Goal: Task Accomplishment & Management: Manage account settings

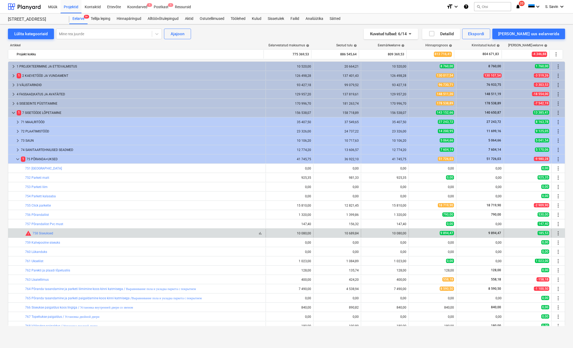
click at [138, 232] on div "bar_chart warning 758 Siseuksed" at bounding box center [144, 233] width 238 height 6
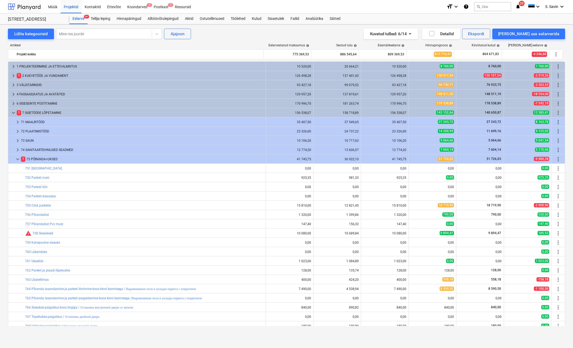
click at [27, 7] on div at bounding box center [24, 6] width 33 height 13
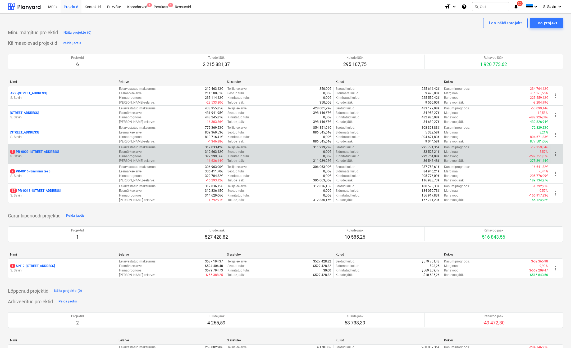
click at [66, 157] on p "S. Savin" at bounding box center [62, 156] width 104 height 4
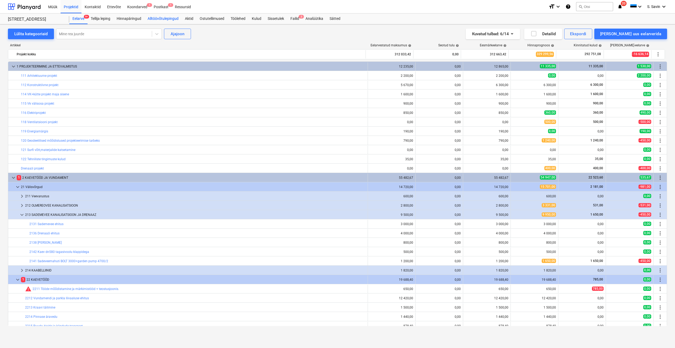
click at [152, 17] on div "Alltöövõtulepingud" at bounding box center [163, 18] width 37 height 11
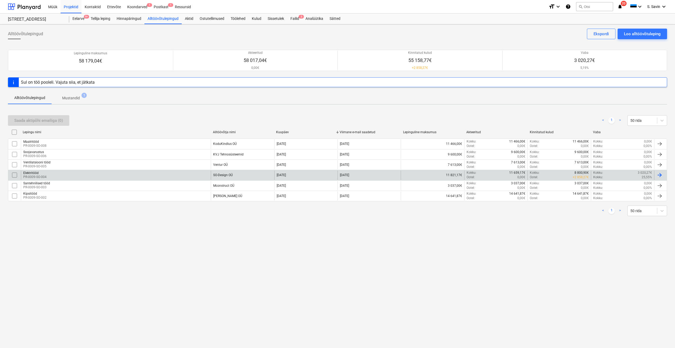
click at [573, 176] on div at bounding box center [660, 175] width 6 height 6
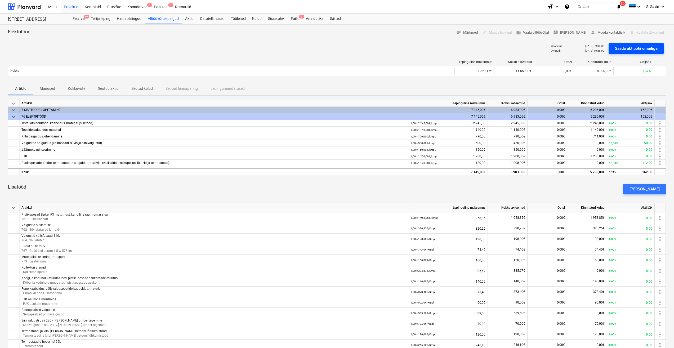
click at [573, 47] on div "Saada aktipõhi emailiga" at bounding box center [636, 48] width 43 height 7
click at [301, 19] on span "3" at bounding box center [301, 17] width 5 height 4
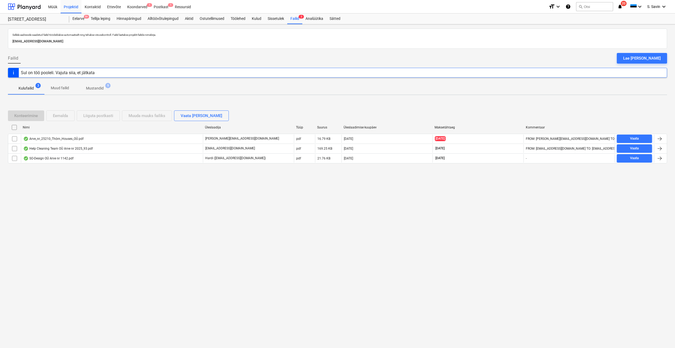
click at [573, 135] on div "Sellele aadressile saadetud failid töödeldakse automaatselt ning tehakse viirus…" at bounding box center [337, 185] width 675 height 323
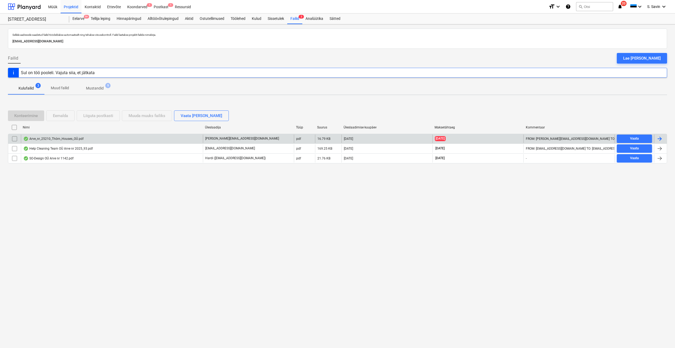
click at [573, 135] on div at bounding box center [661, 138] width 13 height 8
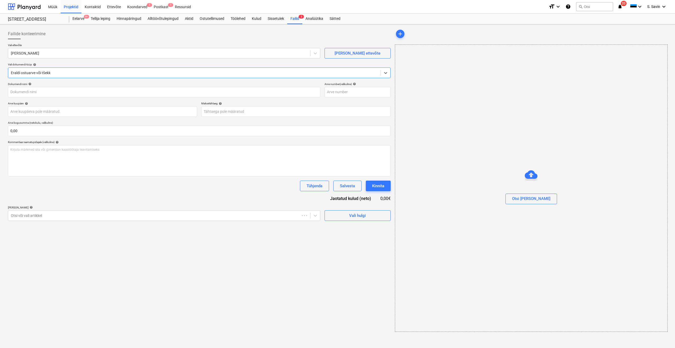
type input "10416428"
type input "[DATE]"
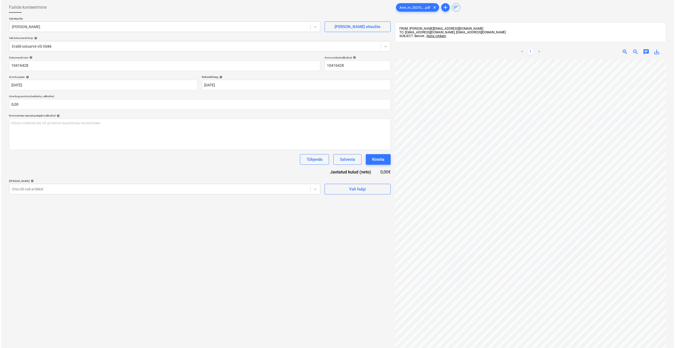
scroll to position [1, 12]
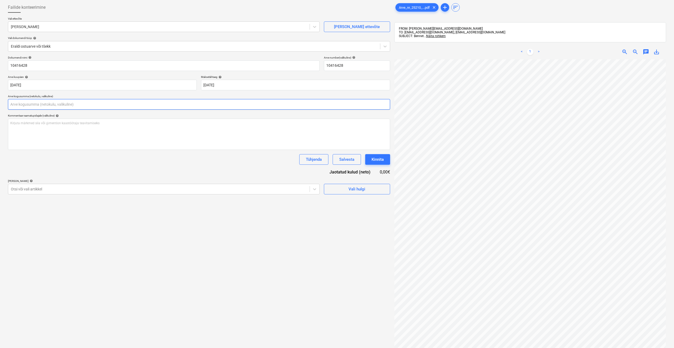
click at [32, 104] on input "text" at bounding box center [199, 104] width 382 height 11
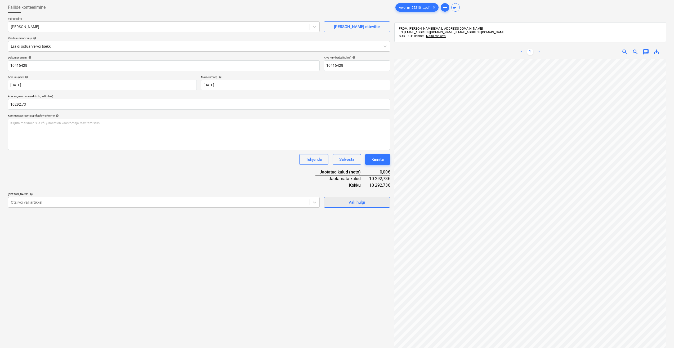
type input "10 292,73"
click at [341, 201] on span "Vali hulgi" at bounding box center [356, 202] width 53 height 7
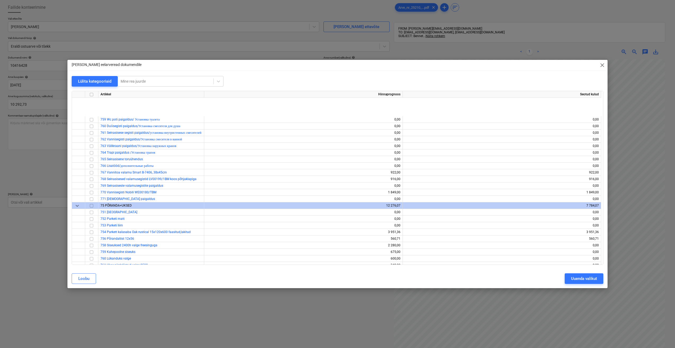
scroll to position [2806, 0]
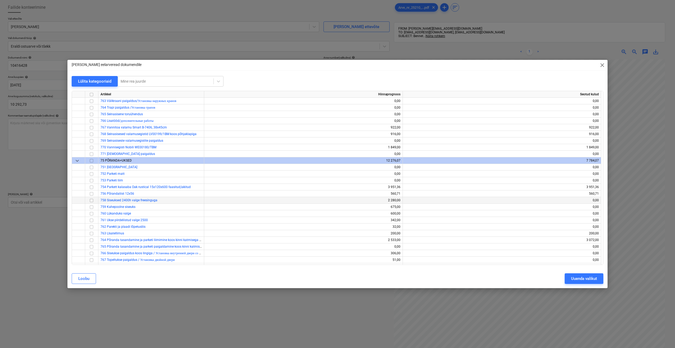
click at [92, 200] on input "checkbox" at bounding box center [91, 200] width 6 height 6
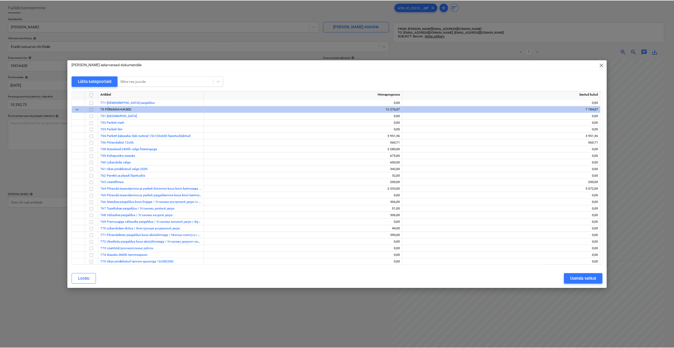
scroll to position [2859, 0]
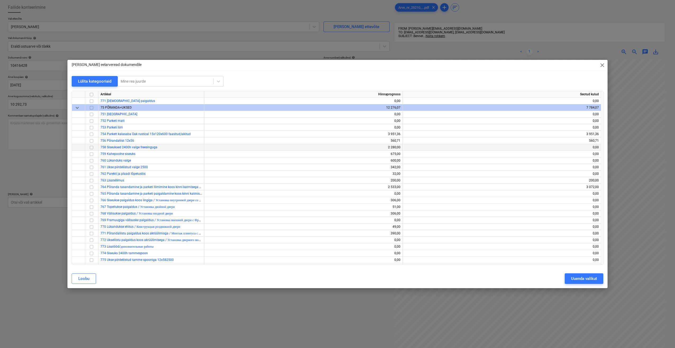
click at [92, 149] on input "checkbox" at bounding box center [91, 147] width 6 height 6
click at [572, 277] on div "Uuenda valikut" at bounding box center [584, 278] width 26 height 7
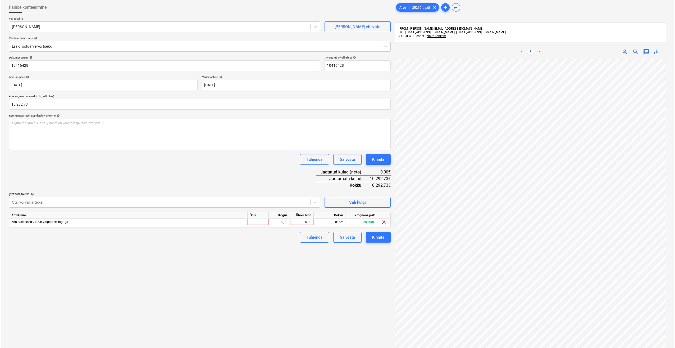
scroll to position [1, 11]
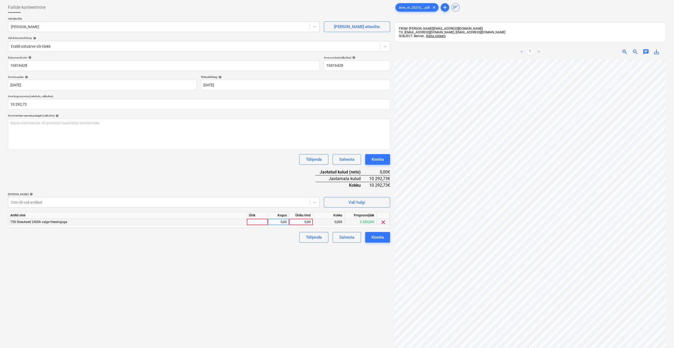
click at [256, 224] on div at bounding box center [257, 222] width 21 height 7
type input "kmpl."
click at [278, 225] on div "0,00" at bounding box center [278, 222] width 17 height 7
type input "1"
click at [300, 222] on div "0,00" at bounding box center [300, 222] width 19 height 7
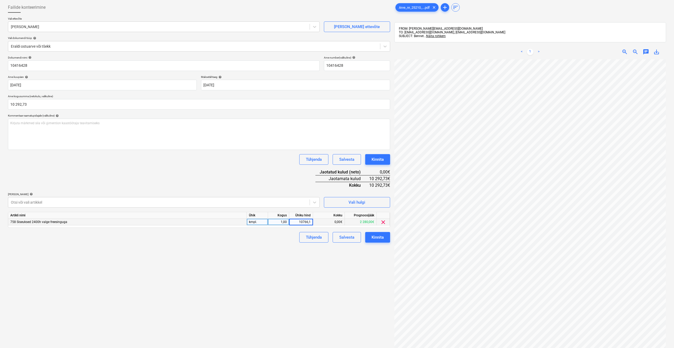
type input "10766,13"
click at [291, 267] on div "Failide konteerimine Vali ettevõte Bennet [PERSON_NAME] uus ettevõte Vali dokum…" at bounding box center [199, 197] width 386 height 394
click at [45, 104] on input "10292,73" at bounding box center [199, 104] width 382 height 11
type input "10 766,13"
click at [142, 177] on div "Dokumendi nimi help 10416428 Arve number (valikuline) help 10416428 Arve kuupäe…" at bounding box center [199, 149] width 382 height 187
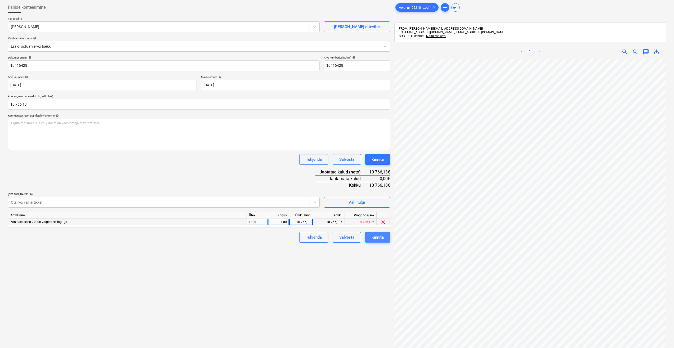
click at [381, 237] on div "Kinnita" at bounding box center [377, 237] width 12 height 7
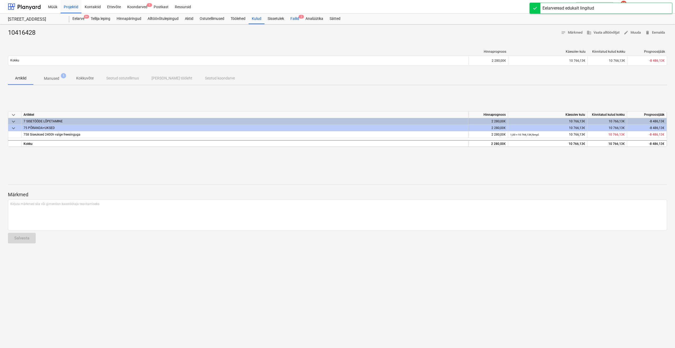
click at [296, 19] on div "Failid 2" at bounding box center [294, 18] width 15 height 11
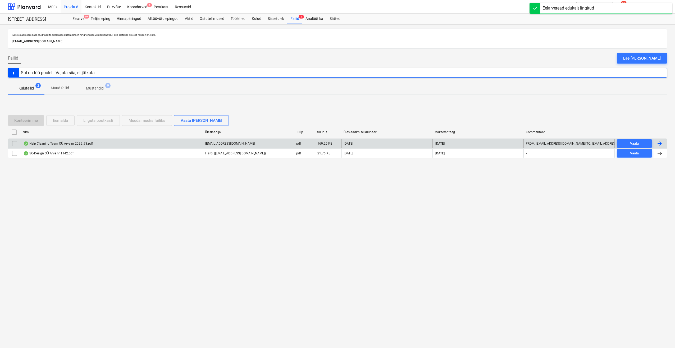
drag, startPoint x: 666, startPoint y: 139, endPoint x: 661, endPoint y: 142, distance: 6.6
click at [573, 139] on div "Help Cleaning Team OÜ Arve nr 2025_93.pdf [EMAIL_ADDRESS][DOMAIN_NAME] pdf 169.…" at bounding box center [338, 143] width 660 height 10
click at [573, 142] on div at bounding box center [660, 143] width 6 height 6
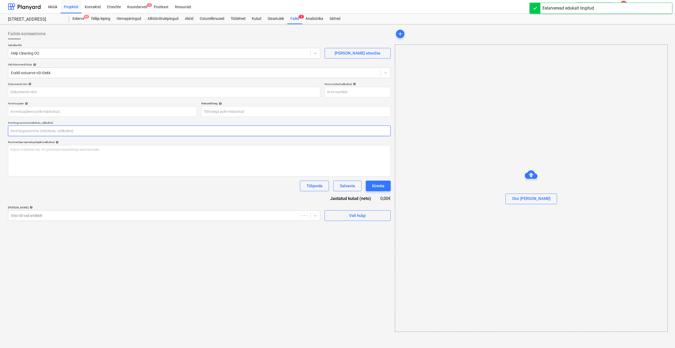
click at [78, 128] on input "text" at bounding box center [199, 130] width 383 height 11
type input "2025/93"
type input "[DATE]"
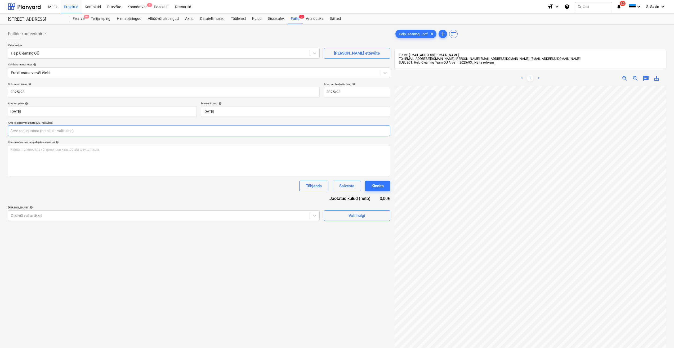
type input "5"
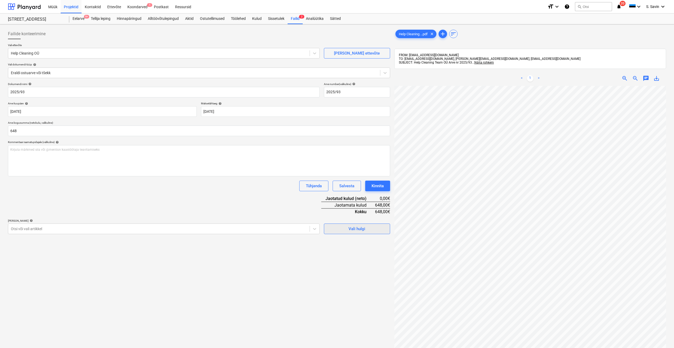
type input "648,00"
click at [363, 234] on button "Vali hulgi" at bounding box center [357, 228] width 66 height 11
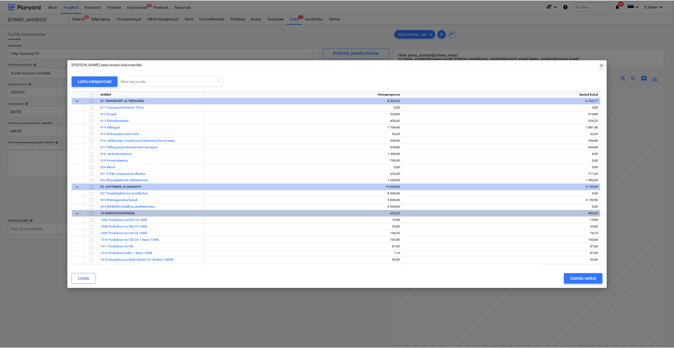
scroll to position [3413, 0]
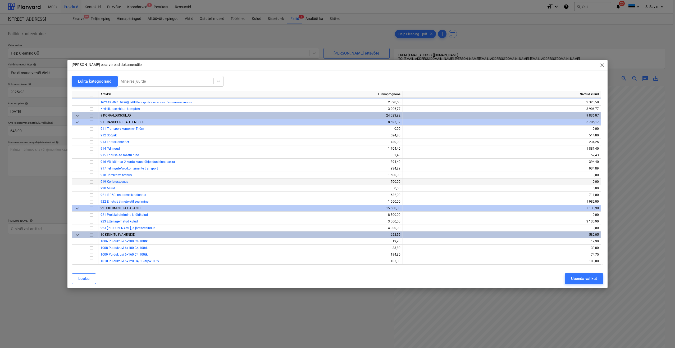
click at [92, 182] on input "checkbox" at bounding box center [91, 182] width 6 height 6
click at [570, 278] on button "Uuenda valikut" at bounding box center [584, 278] width 39 height 11
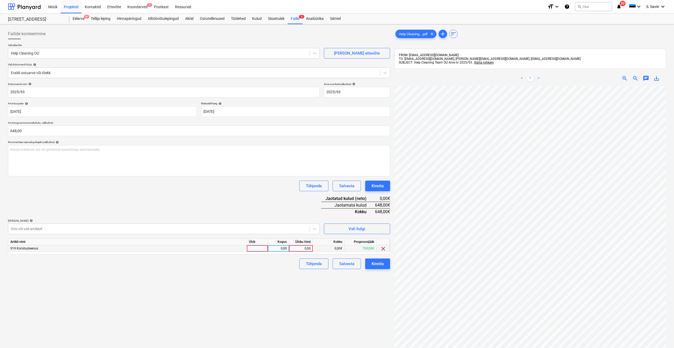
click at [256, 249] on div at bounding box center [257, 248] width 21 height 7
type input "kmpl."
click at [286, 247] on div "0,00" at bounding box center [278, 248] width 17 height 7
click at [309, 250] on div "0,00" at bounding box center [300, 248] width 19 height 7
type input "648"
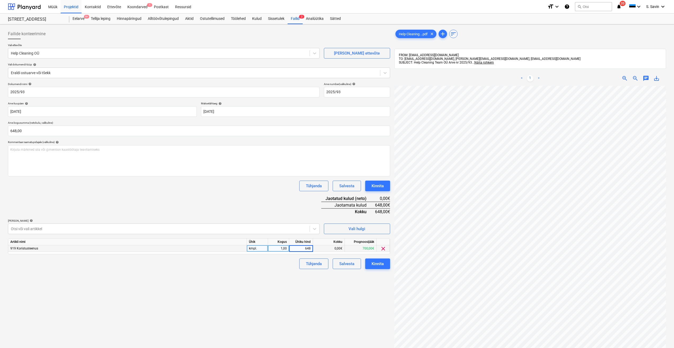
click at [289, 298] on div "Failide konteerimine Vali ettevõte Help Cleaning OÜ [PERSON_NAME] uus ettevõte …" at bounding box center [199, 223] width 386 height 394
click at [384, 259] on button "Kinnita" at bounding box center [377, 263] width 25 height 11
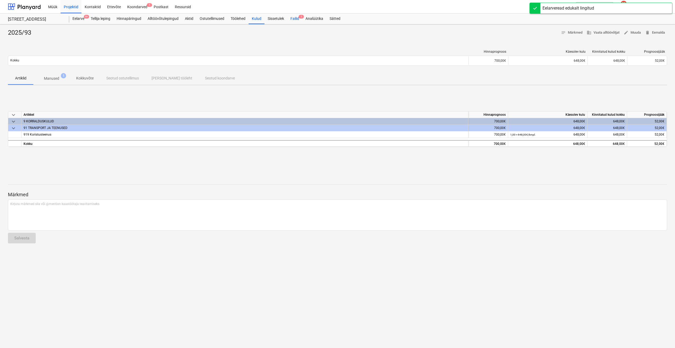
click at [293, 20] on div "Failid 1" at bounding box center [294, 18] width 15 height 11
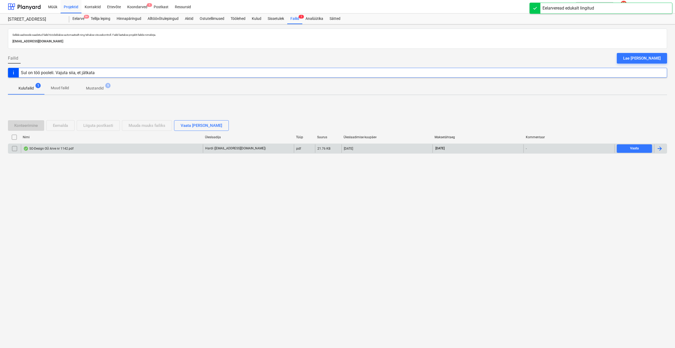
click at [573, 147] on div at bounding box center [660, 148] width 6 height 6
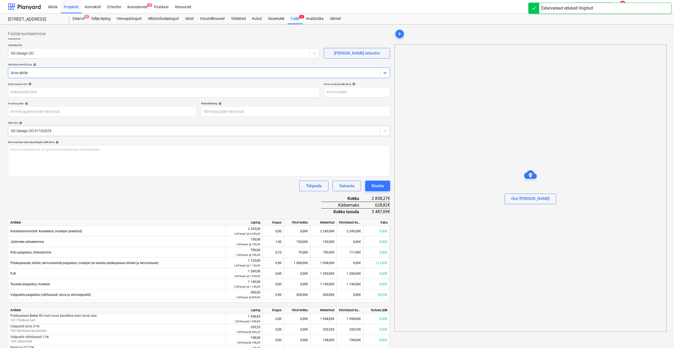
type input "SO-Design OÜ Arve nr 1142.pdf"
type input "[DATE]"
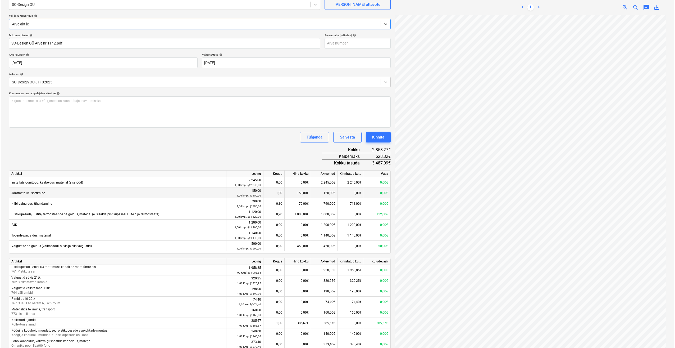
scroll to position [53, 0]
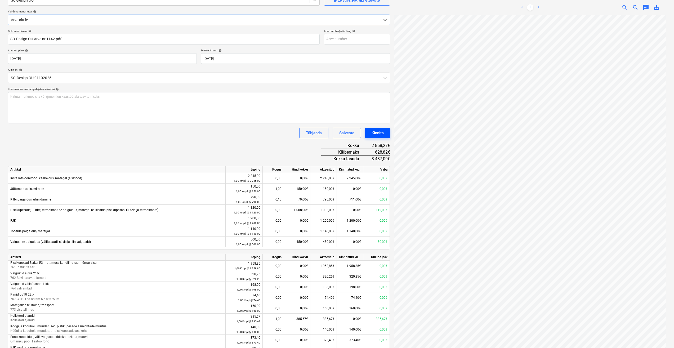
click at [377, 131] on div "Kinnita" at bounding box center [377, 132] width 12 height 7
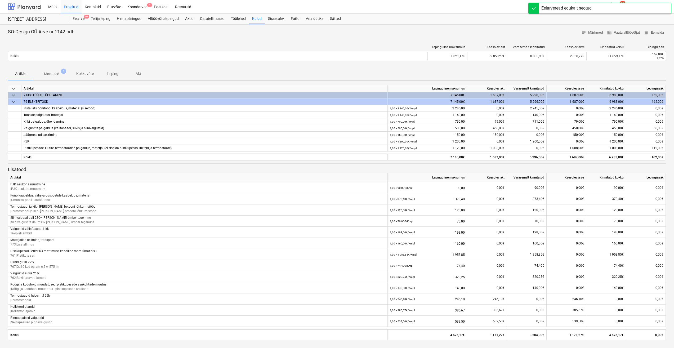
click at [26, 10] on div at bounding box center [24, 6] width 33 height 13
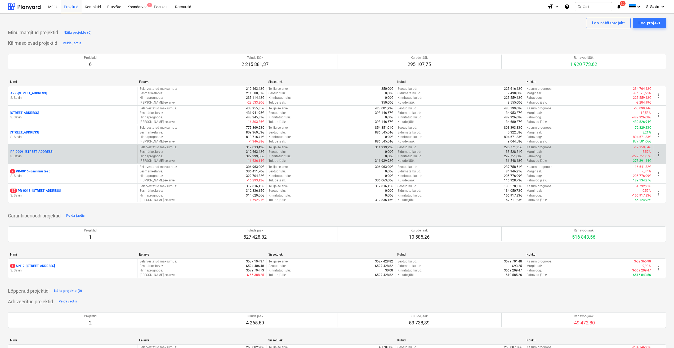
click at [73, 154] on div "PR-0009 - Pohla tee 4" at bounding box center [72, 152] width 125 height 4
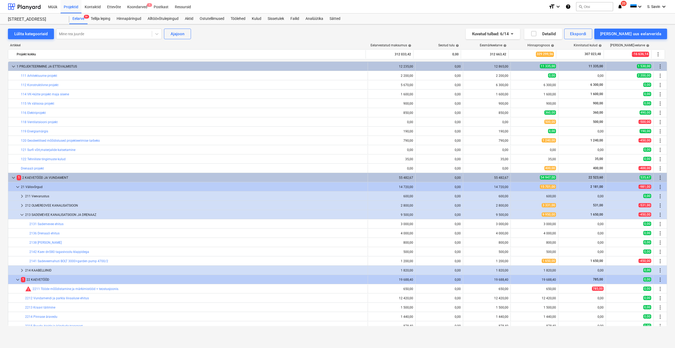
scroll to position [26, 0]
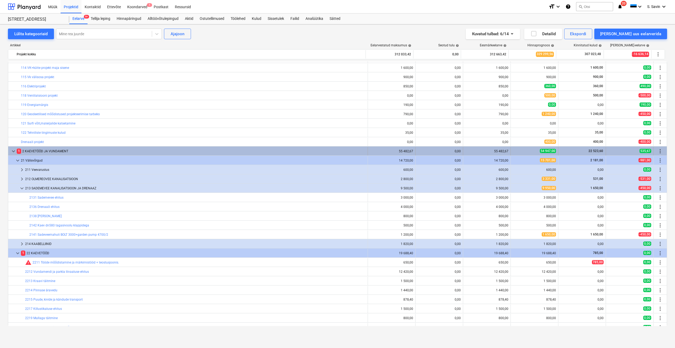
click at [15, 150] on span "keyboard_arrow_down" at bounding box center [13, 151] width 6 height 6
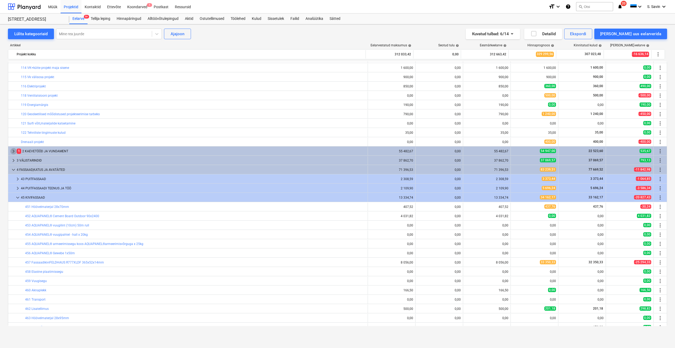
click at [15, 150] on span "keyboard_arrow_right" at bounding box center [13, 151] width 6 height 6
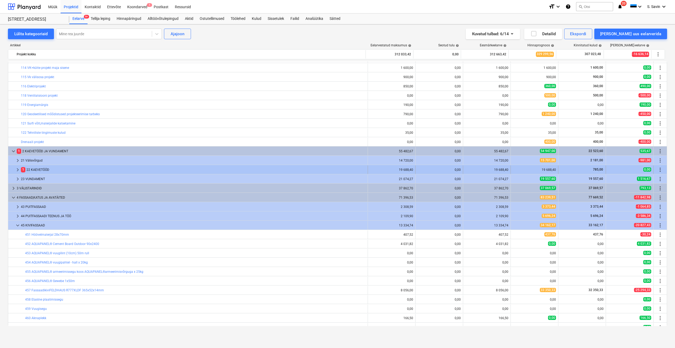
click at [18, 170] on span "keyboard_arrow_right" at bounding box center [18, 169] width 6 height 6
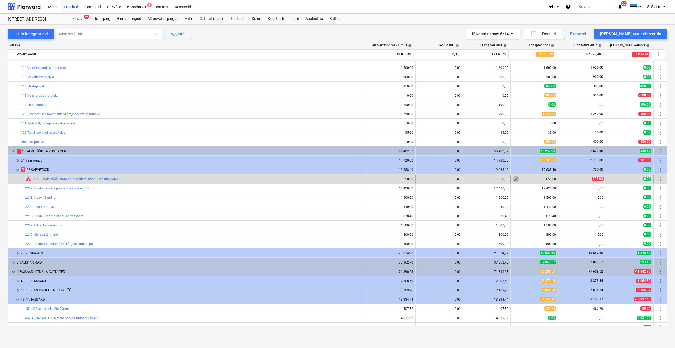
click at [515, 178] on span "edit" at bounding box center [516, 179] width 4 height 4
type textarea "x"
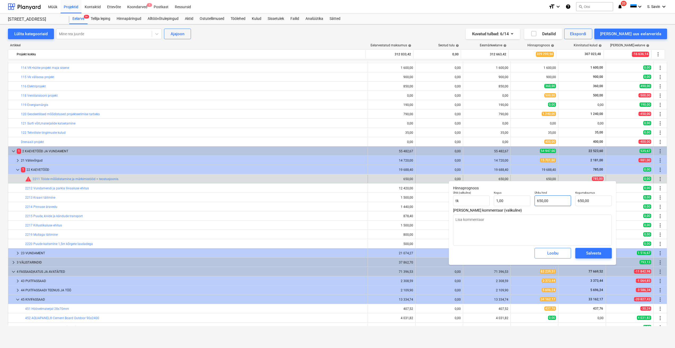
type input "650"
drag, startPoint x: 553, startPoint y: 203, endPoint x: 523, endPoint y: 204, distance: 30.5
click at [523, 204] on div "Ühik (valikuline) [PERSON_NAME] 1,00 Ühiku hind 650 Kogumaksumus 650,00" at bounding box center [532, 198] width 163 height 19
type textarea "x"
type input "7"
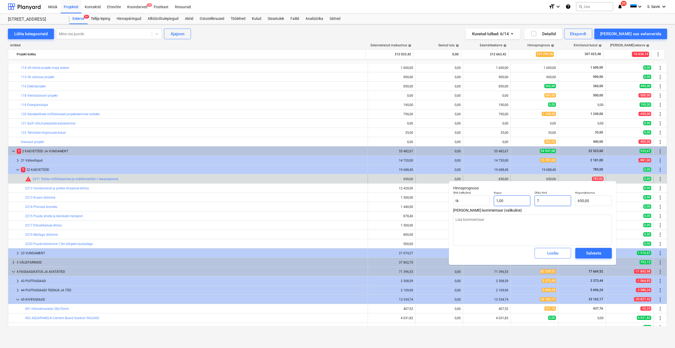
type input "7,00"
type textarea "x"
type input "78"
type input "78,00"
type textarea "x"
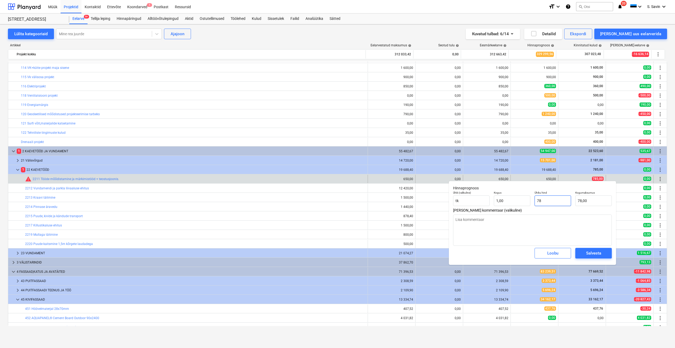
type input "785"
type input "785,00"
type input "785"
type textarea "x"
type input "785,00"
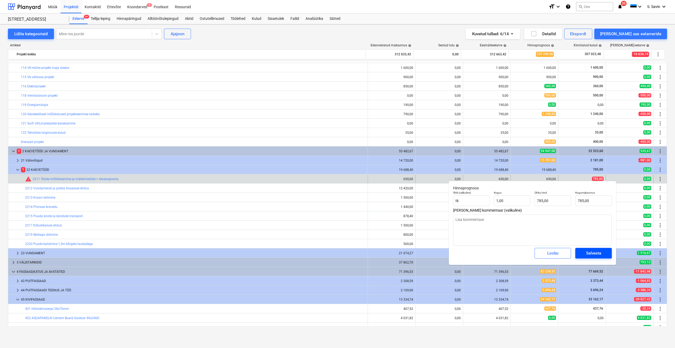
click at [573, 250] on div "Salvesta" at bounding box center [594, 253] width 15 height 7
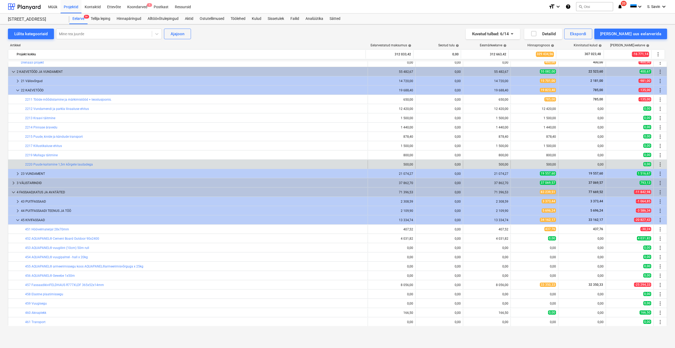
scroll to position [132, 0]
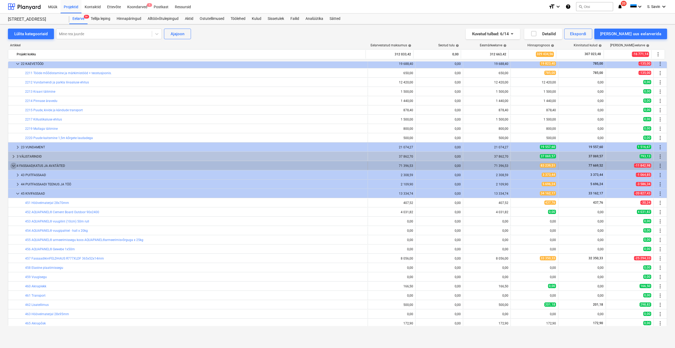
click at [13, 165] on span "keyboard_arrow_down" at bounding box center [13, 166] width 6 height 6
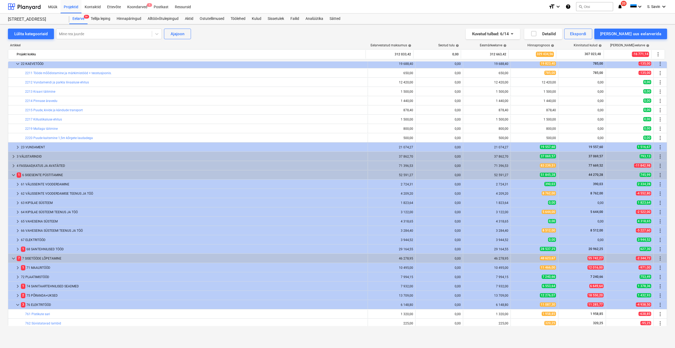
click at [13, 165] on span "keyboard_arrow_right" at bounding box center [13, 166] width 6 height 6
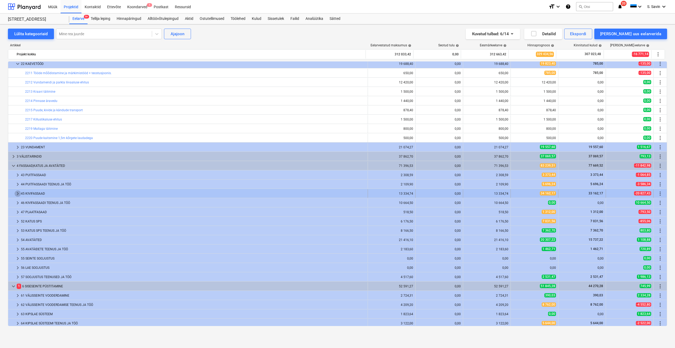
click at [17, 193] on span "keyboard_arrow_right" at bounding box center [18, 193] width 6 height 6
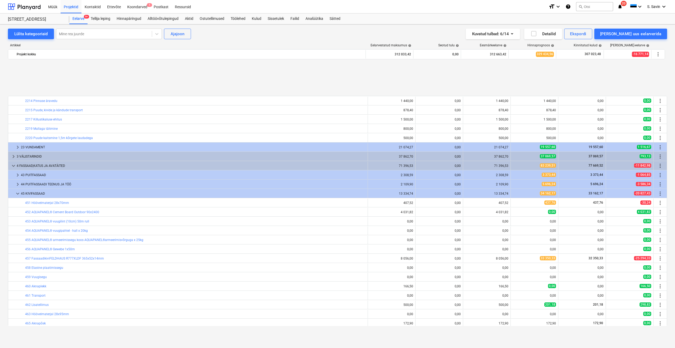
scroll to position [185, 0]
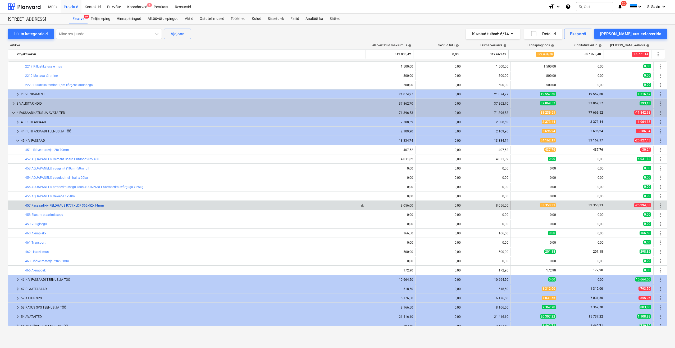
click at [58, 206] on link "457 FassaadikiviFELDHAUS R777XLDF 365x52x14mm" at bounding box center [64, 206] width 79 height 4
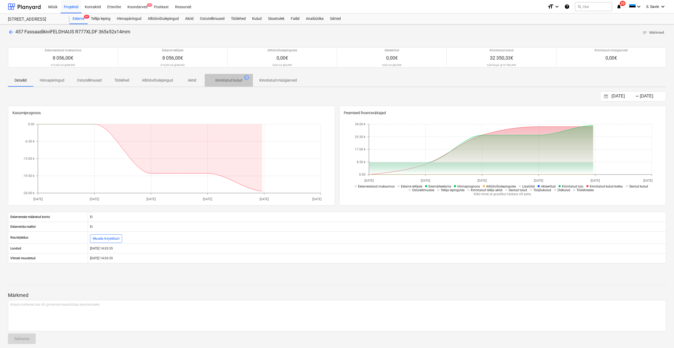
click at [219, 79] on p "Kinnitatud kulud" at bounding box center [228, 81] width 27 height 6
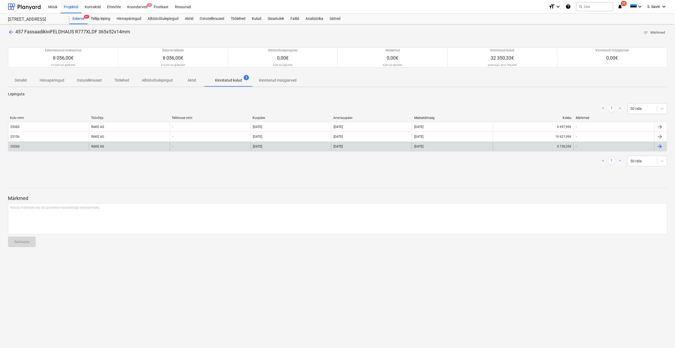
click at [101, 147] on div "RAKE AS" at bounding box center [129, 146] width 81 height 8
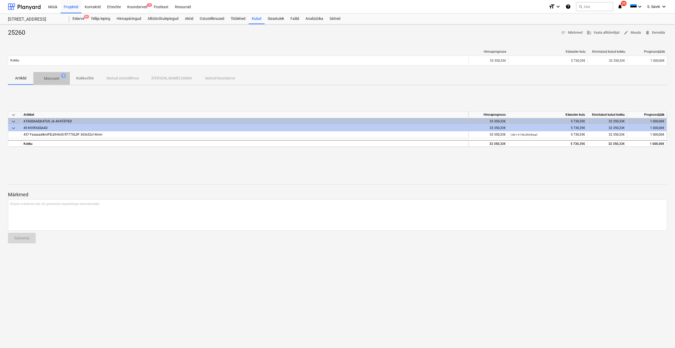
click at [56, 78] on p "Manused" at bounding box center [51, 79] width 15 height 6
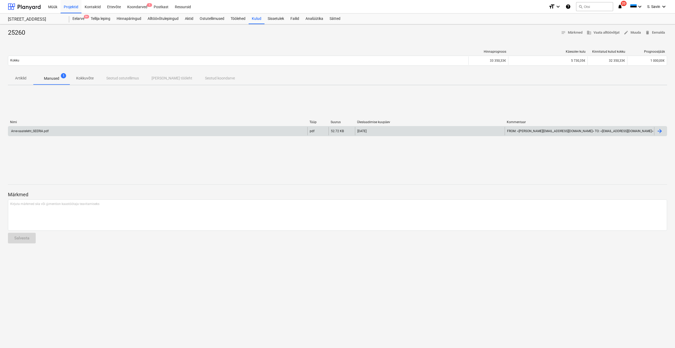
click at [80, 133] on div "Arve-saateleht_SEERIA.pdf" at bounding box center [157, 131] width 299 height 8
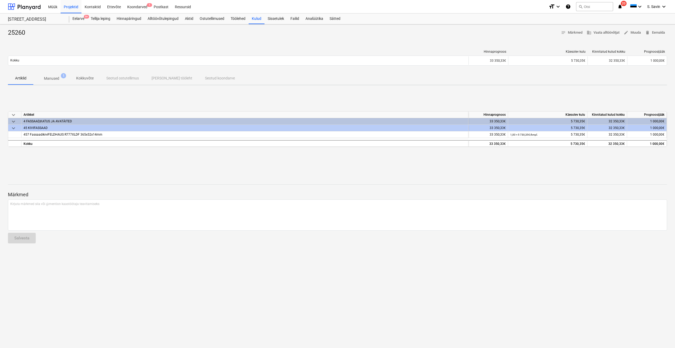
click at [58, 75] on span "Manused 1" at bounding box center [51, 79] width 37 height 10
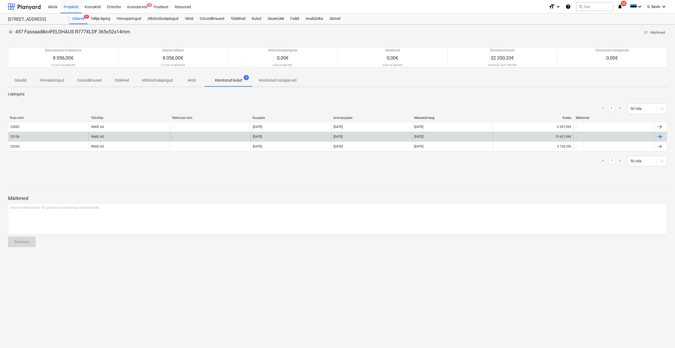
click at [70, 135] on div "25156" at bounding box center [48, 136] width 81 height 8
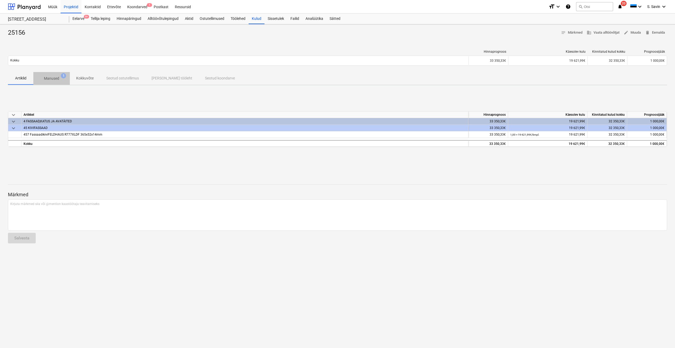
click at [52, 77] on p "Manused" at bounding box center [51, 79] width 15 height 6
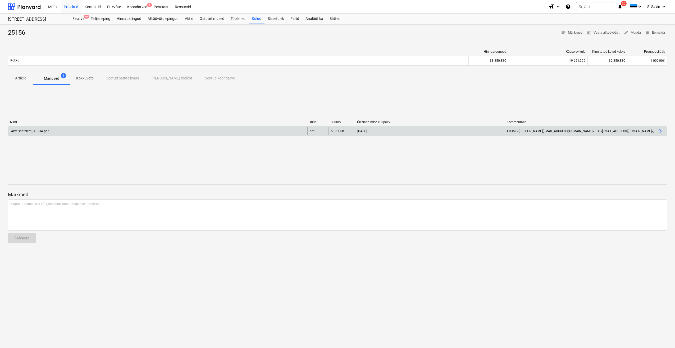
click at [62, 130] on div "Arve-saateleht_SEERIA.pdf" at bounding box center [157, 131] width 299 height 8
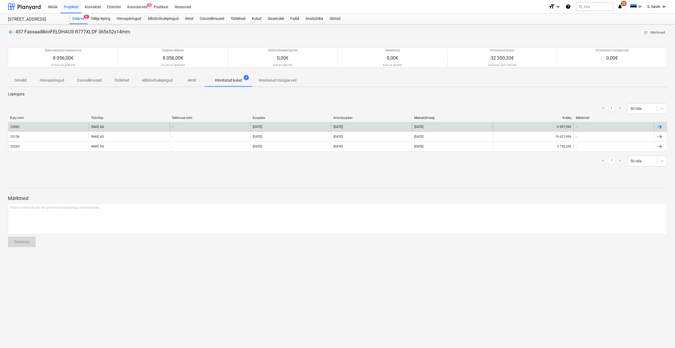
click at [93, 127] on div "RAKE AS" at bounding box center [129, 127] width 81 height 8
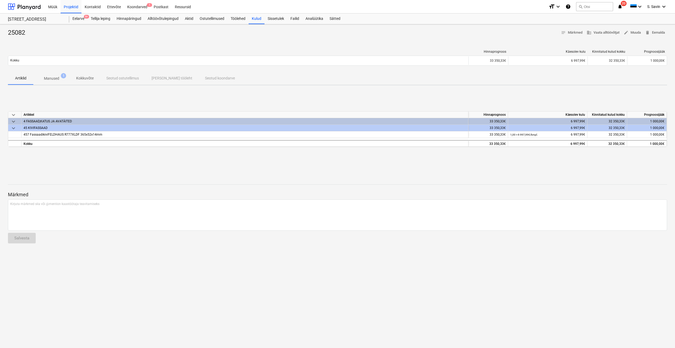
click at [56, 81] on p "Manused" at bounding box center [51, 79] width 15 height 6
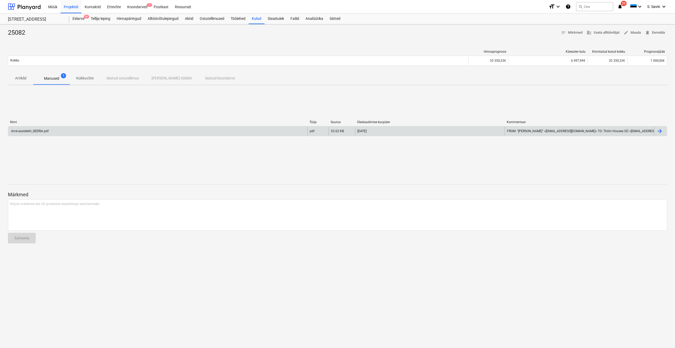
click at [50, 127] on div "Arve-saateleht_SEERIA.pdf" at bounding box center [157, 131] width 299 height 8
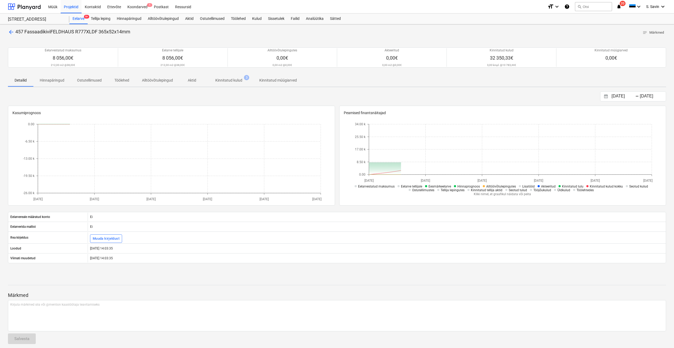
click at [6, 0] on div "Müük Projektid Kontaktid Ettevõte Koondarved 1 Postkast Ressursid format_size k…" at bounding box center [337, 6] width 674 height 13
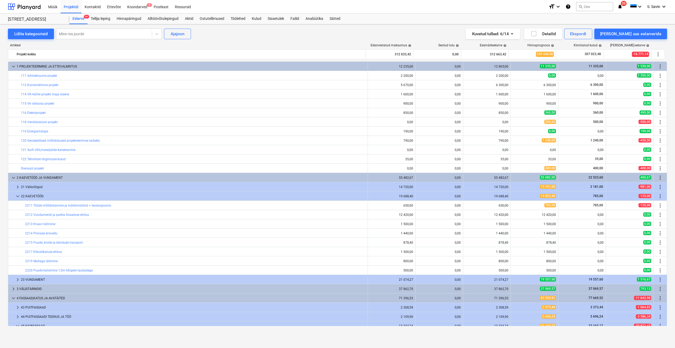
scroll to position [185, 0]
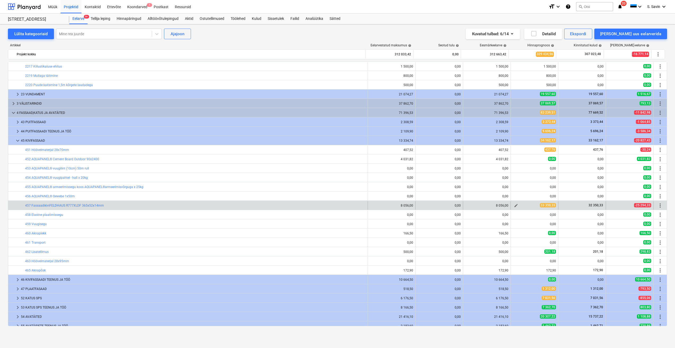
click at [515, 206] on span "edit" at bounding box center [516, 205] width 4 height 4
type textarea "x"
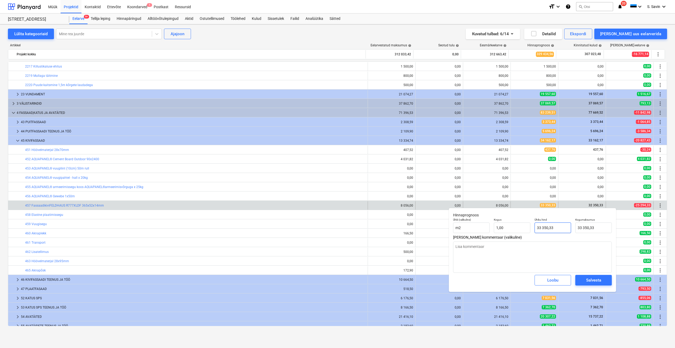
type input "33350,33"
drag, startPoint x: 559, startPoint y: 228, endPoint x: 529, endPoint y: 232, distance: 30.4
click at [529, 232] on div "Ühik (valikuline) m2 Kogus 1,00 Ühiku hind 33350,33 Kogumaksumus 33 350,33" at bounding box center [532, 225] width 163 height 19
type textarea "x"
type input "3"
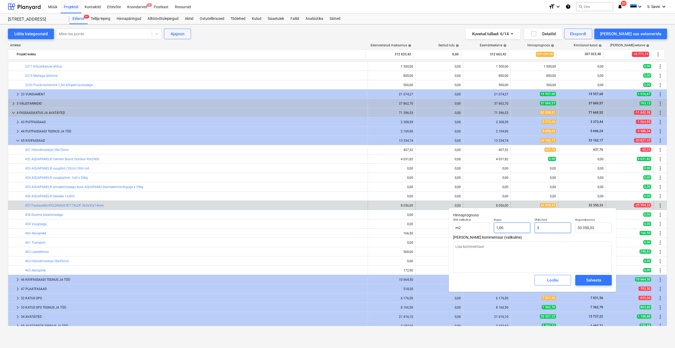
type input "3,00"
type input "32"
type textarea "x"
type input "32,00"
type textarea "x"
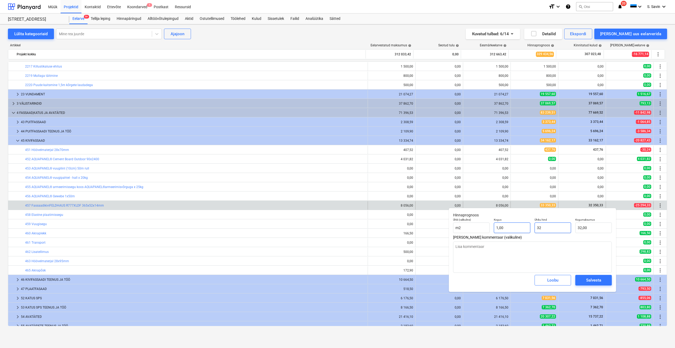
type input "323"
type input "323,00"
type textarea "x"
type input "3235"
type input "3 235,00"
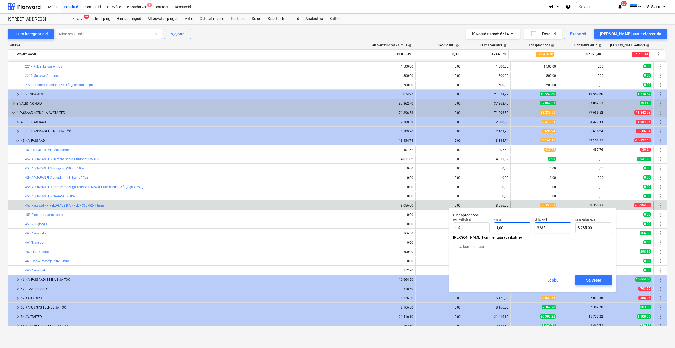
type textarea "x"
type input "32350"
type input "32 350,00"
type textarea "x"
type input "32350,"
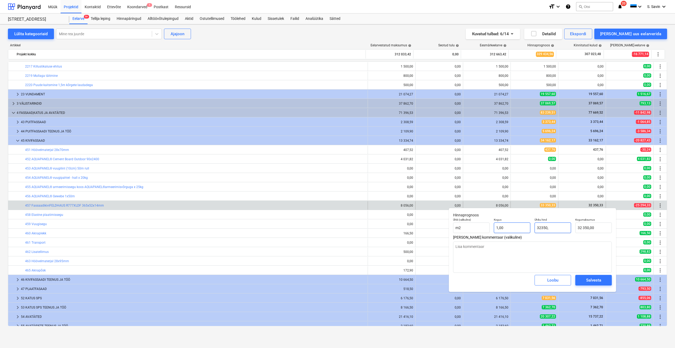
type textarea "x"
type input "32350,3"
type input "32 350,30"
type textarea "x"
type input "32350,33"
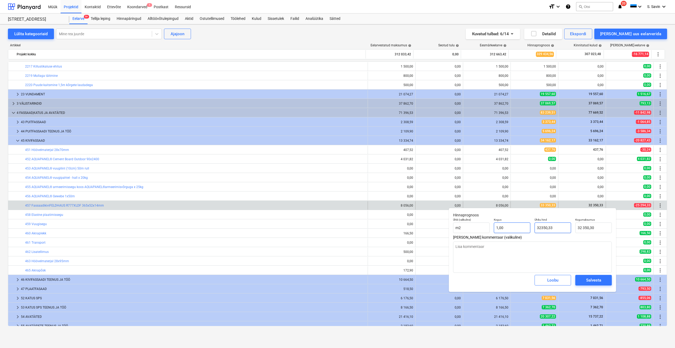
type input "32 350,33"
type input "32350,33"
type textarea "x"
type input "32 350,33"
click at [573, 280] on span "Salvesta" at bounding box center [594, 280] width 24 height 7
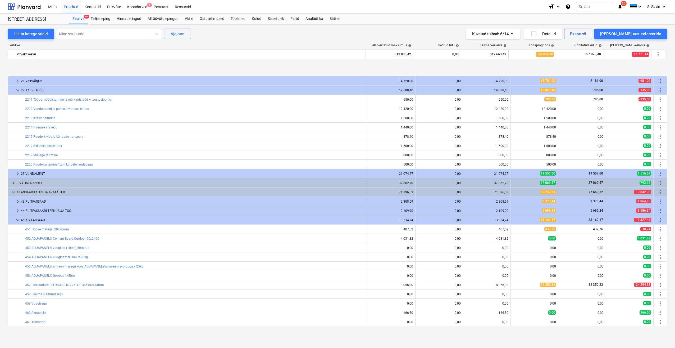
scroll to position [132, 0]
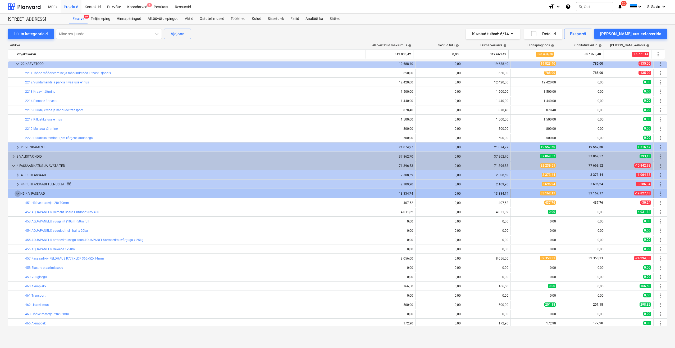
click at [15, 193] on span "keyboard_arrow_down" at bounding box center [18, 193] width 6 height 6
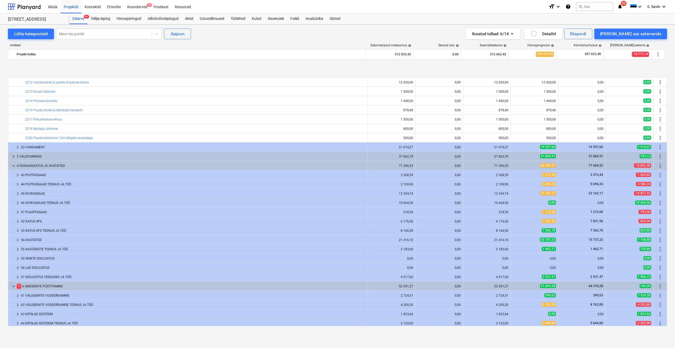
scroll to position [159, 0]
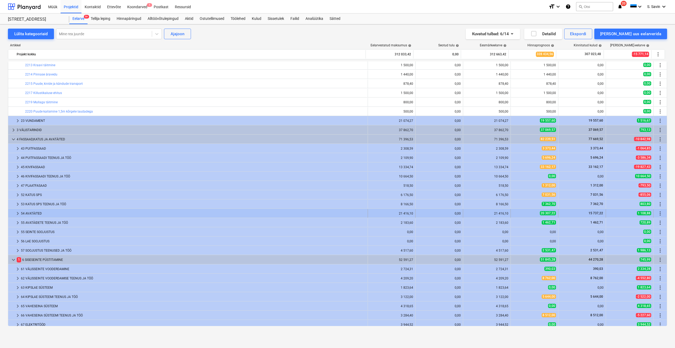
click at [18, 214] on span "keyboard_arrow_right" at bounding box center [18, 213] width 6 height 6
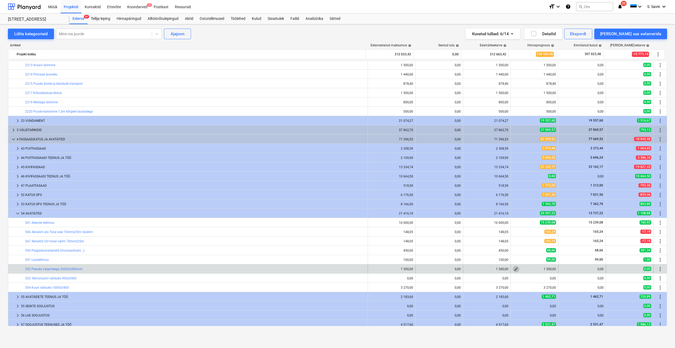
click at [516, 271] on span "edit" at bounding box center [516, 269] width 4 height 4
type textarea "x"
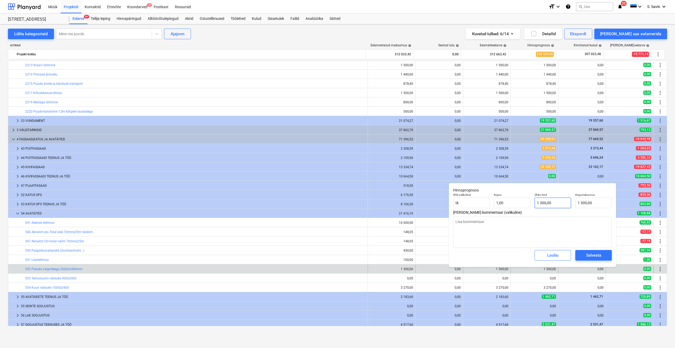
type input "1300"
drag, startPoint x: 558, startPoint y: 203, endPoint x: 534, endPoint y: 207, distance: 24.4
click at [534, 207] on div "Ühiku hind 1300" at bounding box center [553, 200] width 41 height 19
type textarea "x"
type input "0"
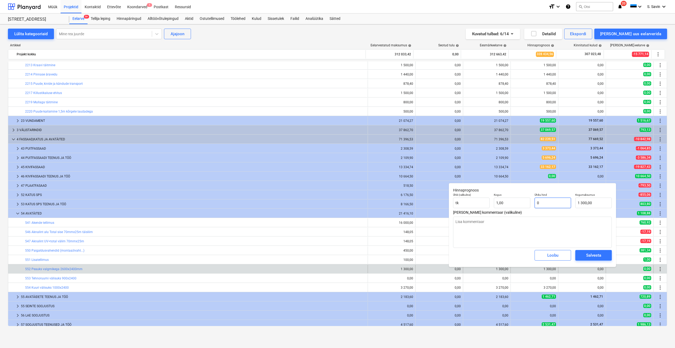
type input "0,00"
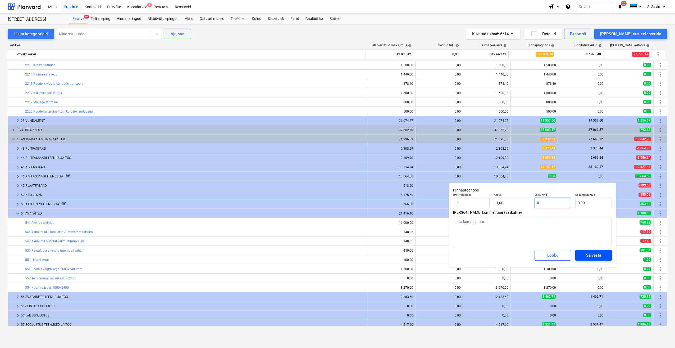
type input "0"
type textarea "x"
type input "0,00"
click at [573, 252] on div "Salvesta" at bounding box center [594, 255] width 15 height 7
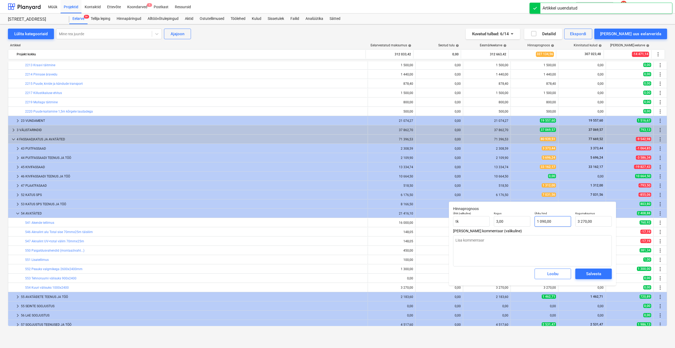
type textarea "x"
type input "1090"
drag, startPoint x: 555, startPoint y: 222, endPoint x: 531, endPoint y: 225, distance: 24.0
click at [531, 225] on div "Ühik (valikuline) [PERSON_NAME] 3,00 Ühiku hind 1090 Kogumaksumus 3 270,00" at bounding box center [532, 218] width 163 height 19
type textarea "x"
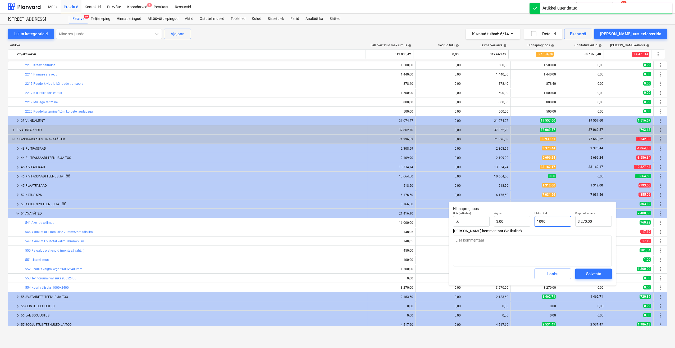
type input "0"
type input "0,00"
type input "0"
type textarea "x"
type input "0,00"
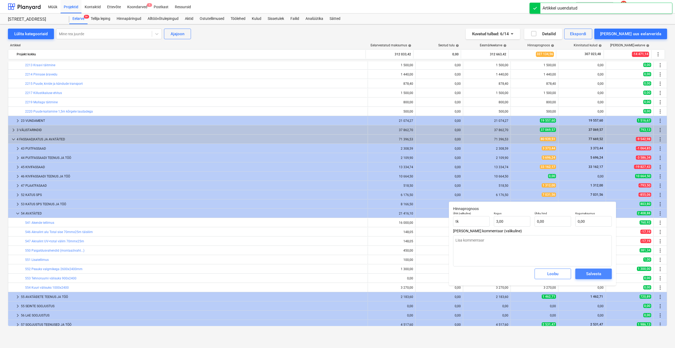
click at [573, 273] on span "Salvesta" at bounding box center [594, 273] width 24 height 7
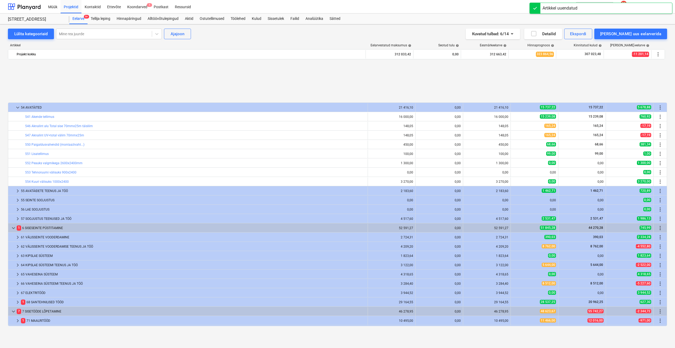
scroll to position [318, 0]
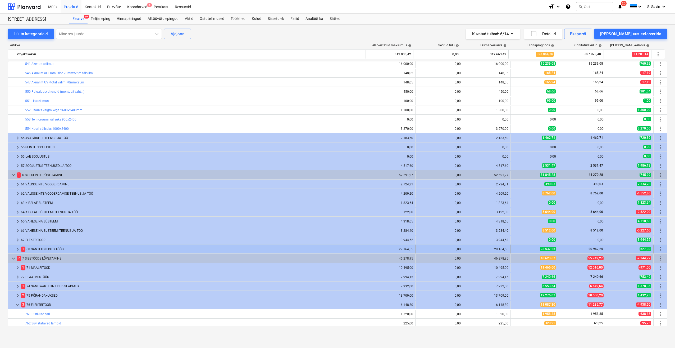
click at [15, 249] on span "keyboard_arrow_right" at bounding box center [18, 249] width 6 height 6
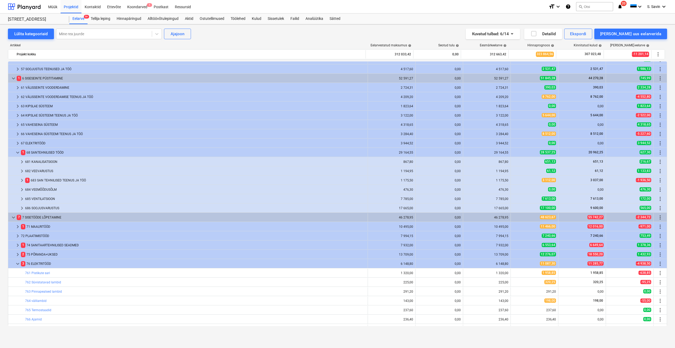
scroll to position [423, 0]
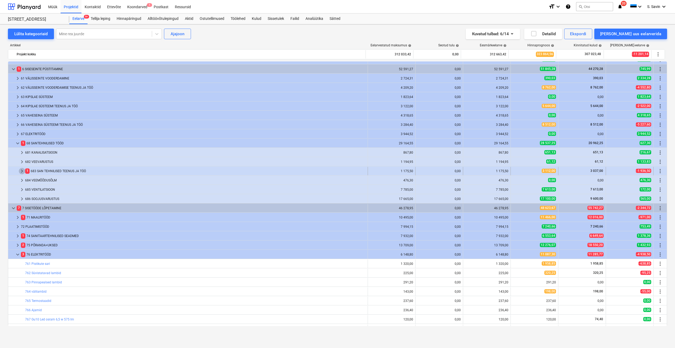
click at [22, 169] on span "keyboard_arrow_right" at bounding box center [22, 171] width 6 height 6
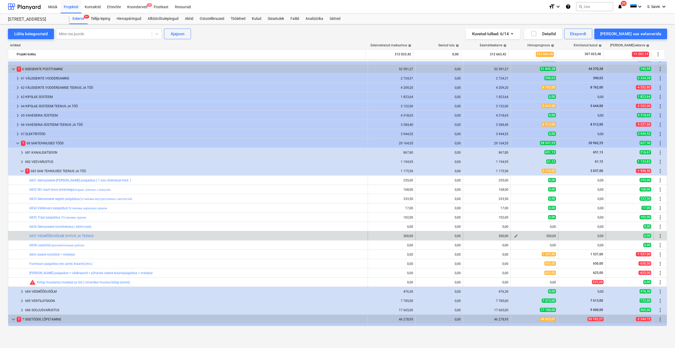
click at [514, 237] on span "edit" at bounding box center [516, 236] width 4 height 4
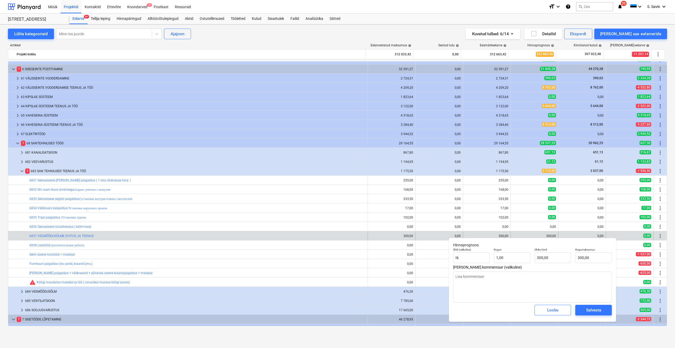
click at [517, 232] on div "300,00" at bounding box center [534, 236] width 43 height 8
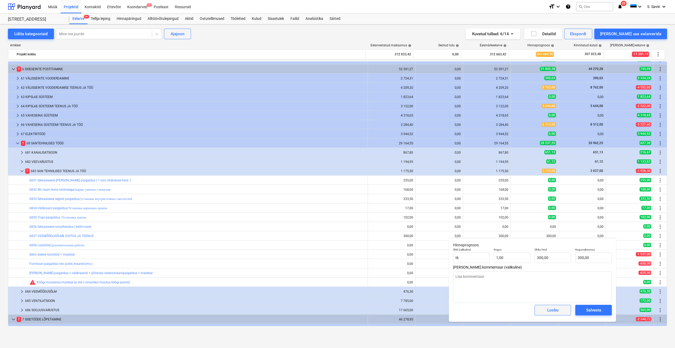
click at [561, 311] on span "Loobu" at bounding box center [553, 310] width 23 height 7
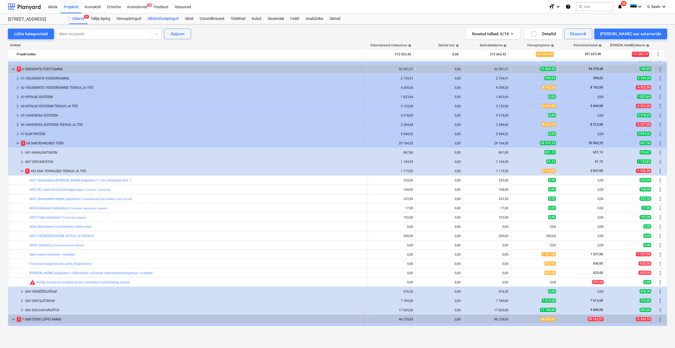
click at [164, 20] on div "Alltöövõtulepingud" at bounding box center [163, 18] width 37 height 11
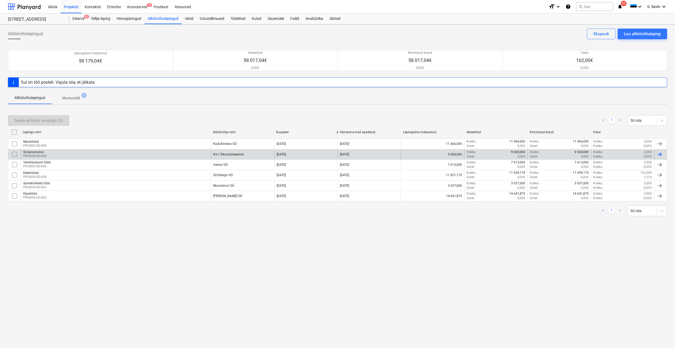
click at [119, 154] on div "Soojavarustus PR-0009-SO-006" at bounding box center [116, 154] width 190 height 9
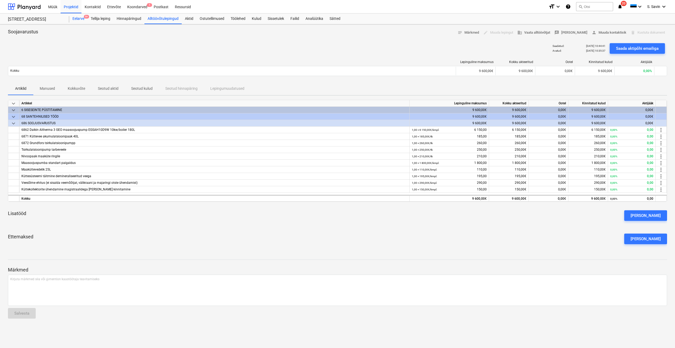
click at [83, 20] on div "Eelarve 9+" at bounding box center [78, 18] width 18 height 11
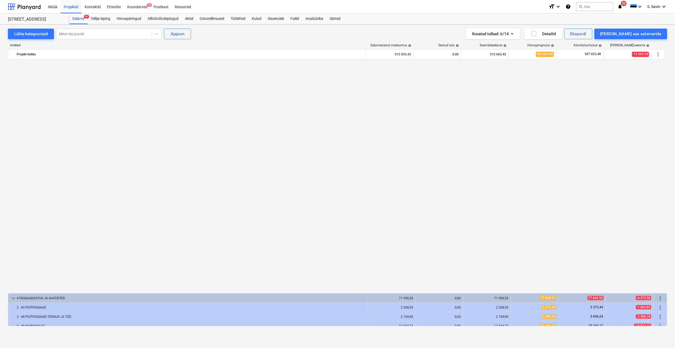
scroll to position [423, 0]
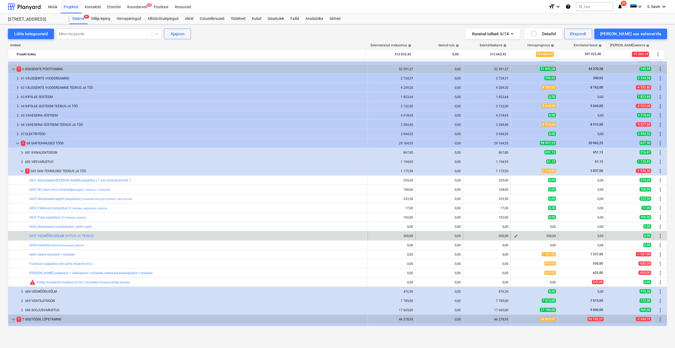
click at [514, 236] on span "edit" at bounding box center [516, 236] width 4 height 4
type textarea "x"
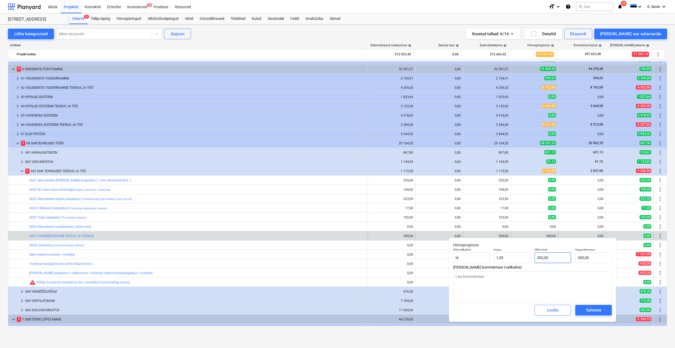
type input "300"
drag, startPoint x: 550, startPoint y: 257, endPoint x: 527, endPoint y: 261, distance: 23.3
click at [527, 261] on div "Ühik (valikuline) [PERSON_NAME] 1,00 Ühiku hind 300 Kogumaksumus 300,00" at bounding box center [532, 255] width 163 height 19
type textarea "x"
type input "0"
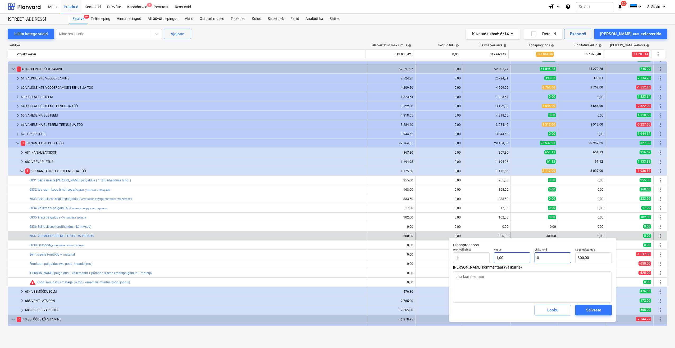
type input "0,00"
type input "0"
type textarea "x"
type input "0,00"
click at [573, 308] on span "Salvesta" at bounding box center [594, 310] width 24 height 7
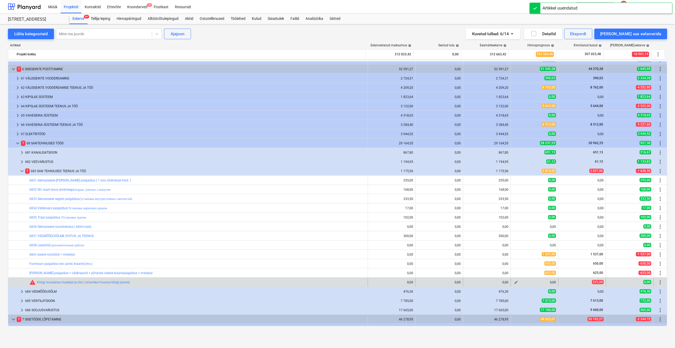
click at [516, 283] on span "edit" at bounding box center [516, 282] width 4 height 4
type textarea "x"
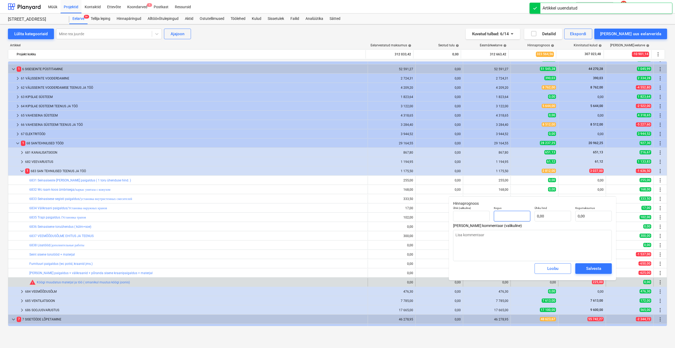
click at [521, 217] on input "text" at bounding box center [512, 216] width 37 height 11
type textarea "x"
type input "1"
type textarea "x"
type input "1,00"
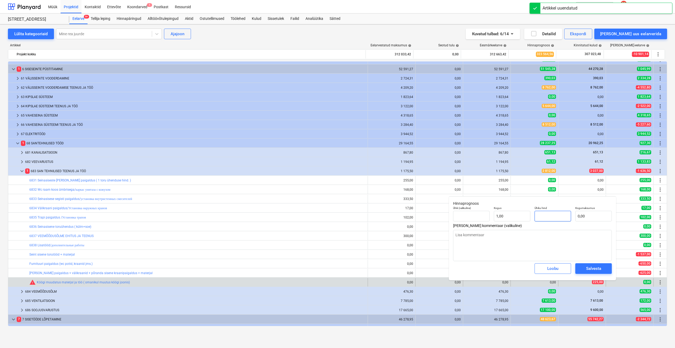
click at [543, 215] on input "text" at bounding box center [553, 216] width 37 height 11
type textarea "x"
type input "2"
type input "2,00"
type textarea "x"
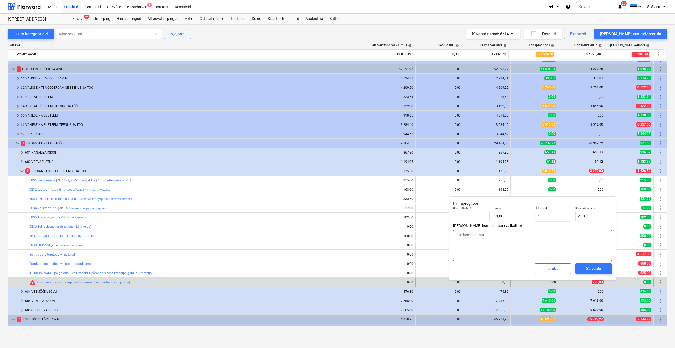
type input "22"
type input "22,00"
type textarea "x"
type input "225"
type input "225,00"
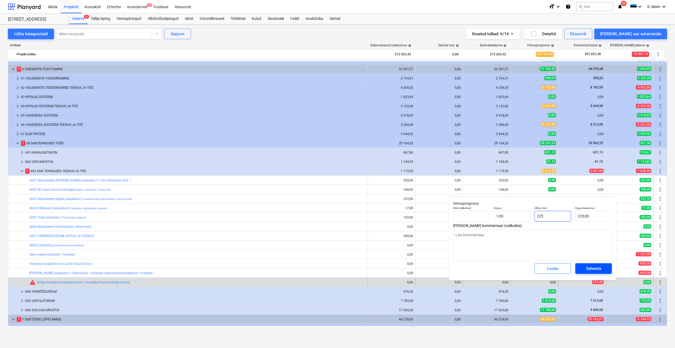
type input "225"
type textarea "x"
type input "225,00"
click at [573, 267] on span "Salvesta" at bounding box center [594, 268] width 24 height 7
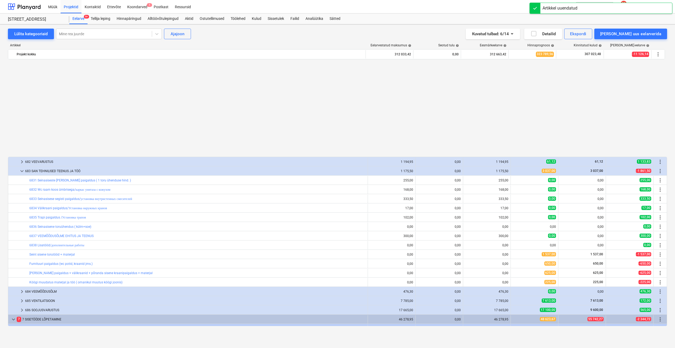
scroll to position [529, 0]
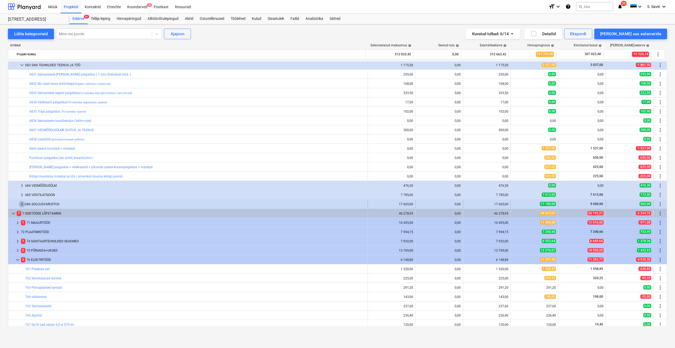
click at [22, 204] on span "keyboard_arrow_right" at bounding box center [22, 204] width 6 height 6
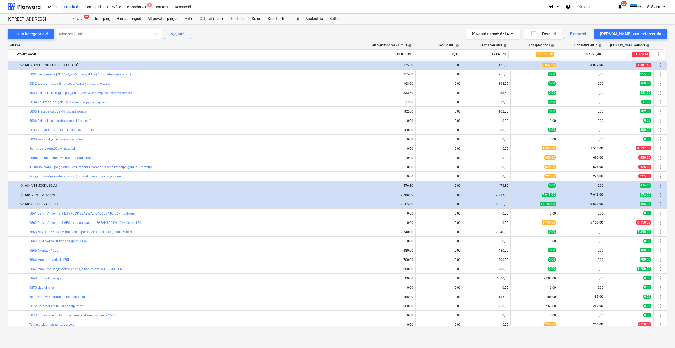
scroll to position [609, 0]
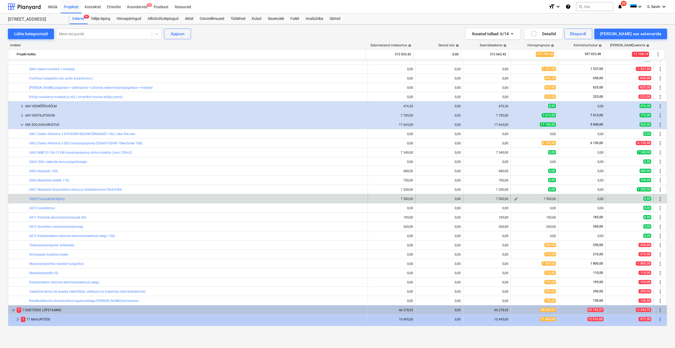
click at [514, 200] on span "edit" at bounding box center [516, 199] width 4 height 4
type textarea "x"
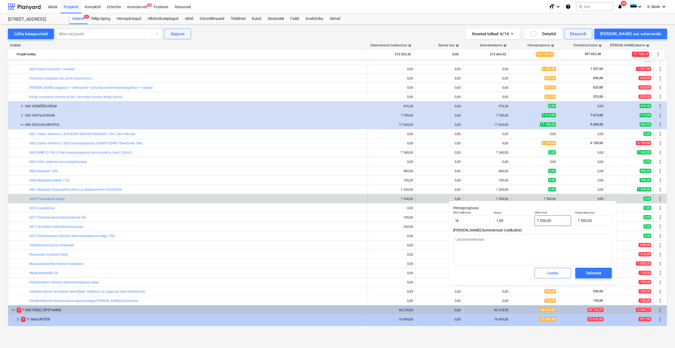
type input "7500"
drag, startPoint x: 540, startPoint y: 226, endPoint x: 502, endPoint y: 233, distance: 38.4
click at [516, 230] on div "Hinnaprognoos Ühik (valikuline) [PERSON_NAME] 1,00 Ühiku hind 7500 Kogumaksumus…" at bounding box center [532, 243] width 167 height 84
type textarea "x"
type input "0"
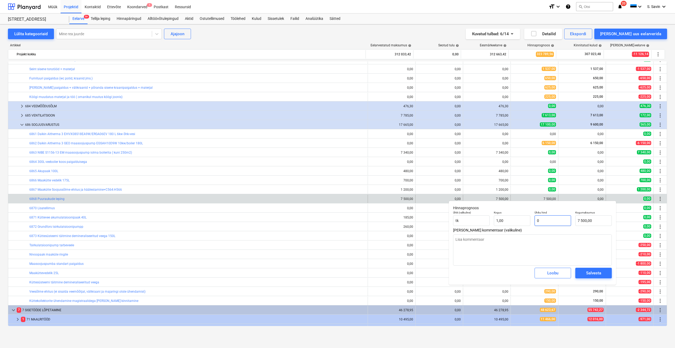
type input "0,00"
type input "0"
type textarea "x"
type input "0,00"
click at [573, 276] on div "Salvesta" at bounding box center [594, 272] width 15 height 7
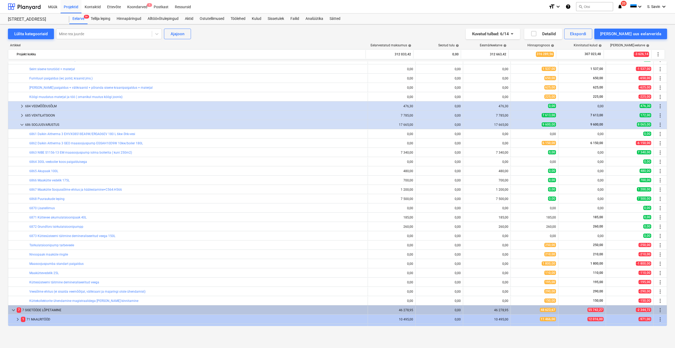
type textarea "x"
type input "1,00"
type input "0,00"
click at [20, 125] on span "keyboard_arrow_down" at bounding box center [22, 124] width 6 height 6
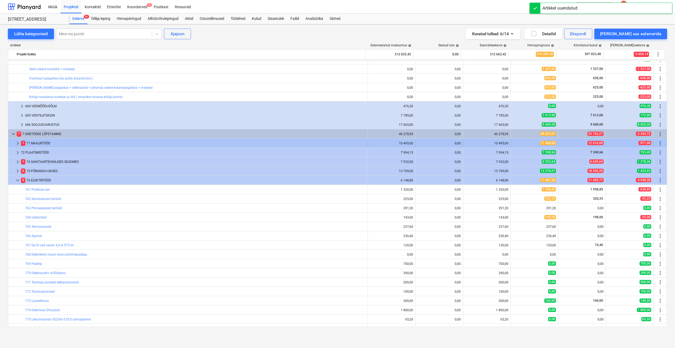
click at [18, 145] on span "keyboard_arrow_right" at bounding box center [18, 143] width 6 height 6
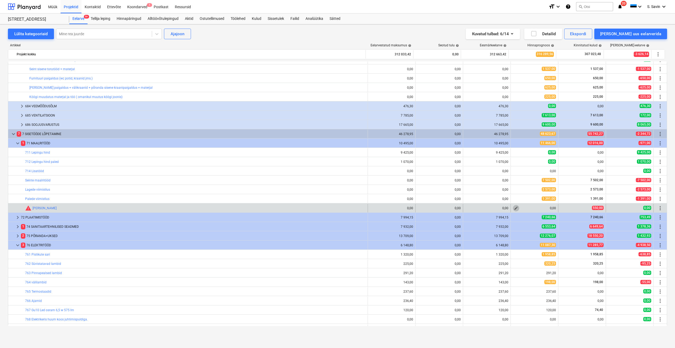
click at [516, 210] on span "edit" at bounding box center [516, 208] width 4 height 4
type textarea "x"
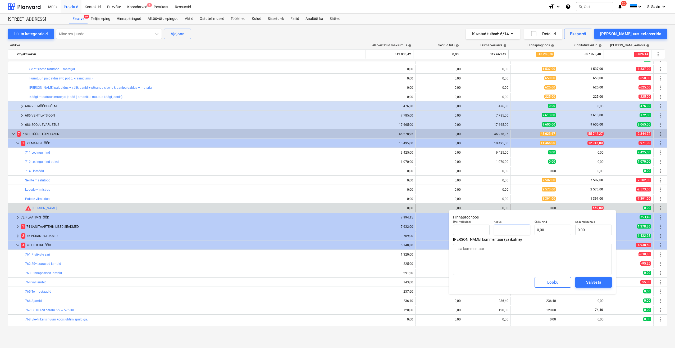
click at [515, 235] on input "text" at bounding box center [512, 229] width 37 height 11
type textarea "x"
type input "1"
type textarea "x"
type input "1,00"
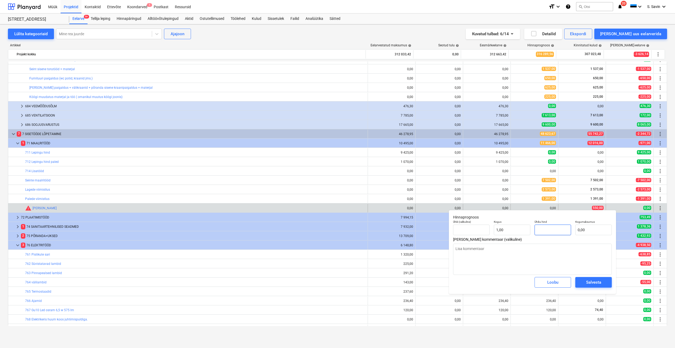
click at [550, 229] on input "text" at bounding box center [553, 229] width 37 height 11
type textarea "x"
type input "5"
type input "5,00"
type textarea "x"
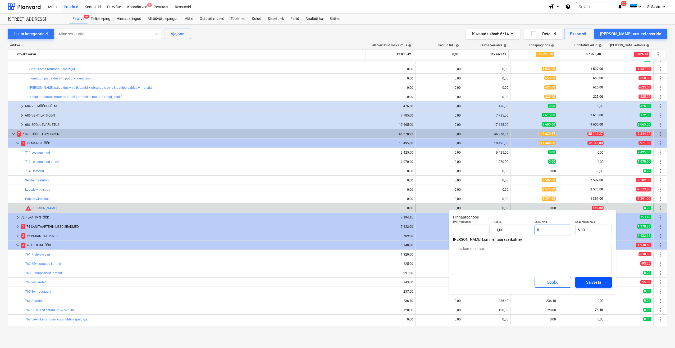
type input "55"
type input "55,00"
type textarea "x"
type input "550"
type input "550,00"
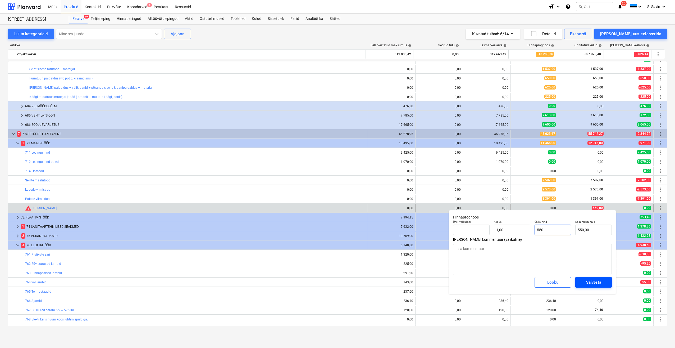
type input "550"
type textarea "x"
type input "550,00"
click at [573, 285] on div "Salvesta" at bounding box center [594, 282] width 15 height 7
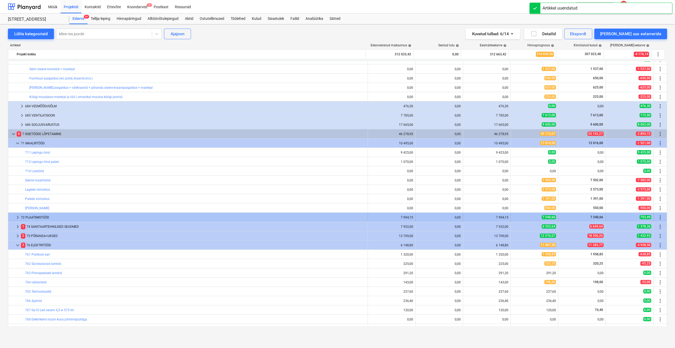
click at [17, 218] on span "keyboard_arrow_right" at bounding box center [18, 217] width 6 height 6
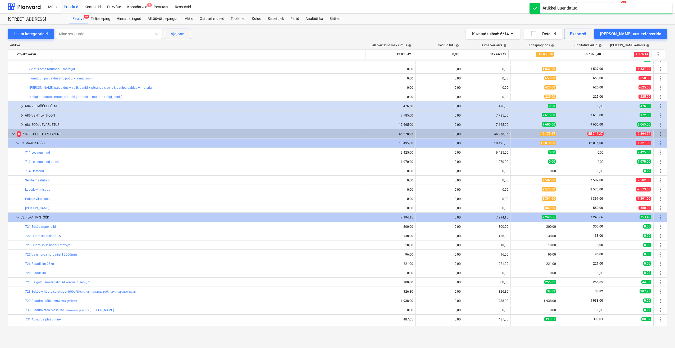
click at [17, 218] on span "keyboard_arrow_down" at bounding box center [18, 217] width 6 height 6
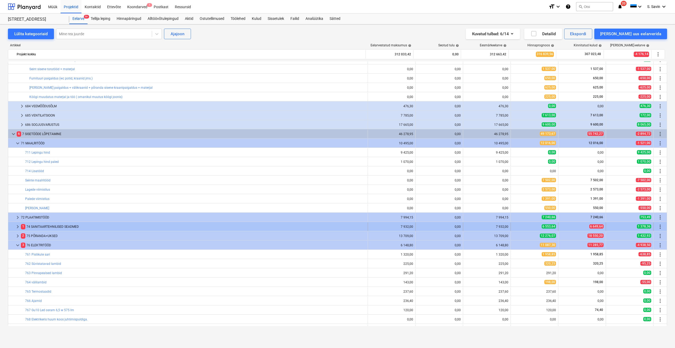
click at [17, 225] on span "keyboard_arrow_right" at bounding box center [18, 226] width 6 height 6
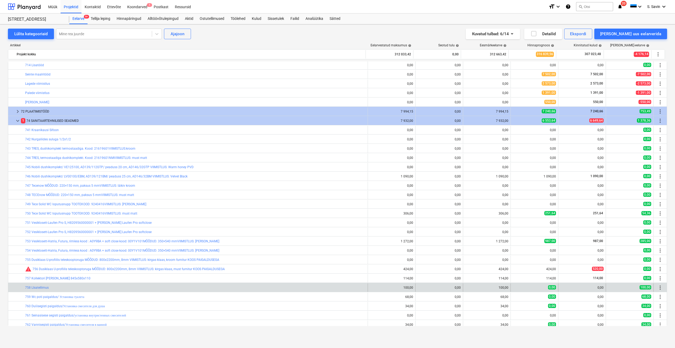
scroll to position [794, 0]
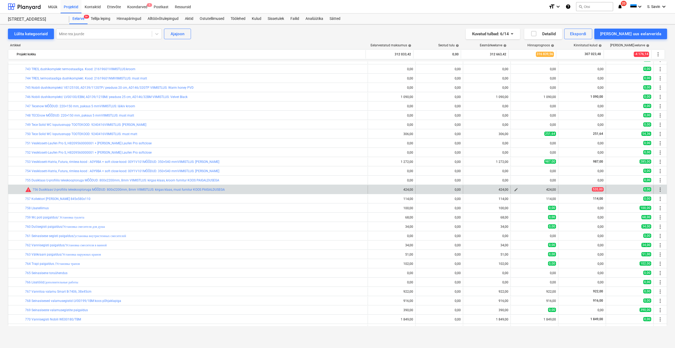
click at [514, 190] on span "edit" at bounding box center [516, 189] width 4 height 4
type textarea "x"
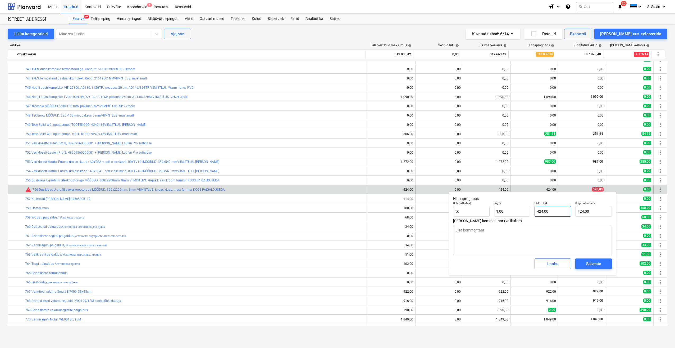
type input "424"
drag, startPoint x: 558, startPoint y: 212, endPoint x: 527, endPoint y: 217, distance: 31.6
click at [527, 217] on div "Ühik (valikuline) [PERSON_NAME] 1,00 Ühiku hind 424 Kogumaksumus 424,00" at bounding box center [532, 208] width 163 height 19
type textarea "x"
type input "5"
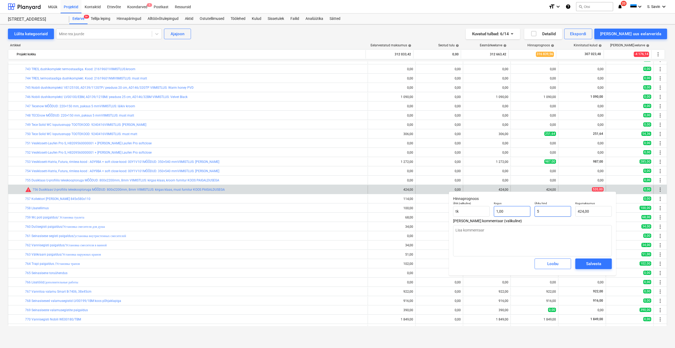
type input "5,00"
type textarea "x"
type input "52"
type input "52,00"
type textarea "x"
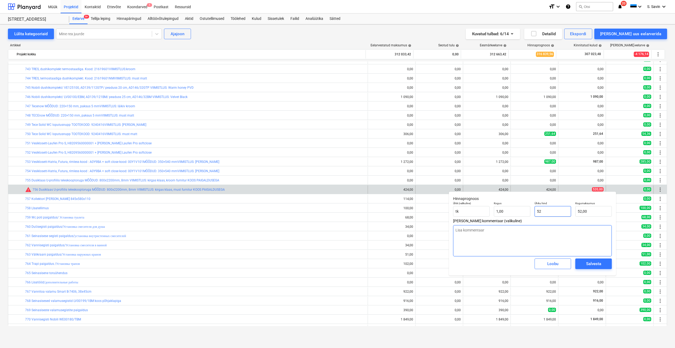
type input "520"
type input "520,00"
type input "520"
type textarea "x"
type input "520,00"
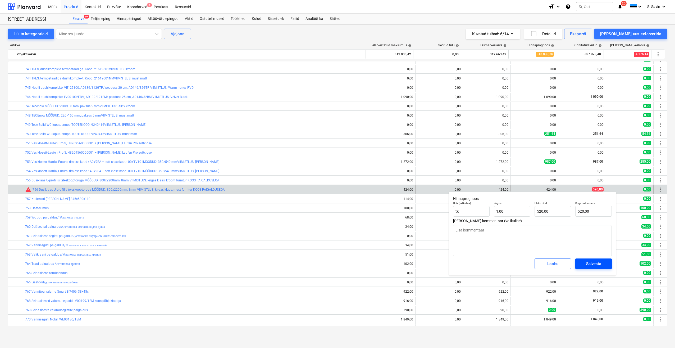
click at [573, 263] on div "Salvesta" at bounding box center [594, 263] width 15 height 7
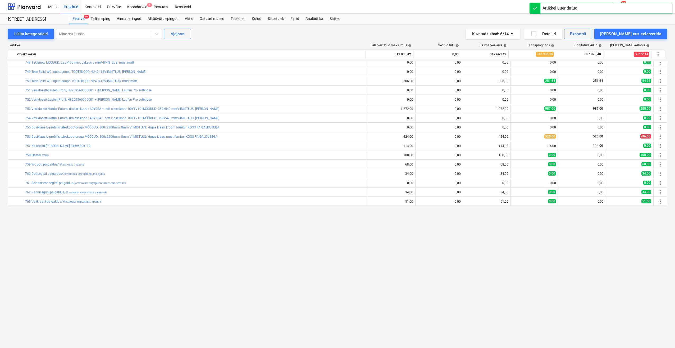
scroll to position [715, 0]
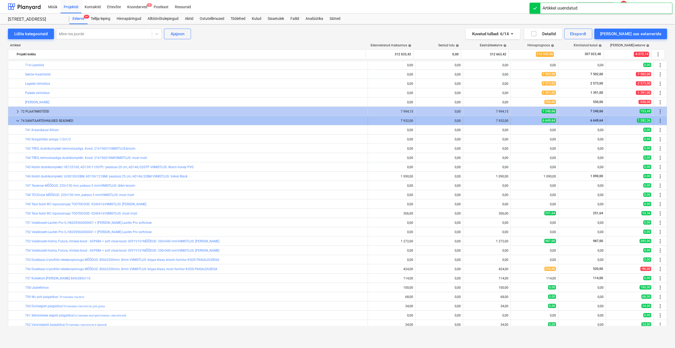
click at [15, 121] on span "keyboard_arrow_down" at bounding box center [18, 121] width 6 height 6
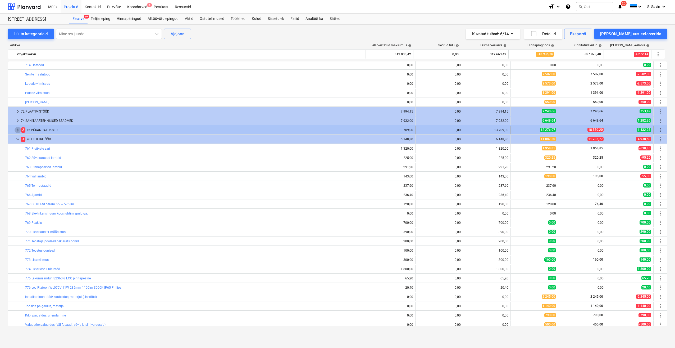
click at [18, 129] on span "keyboard_arrow_right" at bounding box center [18, 130] width 6 height 6
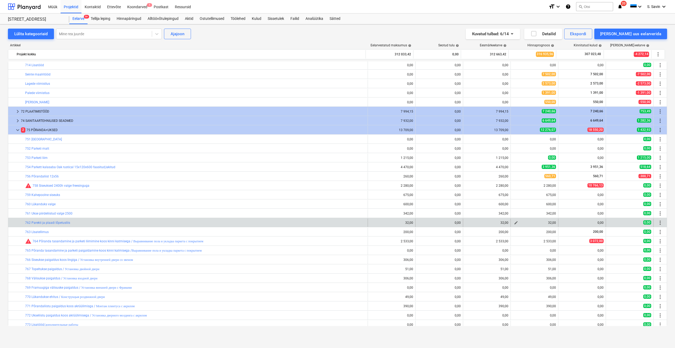
click at [514, 224] on span "edit" at bounding box center [516, 222] width 4 height 4
type textarea "x"
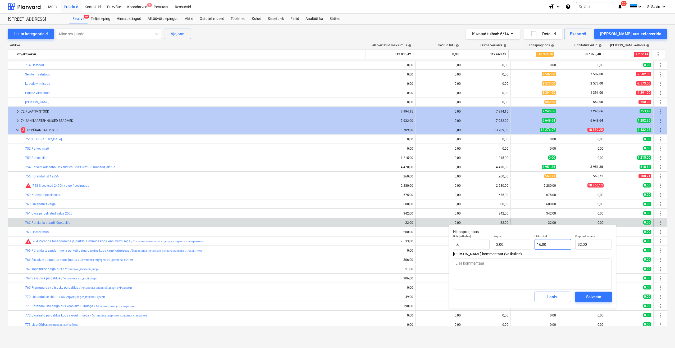
type input "16"
drag, startPoint x: 558, startPoint y: 248, endPoint x: 519, endPoint y: 250, distance: 38.7
click at [515, 247] on div "Ühik (valikuline) [PERSON_NAME] 2,00 Ühiku hind 16 Kogumaksumus 32,00" at bounding box center [532, 241] width 163 height 19
type textarea "x"
type input "0"
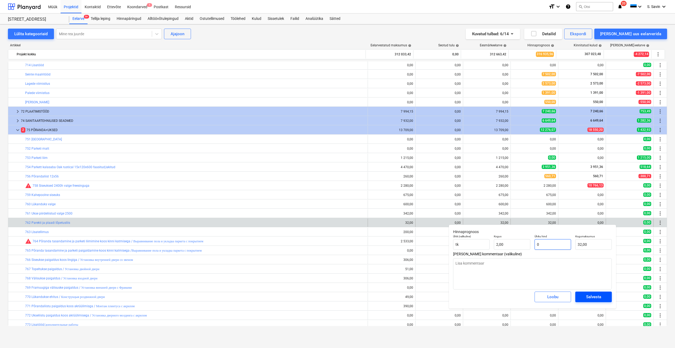
type input "0,00"
type input "0"
type textarea "x"
type input "0,00"
click at [573, 296] on div "Salvesta" at bounding box center [594, 296] width 15 height 7
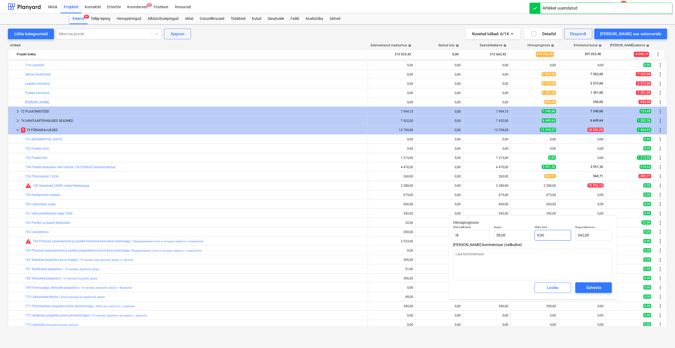
type textarea "x"
type input "9"
drag, startPoint x: 537, startPoint y: 231, endPoint x: 530, endPoint y: 240, distance: 11.3
click at [527, 239] on div "Ühik (valikuline) [PERSON_NAME] 38,00 Ühiku hind 9 Kogumaksumus 342,00" at bounding box center [532, 232] width 163 height 19
type textarea "x"
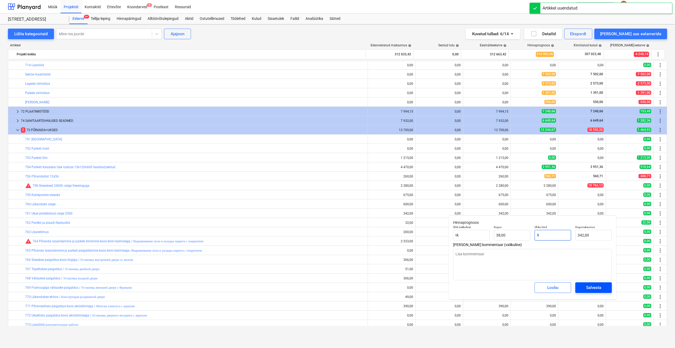
type input "0"
type input "0,00"
type input "0"
type textarea "x"
type input "0,00"
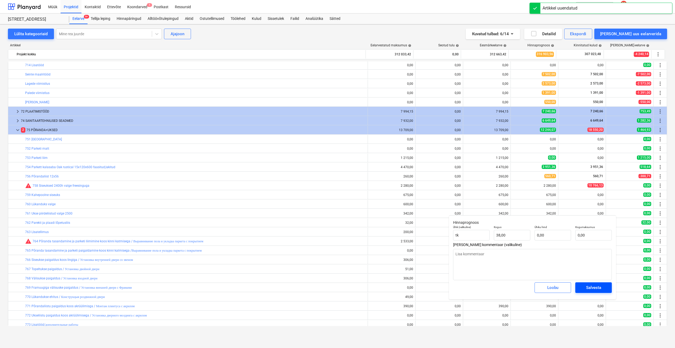
click at [573, 287] on div "Salvesta" at bounding box center [594, 287] width 15 height 7
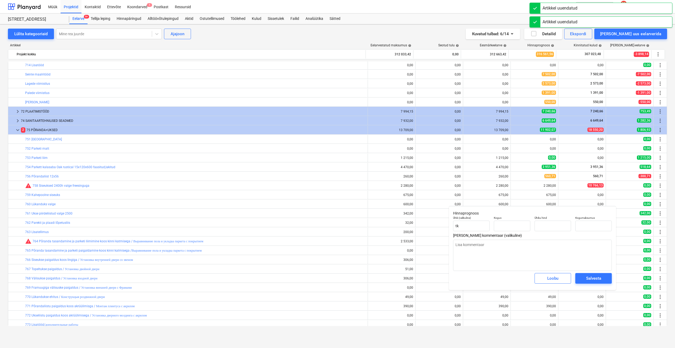
type textarea "x"
type input "2,00"
type input "300,00"
type input "600,00"
type input "300"
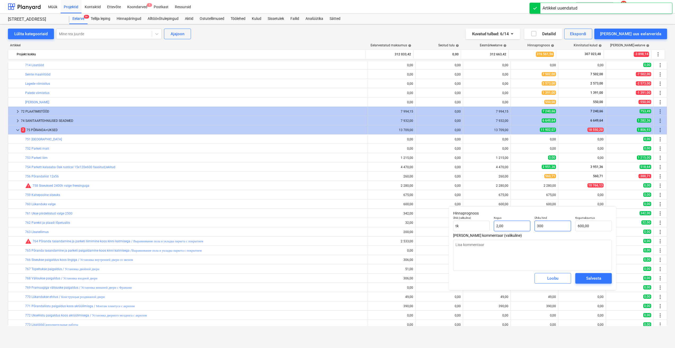
drag, startPoint x: 539, startPoint y: 226, endPoint x: 526, endPoint y: 226, distance: 12.7
click at [526, 226] on div "Ühik (valikuline) [PERSON_NAME] 2,00 Ühiku hind 300 Kogumaksumus 600,00" at bounding box center [532, 223] width 163 height 19
type textarea "x"
type input "0"
type input "0,00"
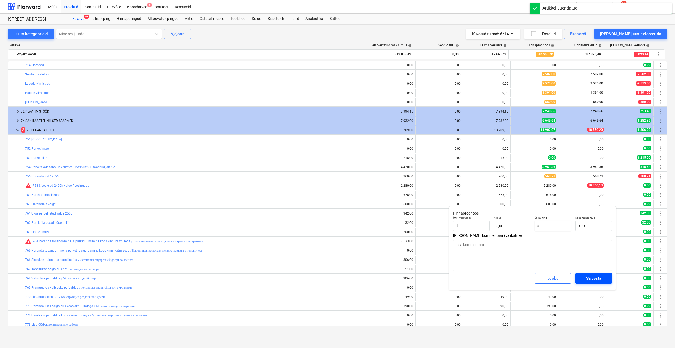
type input "0"
type textarea "x"
type input "0,00"
click at [573, 278] on div "Salvesta" at bounding box center [594, 278] width 15 height 7
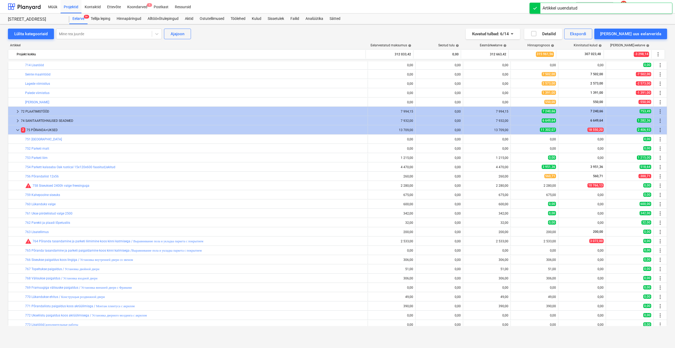
type textarea "x"
type input "2,00"
type input "0,00"
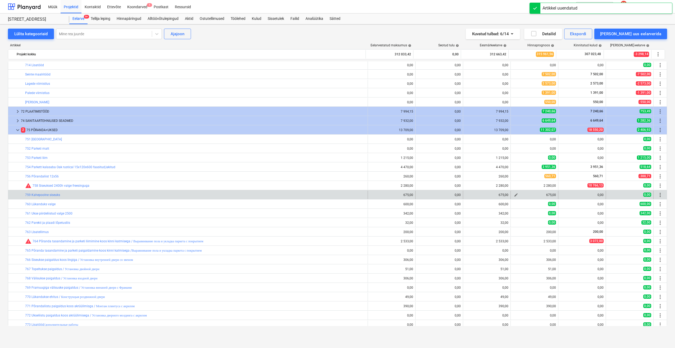
click at [516, 197] on button "edit" at bounding box center [516, 195] width 6 height 6
type textarea "x"
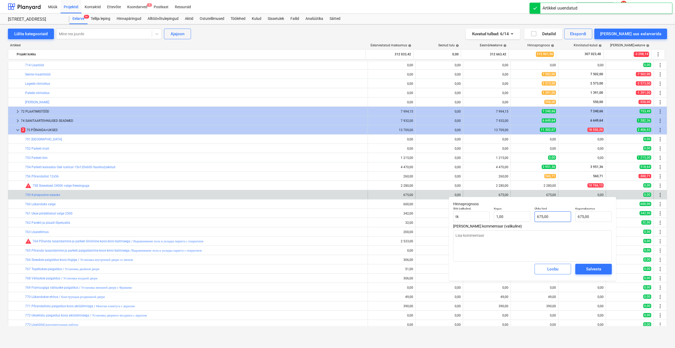
type input "675"
drag, startPoint x: 563, startPoint y: 219, endPoint x: 523, endPoint y: 219, distance: 40.5
click at [523, 219] on div "Ühik (valikuline) [PERSON_NAME] 1,00 Ühiku hind 675 Kogumaksumus 675,00" at bounding box center [532, 214] width 163 height 19
type textarea "x"
type input "0"
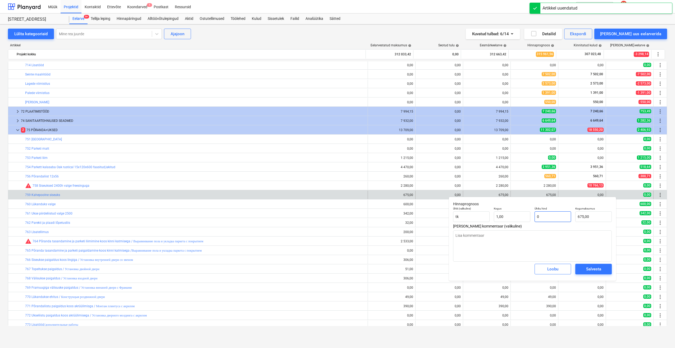
type input "0,00"
type input "0"
type textarea "x"
type input "0,00"
click at [573, 267] on div "Salvesta" at bounding box center [594, 268] width 15 height 7
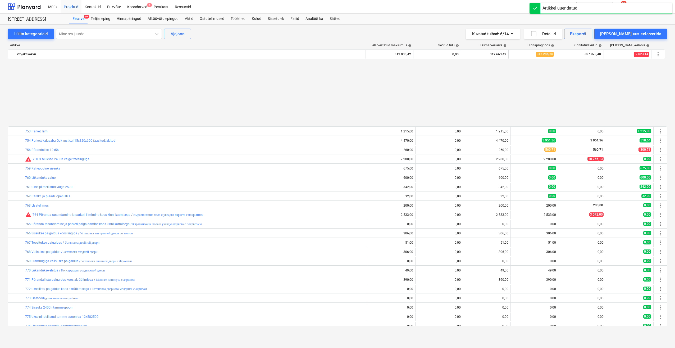
scroll to position [821, 0]
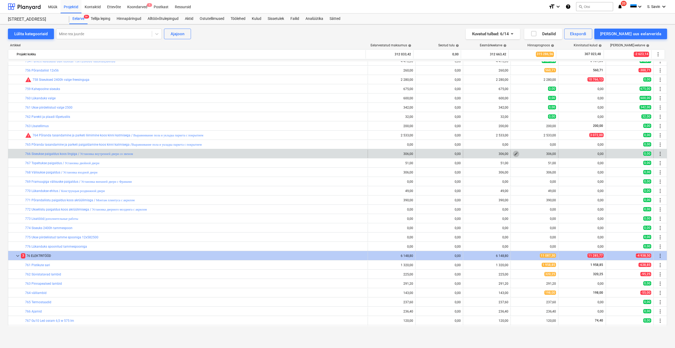
click at [514, 156] on button "edit" at bounding box center [516, 154] width 6 height 6
type textarea "x"
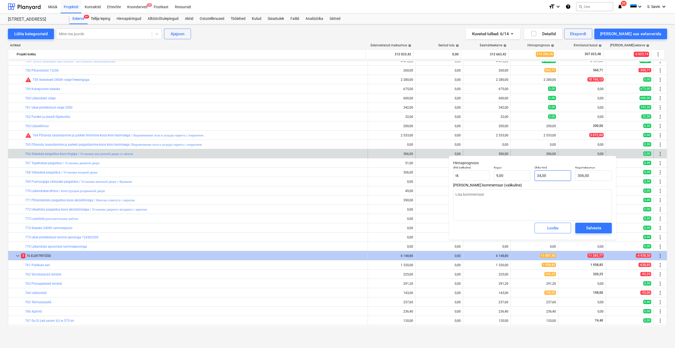
type input "34"
drag, startPoint x: 531, startPoint y: 177, endPoint x: 528, endPoint y: 177, distance: 3.7
click at [528, 177] on div "Ühik (valikuline) [PERSON_NAME] 9,00 Ühiku hind 34 Kogumaksumus 306,00" at bounding box center [532, 173] width 163 height 19
type textarea "x"
type input "0"
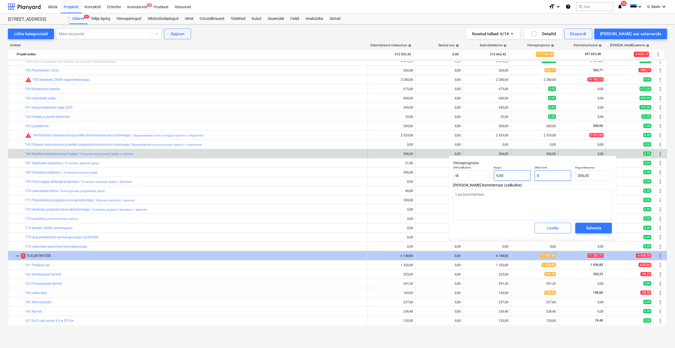
type input "0,00"
type input "0"
type textarea "x"
type input "0,00"
click at [573, 226] on span "Salvesta" at bounding box center [594, 227] width 24 height 7
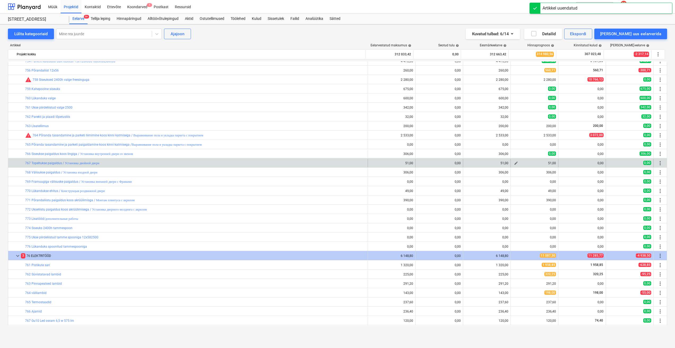
click at [513, 166] on button "edit" at bounding box center [516, 163] width 6 height 6
type textarea "x"
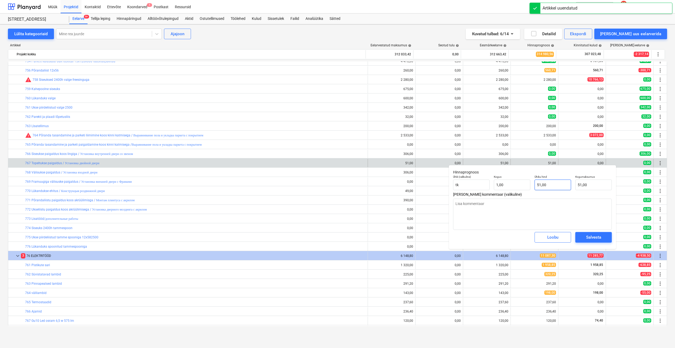
type input "51"
drag, startPoint x: 538, startPoint y: 190, endPoint x: 527, endPoint y: 191, distance: 10.7
click at [527, 191] on div "Ühik (valikuline) [PERSON_NAME] 1,00 Ühiku hind 51 Kogumaksumus 51,00" at bounding box center [532, 182] width 163 height 19
click at [573, 237] on div "Salvesta" at bounding box center [594, 237] width 15 height 7
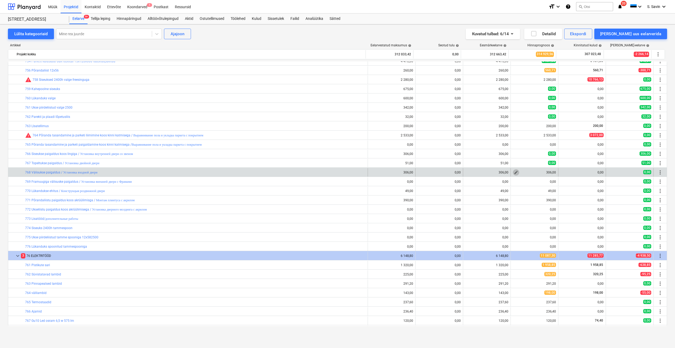
click at [516, 172] on span "edit" at bounding box center [516, 172] width 4 height 4
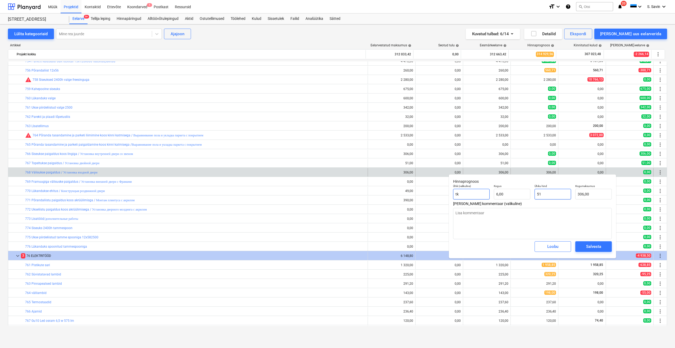
drag, startPoint x: 555, startPoint y: 196, endPoint x: 477, endPoint y: 196, distance: 77.3
click at [477, 196] on div "Ühik (valikuline) [PERSON_NAME] 6,00 Ühiku hind 51 Kogumaksumus 306,00" at bounding box center [532, 191] width 163 height 19
click at [573, 246] on div "Salvesta" at bounding box center [594, 246] width 15 height 7
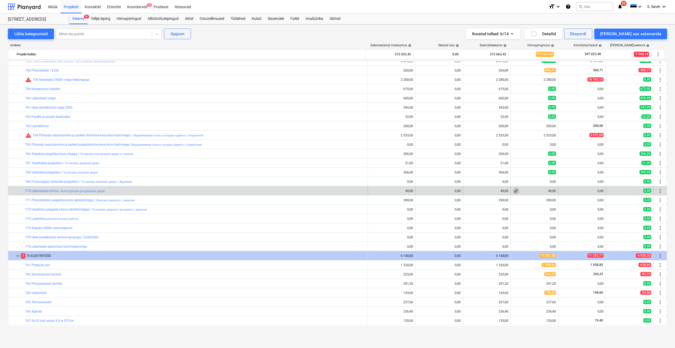
click at [514, 192] on span "edit" at bounding box center [516, 191] width 4 height 4
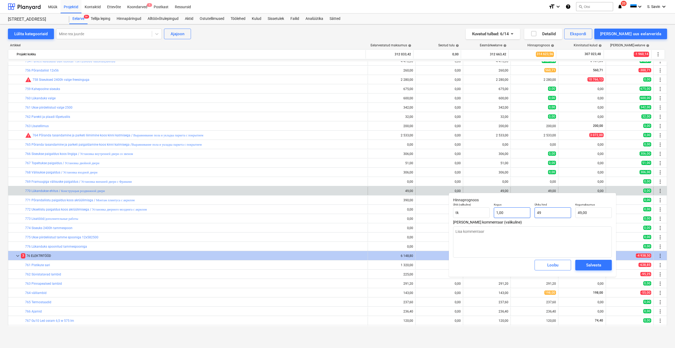
drag, startPoint x: 561, startPoint y: 213, endPoint x: 514, endPoint y: 213, distance: 46.9
click at [514, 213] on div "Ühik (valikuline) [PERSON_NAME] 1,00 Ühiku hind 49 Kogumaksumus 49,00" at bounding box center [532, 210] width 163 height 19
click at [573, 264] on div "Salvesta" at bounding box center [594, 265] width 15 height 7
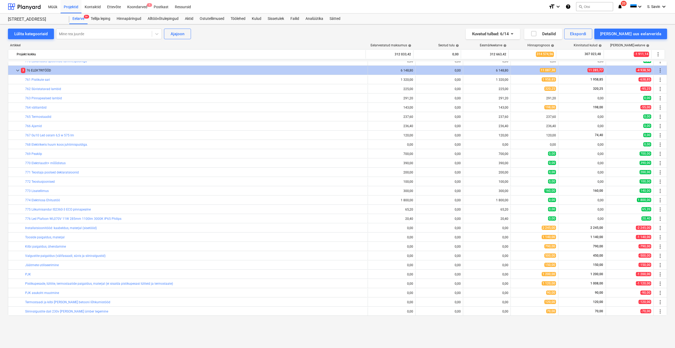
scroll to position [979, 0]
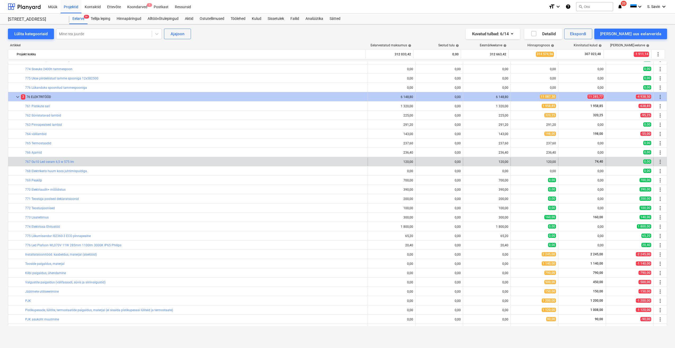
drag, startPoint x: 515, startPoint y: 163, endPoint x: 513, endPoint y: 159, distance: 4.1
click at [513, 159] on button "edit" at bounding box center [516, 162] width 6 height 6
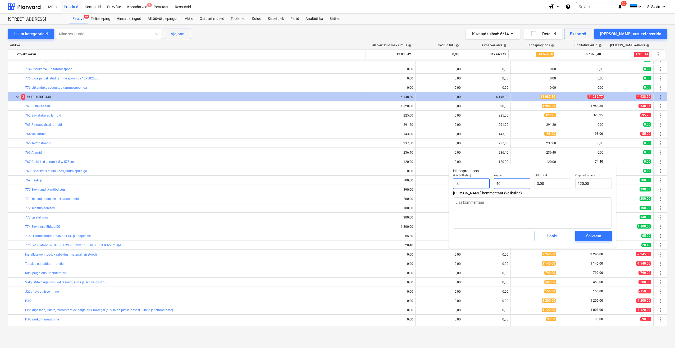
drag, startPoint x: 515, startPoint y: 186, endPoint x: 488, endPoint y: 187, distance: 27.8
click at [488, 187] on div "Ühik (valikuline) [PERSON_NAME] 40 Ühiku hind 3,00 Kogumaksumus 120,00" at bounding box center [532, 181] width 163 height 19
drag, startPoint x: 554, startPoint y: 182, endPoint x: 529, endPoint y: 189, distance: 26.3
click at [529, 189] on div "Ühik (valikuline) [PERSON_NAME] 1,00 Ühiku hind 3 Kogumaksumus 3,00" at bounding box center [532, 181] width 163 height 19
click at [573, 235] on button "Salvesta" at bounding box center [594, 236] width 37 height 11
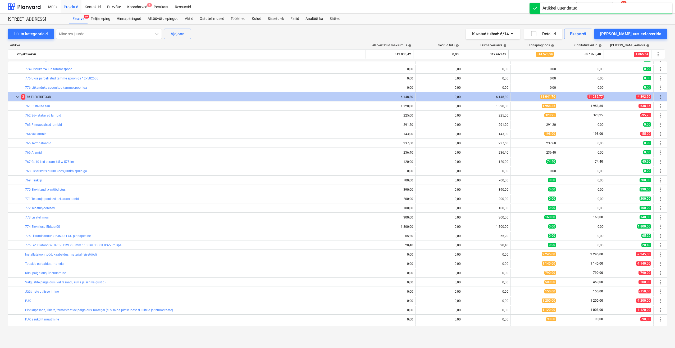
click at [517, 152] on button "edit" at bounding box center [516, 152] width 6 height 6
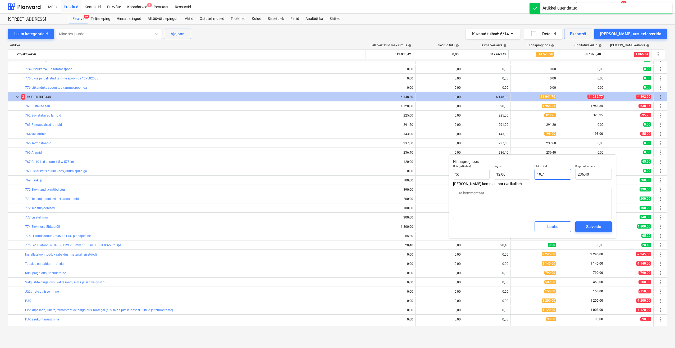
drag, startPoint x: 552, startPoint y: 174, endPoint x: 534, endPoint y: 176, distance: 18.2
click at [534, 176] on div "Ühiku hind 19,7" at bounding box center [553, 171] width 41 height 19
click at [573, 225] on div "Salvesta" at bounding box center [594, 226] width 15 height 7
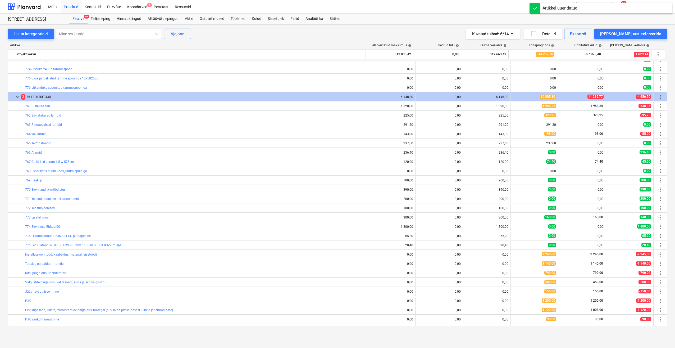
click at [514, 143] on span "edit" at bounding box center [516, 143] width 4 height 4
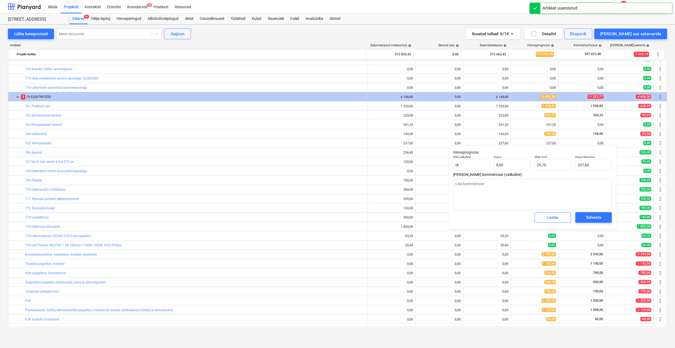
drag, startPoint x: 551, startPoint y: 171, endPoint x: 547, endPoint y: 171, distance: 4.8
click at [547, 171] on div "Ühiku hind 29,70" at bounding box center [553, 162] width 41 height 19
drag, startPoint x: 550, startPoint y: 167, endPoint x: 530, endPoint y: 171, distance: 20.8
click at [530, 171] on div "Ühik (valikuline) [PERSON_NAME] 8,00 Ühiku hind 29,7 Kogumaksumus 237,60" at bounding box center [532, 162] width 163 height 19
click at [573, 218] on div "Salvesta" at bounding box center [594, 217] width 15 height 7
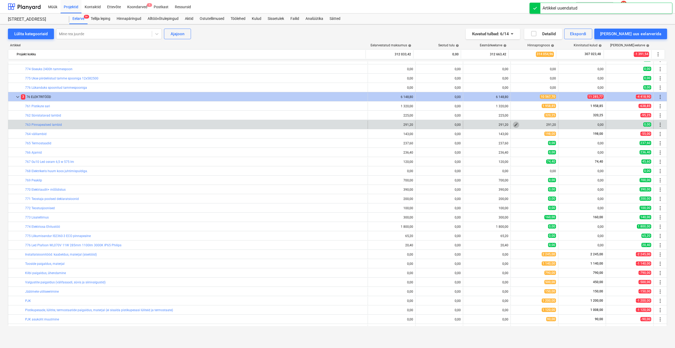
click at [515, 125] on span "edit" at bounding box center [516, 125] width 4 height 4
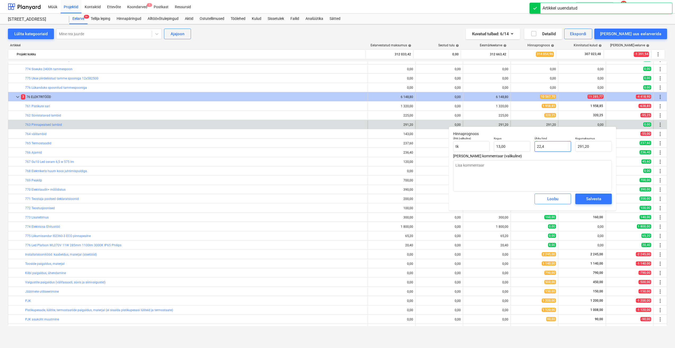
drag, startPoint x: 549, startPoint y: 150, endPoint x: 522, endPoint y: 153, distance: 27.4
click at [523, 152] on div "Ühik (valikuline) [PERSON_NAME] 13,00 Ühiku hind 22,4 Kogumaksumus 291,20" at bounding box center [532, 143] width 163 height 19
click at [573, 198] on div "Salvesta" at bounding box center [594, 198] width 15 height 7
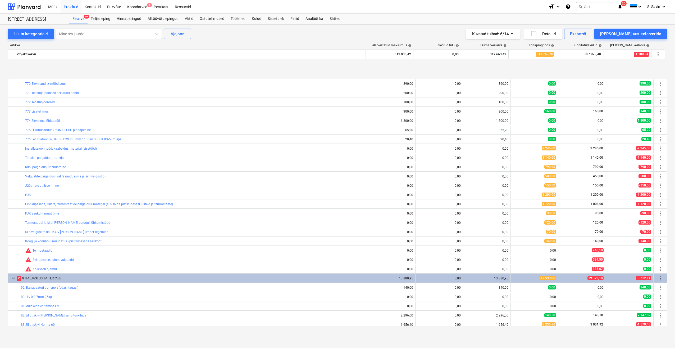
scroll to position [1112, 0]
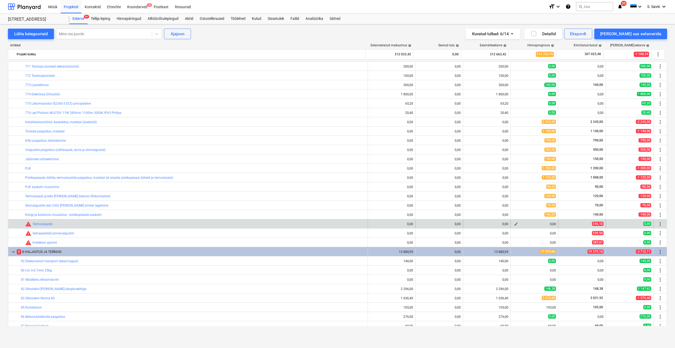
click at [515, 223] on span "edit" at bounding box center [516, 224] width 4 height 4
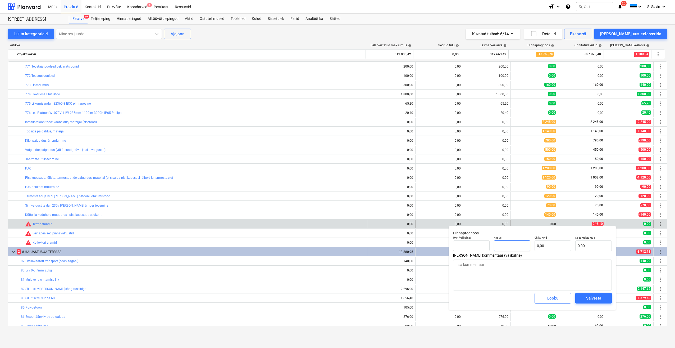
click at [520, 248] on input "text" at bounding box center [512, 245] width 37 height 11
click at [553, 247] on input "text" at bounding box center [553, 245] width 37 height 11
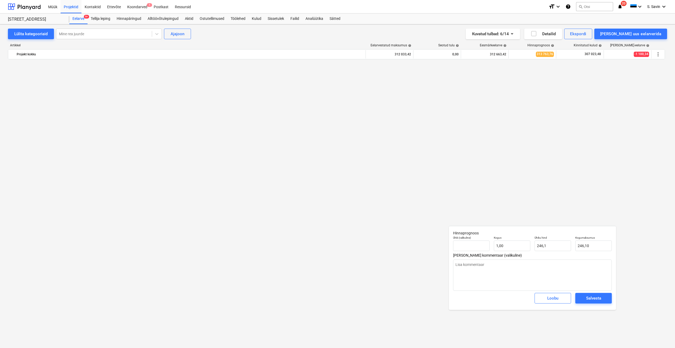
scroll to position [1112, 0]
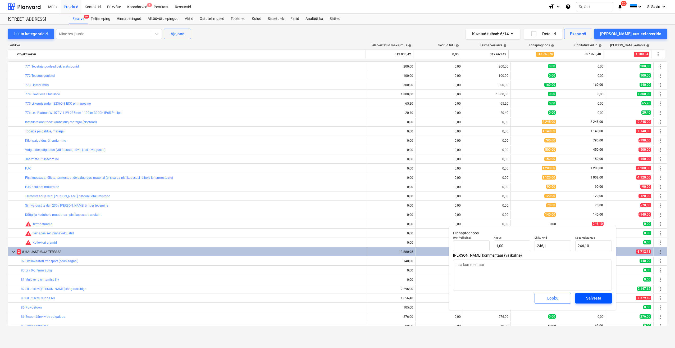
type input "246,1"
type textarea "x"
type input "246,10"
click at [600, 300] on div "Salvesta" at bounding box center [594, 298] width 15 height 7
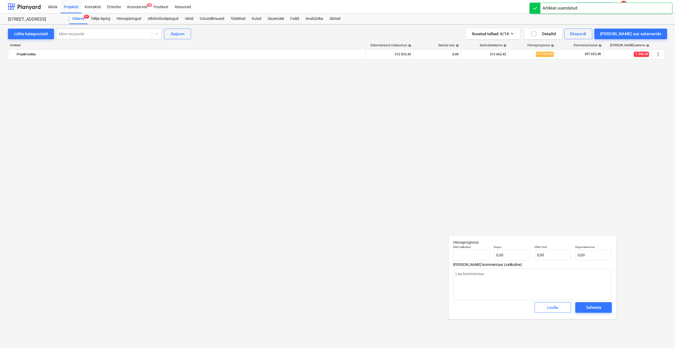
type textarea "x"
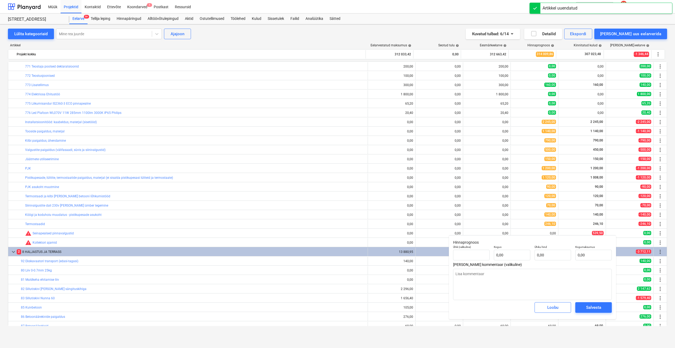
click at [507, 260] on div "Kogus 0,00" at bounding box center [512, 252] width 41 height 19
click at [509, 256] on input "text" at bounding box center [512, 255] width 37 height 11
type textarea "x"
type input "1"
type textarea "x"
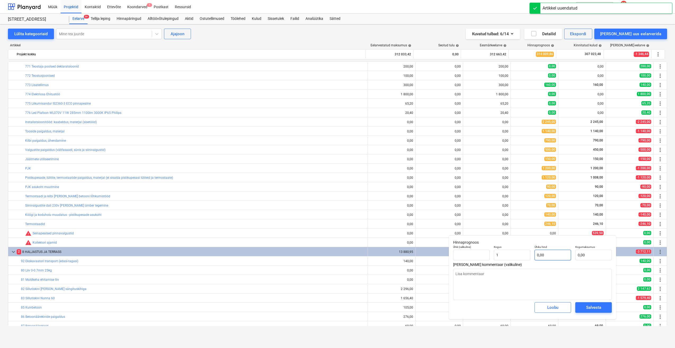
type input "1,00"
click at [546, 255] on input "text" at bounding box center [553, 255] width 37 height 11
type textarea "x"
type input "5"
type input "5,00"
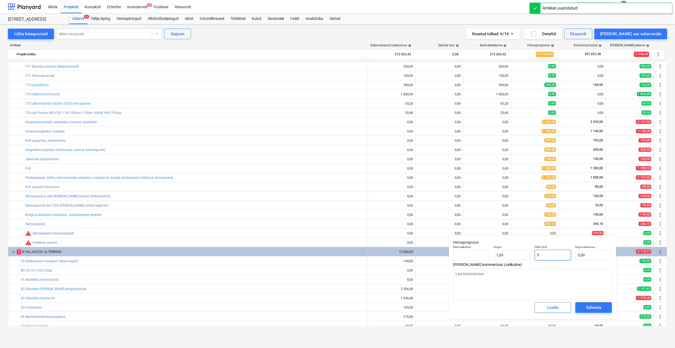
type textarea "x"
type input "53"
type input "53,00"
type textarea "x"
type input "539"
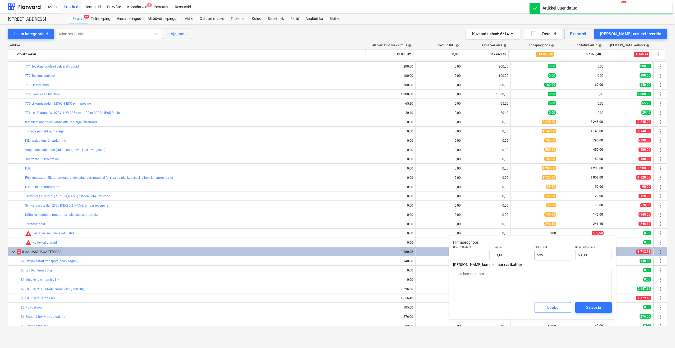
type input "539,00"
type textarea "x"
type input "539,"
type textarea "x"
type input "539,5"
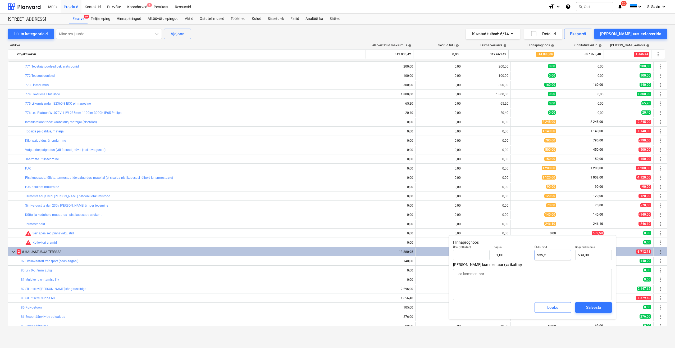
type input "539,50"
type input "539,5"
type textarea "x"
type input "539,50"
click at [590, 308] on div "Salvesta" at bounding box center [594, 307] width 15 height 7
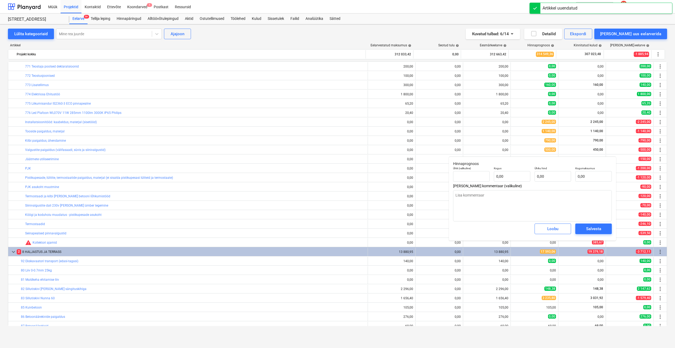
type textarea "x"
click at [515, 176] on input "text" at bounding box center [512, 176] width 37 height 11
type textarea "x"
type input "1"
type textarea "x"
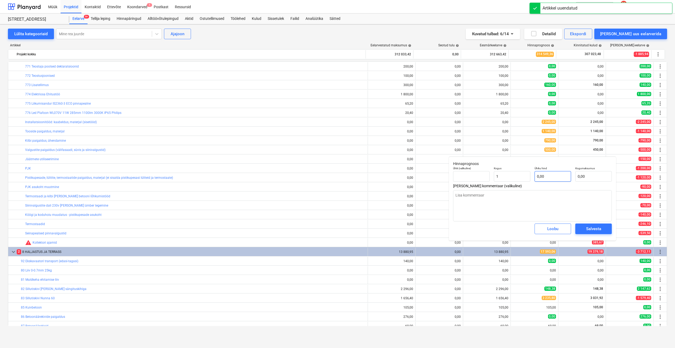
type input "1,00"
click at [544, 174] on input "text" at bounding box center [553, 176] width 37 height 11
type textarea "x"
type input "3"
type input "3,00"
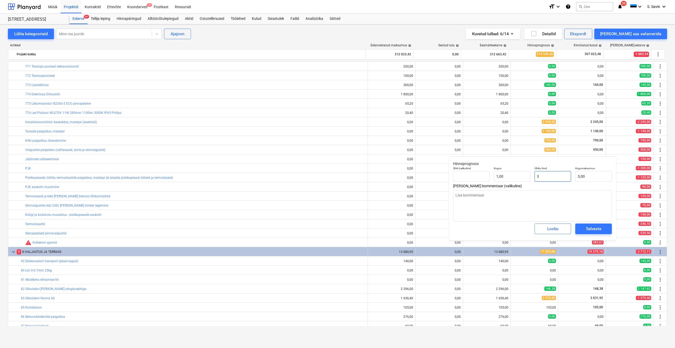
type textarea "x"
type input "38"
type input "38,00"
type textarea "x"
type input "385"
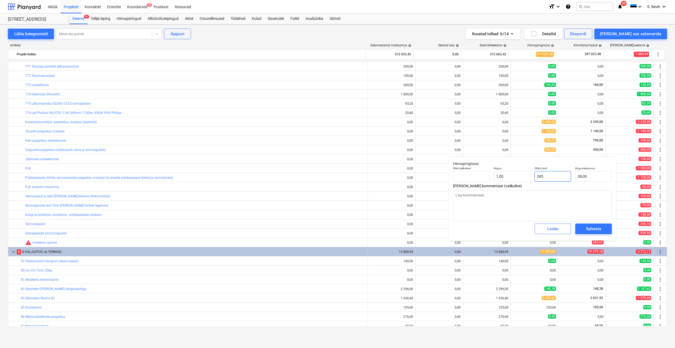
type input "385,00"
type textarea "x"
type input "385,"
type textarea "x"
type input "385,6"
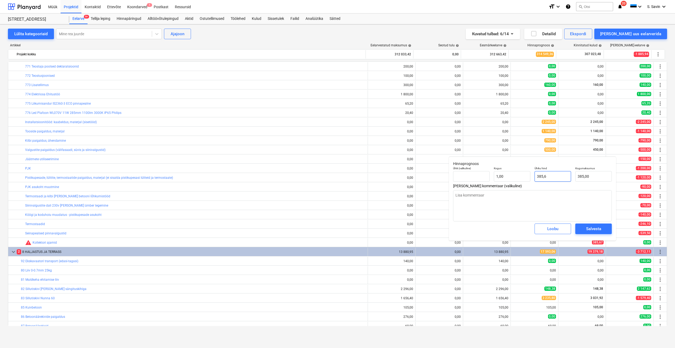
type input "385,60"
type textarea "x"
type input "385,67"
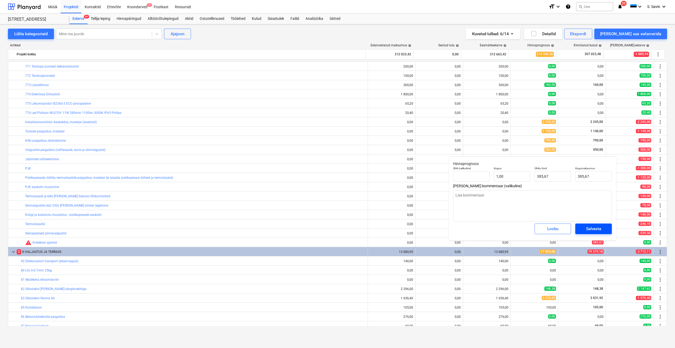
click at [586, 228] on span "Salvesta" at bounding box center [594, 228] width 24 height 7
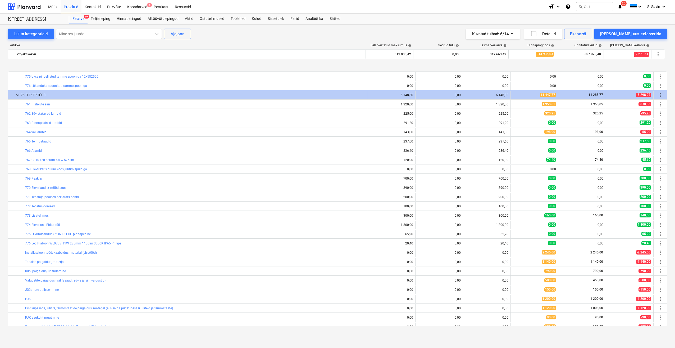
scroll to position [1008, 0]
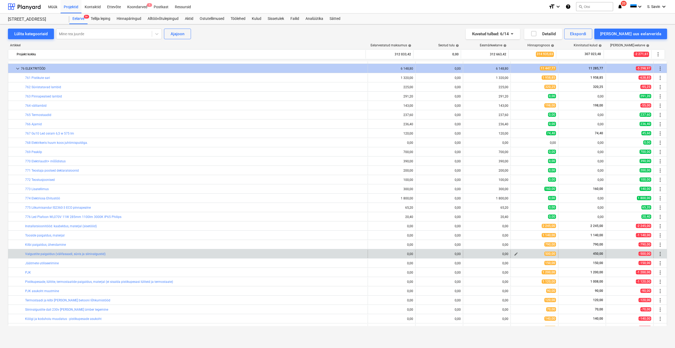
click at [514, 252] on span "edit" at bounding box center [516, 254] width 4 height 4
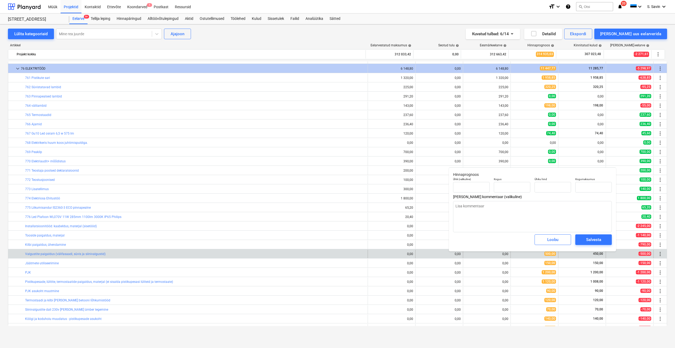
type textarea "x"
type input "1,00"
type input "500,00"
type input "500"
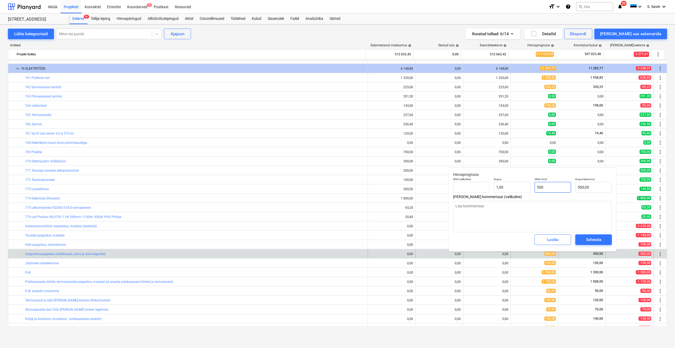
click at [546, 189] on input "500" at bounding box center [553, 187] width 37 height 11
drag, startPoint x: 545, startPoint y: 190, endPoint x: 523, endPoint y: 192, distance: 22.3
click at [523, 192] on div "Ühik (valikuline) Kogus 1,00 Ühiku hind 500 Kogumaksumus 500,00" at bounding box center [532, 184] width 163 height 19
type textarea "x"
type input "4"
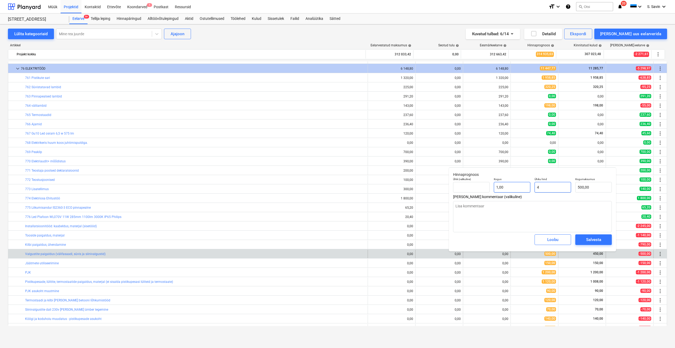
type input "4,00"
type textarea "x"
type input "45"
type input "45,00"
type textarea "x"
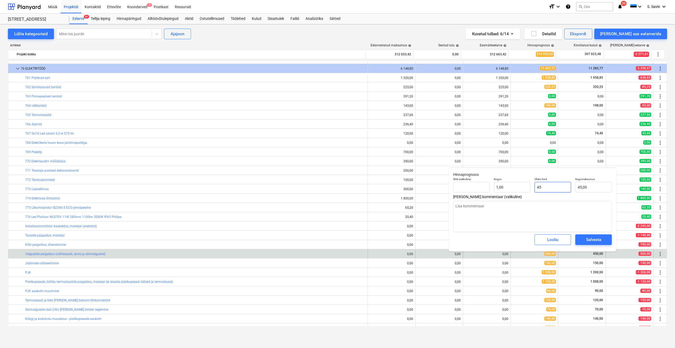
type input "450"
type input "450,00"
type input "450"
type textarea "x"
type input "450,00"
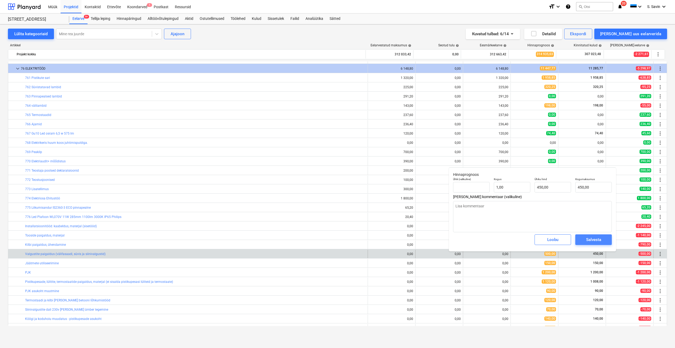
click at [589, 238] on div "Salvesta" at bounding box center [594, 239] width 15 height 7
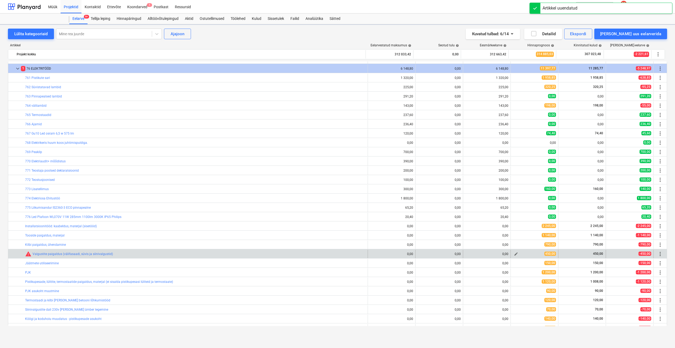
click at [517, 254] on button "edit" at bounding box center [516, 254] width 6 height 6
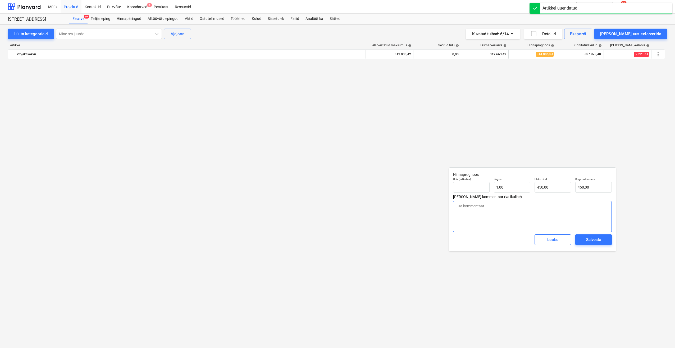
type textarea "x"
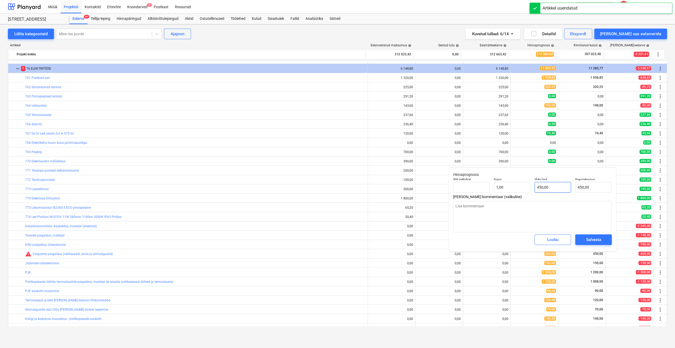
type input "450"
drag, startPoint x: 551, startPoint y: 189, endPoint x: 514, endPoint y: 190, distance: 37.1
click at [514, 190] on div "Ühik (valikuline) Kogus 1,00 Ühiku hind 450 Kogumaksumus 450,00" at bounding box center [532, 184] width 163 height 19
type textarea "x"
type input "5"
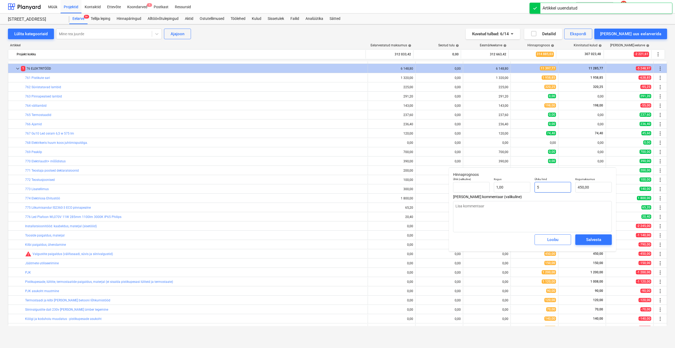
type input "5,00"
type textarea "x"
type input "50"
type input "50,00"
type textarea "x"
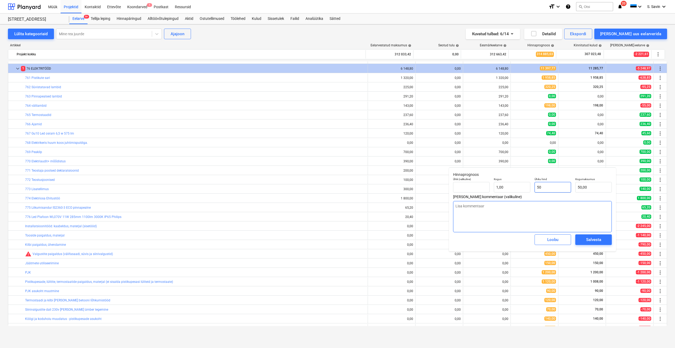
type input "500"
type input "500,00"
type input "500"
type textarea "x"
type input "500,00"
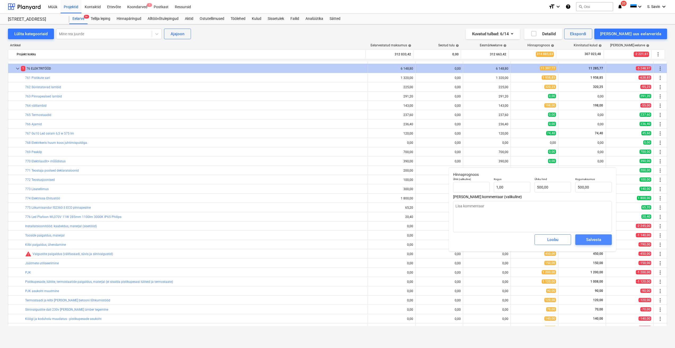
click at [581, 241] on button "Salvesta" at bounding box center [594, 239] width 37 height 11
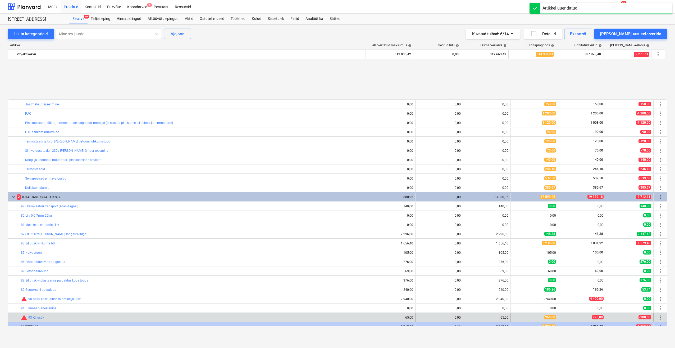
scroll to position [1219, 0]
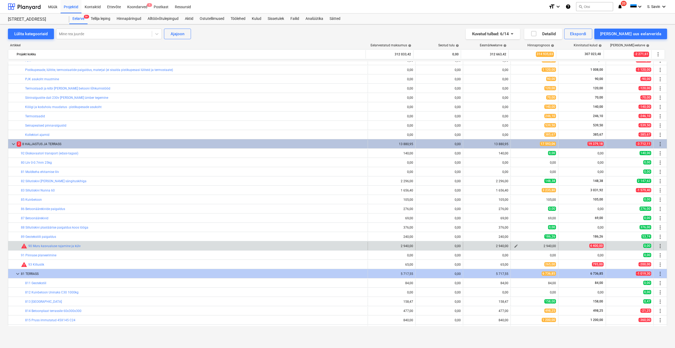
click at [516, 245] on span "edit" at bounding box center [516, 246] width 4 height 4
type textarea "x"
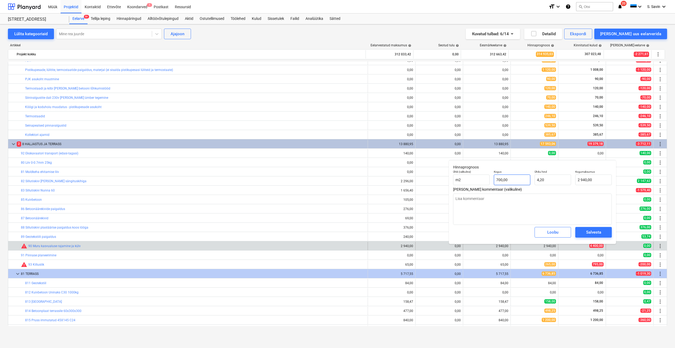
type input "700"
drag, startPoint x: 521, startPoint y: 182, endPoint x: 484, endPoint y: 183, distance: 37.4
click at [484, 183] on div "Ühik (valikuline) m2 Kogus 700 Ühiku hind 4,20 Kogumaksumus 2 940,00" at bounding box center [532, 177] width 163 height 19
type textarea "x"
type input "1"
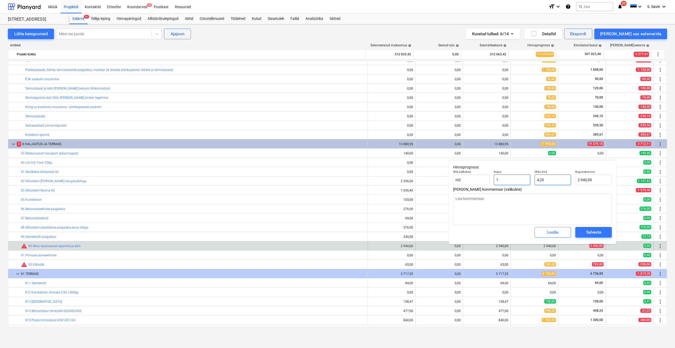
type input "4,20"
type input "1"
type textarea "x"
type input "1,00"
type input "4,2"
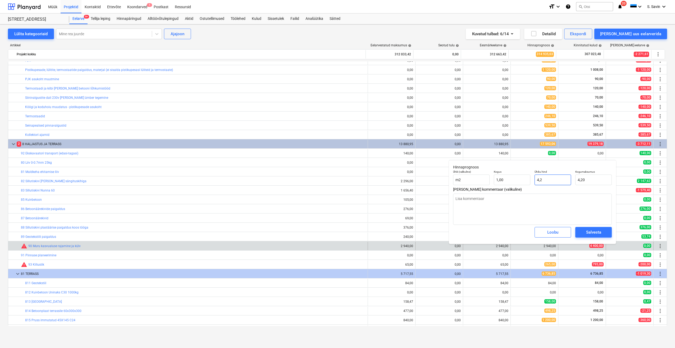
drag, startPoint x: 551, startPoint y: 182, endPoint x: 520, endPoint y: 185, distance: 30.9
click at [520, 185] on div "Ühik (valikuline) m2 Kogus 1,00 Ühiku hind 4,2 Kogumaksumus 4,20" at bounding box center [532, 177] width 163 height 19
type textarea "x"
type input "4"
type input "4,00"
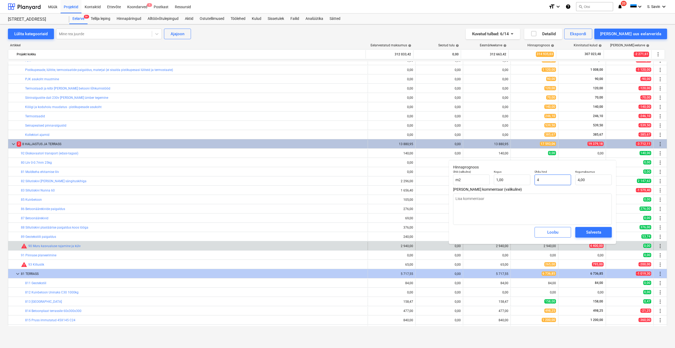
type textarea "x"
type input "44"
type input "44,00"
type textarea "x"
type input "440"
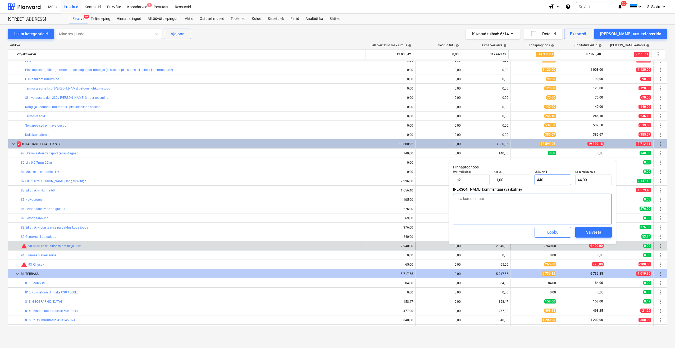
type input "440,00"
type textarea "x"
type input "4400"
type input "4 400,00"
type input "4400"
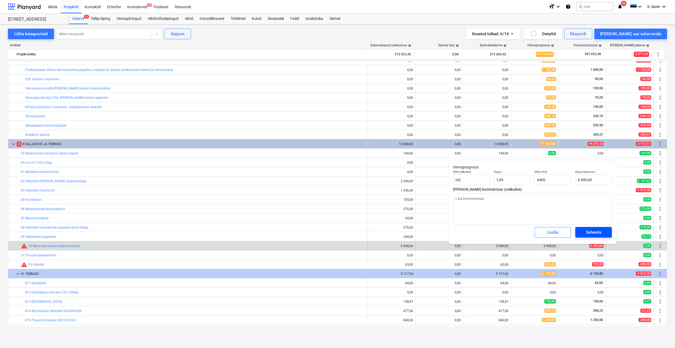
type textarea "x"
type input "4 400,00"
click at [597, 233] on div "Salvesta" at bounding box center [594, 232] width 15 height 7
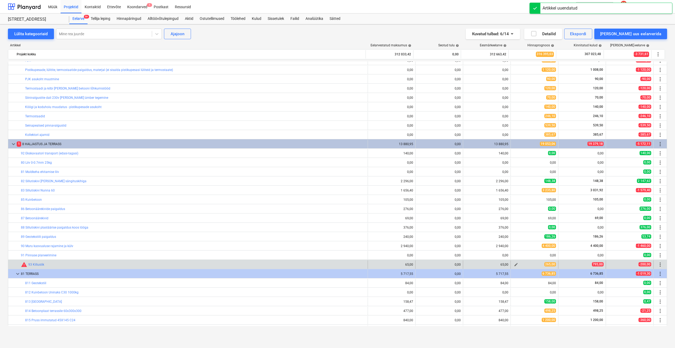
click at [515, 265] on span "edit" at bounding box center [516, 264] width 4 height 4
type textarea "x"
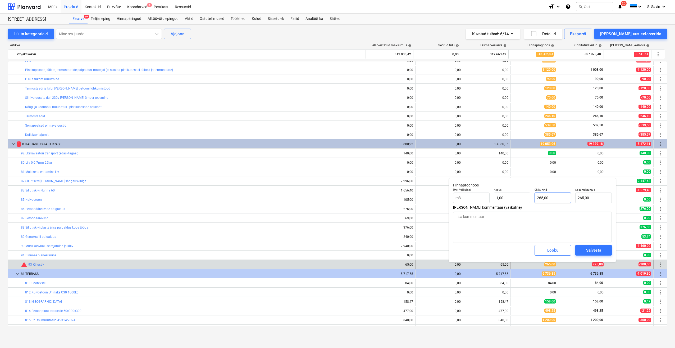
type input "265"
drag, startPoint x: 554, startPoint y: 199, endPoint x: 522, endPoint y: 201, distance: 31.9
click at [522, 201] on div "Ühik (valikuline) m3 Kogus 1,00 Ühiku hind 265 Kogumaksumus 265,00" at bounding box center [532, 195] width 163 height 19
type textarea "x"
type input "7"
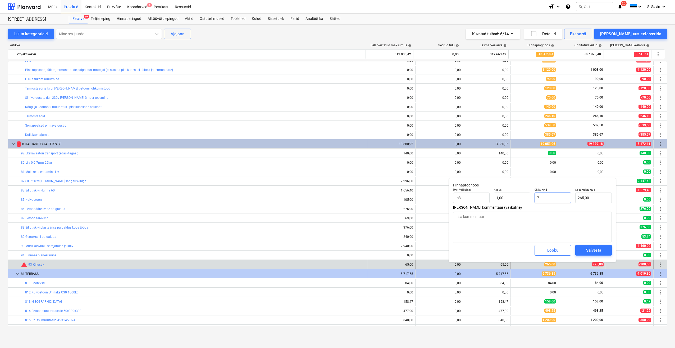
type input "7,00"
type textarea "x"
type input "79"
type input "79,00"
type textarea "x"
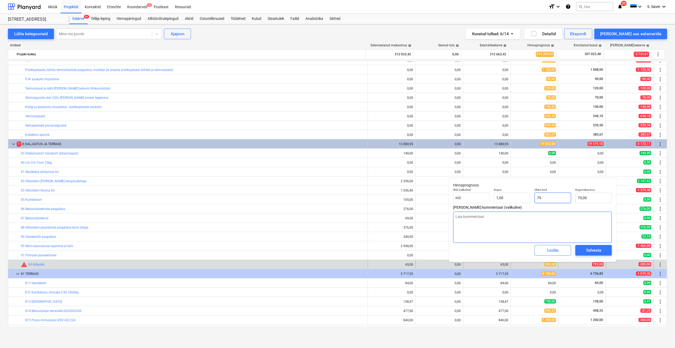
type input "795"
type input "795,00"
type input "795"
type textarea "x"
type input "795,00"
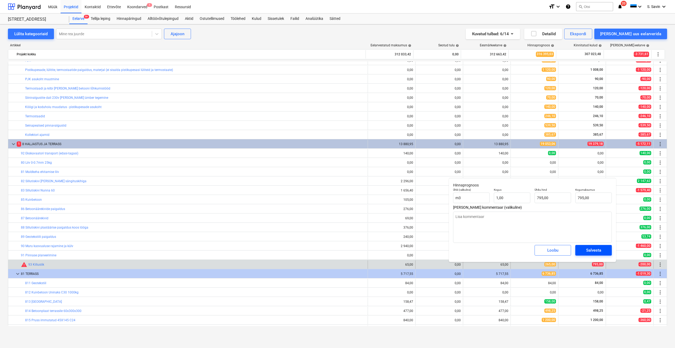
click at [587, 249] on div "Salvesta" at bounding box center [594, 250] width 15 height 7
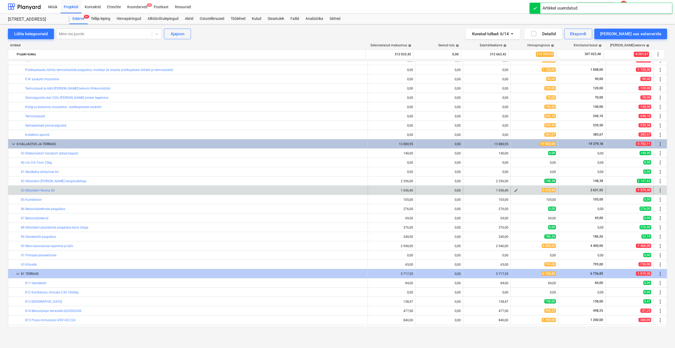
click at [516, 190] on span "edit" at bounding box center [516, 190] width 4 height 4
type textarea "x"
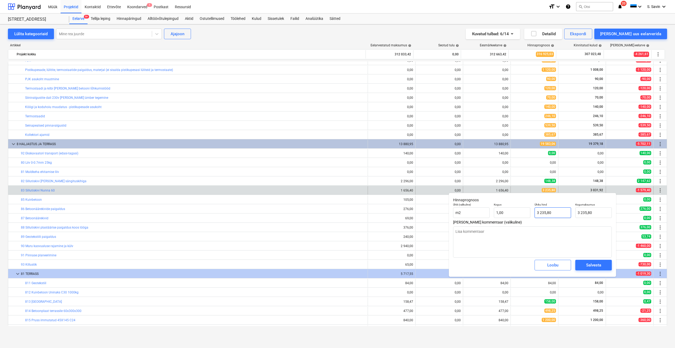
type input "3235,8"
drag, startPoint x: 536, startPoint y: 216, endPoint x: 529, endPoint y: 216, distance: 6.6
click at [529, 216] on div "Ühik (valikuline) m2 Kogus 1,00 Ühiku hind 3235,8 Kogumaksumus 3 235,80" at bounding box center [532, 210] width 163 height 19
type textarea "x"
type input "3"
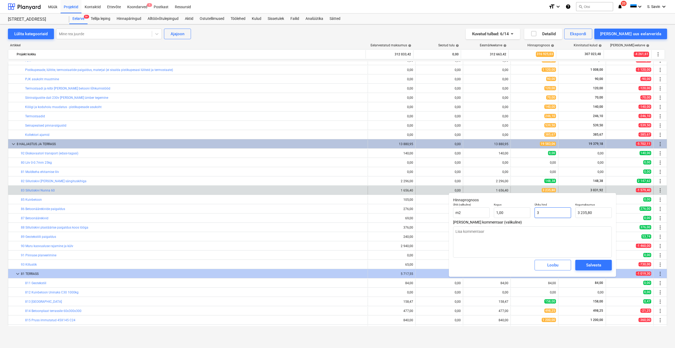
type input "3,00"
type textarea "x"
type input "30"
type input "30,00"
type textarea "x"
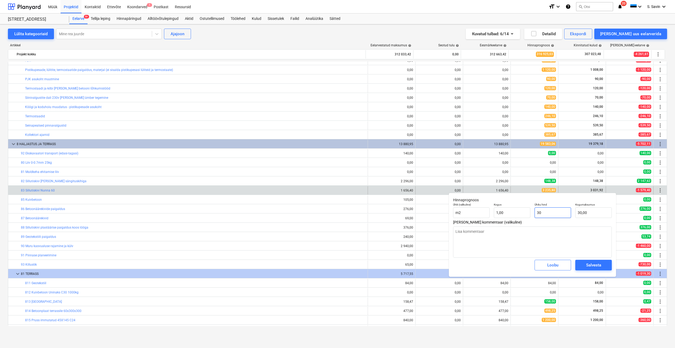
type input "303"
type input "303,00"
type textarea "x"
type input "3031"
type input "3 031,00"
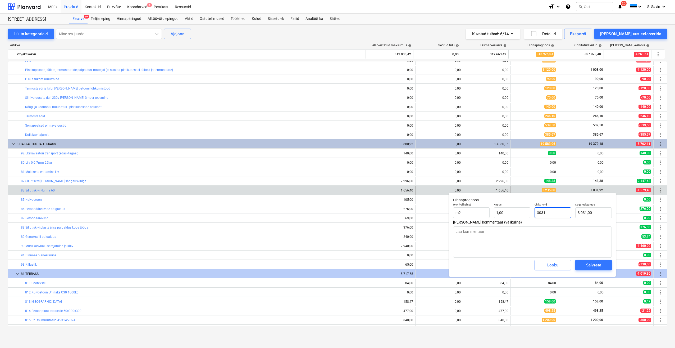
type textarea "x"
type input "3031,"
type textarea "x"
type input "3031,9"
type input "3 031,90"
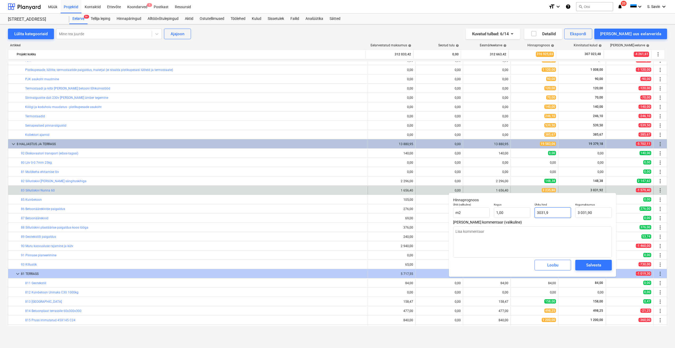
type textarea "x"
type input "3031,92"
type input "3 031,92"
type input "3031,92"
type textarea "x"
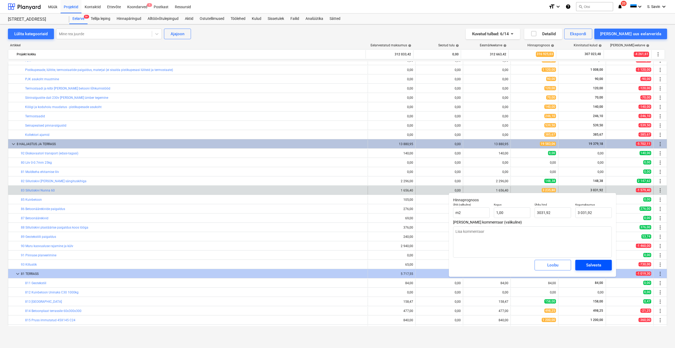
type input "3 031,92"
click at [590, 264] on div "Salvesta" at bounding box center [594, 265] width 15 height 7
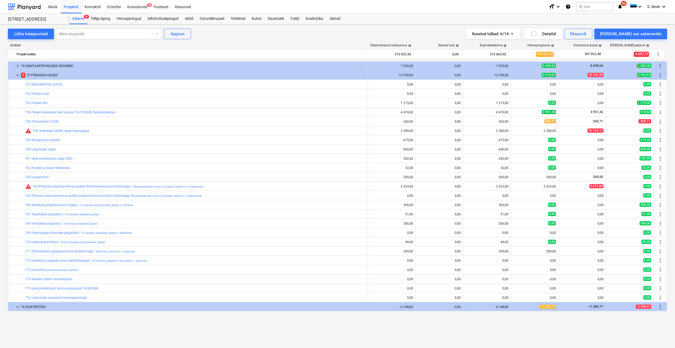
scroll to position [743, 0]
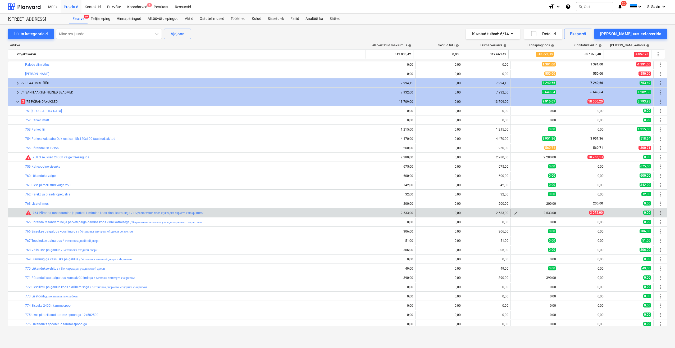
click at [516, 213] on span "edit" at bounding box center [516, 213] width 4 height 4
type textarea "x"
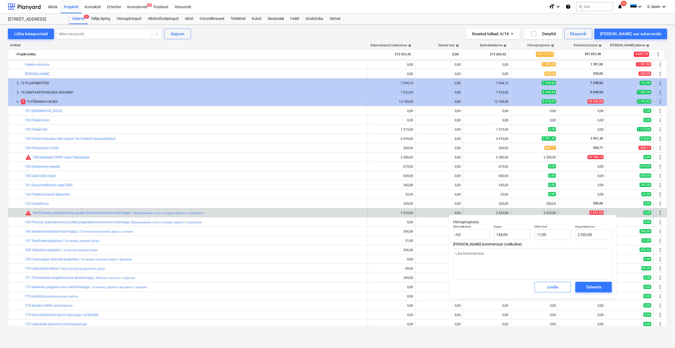
click at [516, 213] on div "2 533,00" at bounding box center [534, 213] width 43 height 4
type input "149"
drag, startPoint x: 520, startPoint y: 235, endPoint x: 489, endPoint y: 237, distance: 31.3
click at [489, 237] on div "Ühik (valikuline) m2 Kogus 149 Ühiku hind 17,00 Kogumaksumus 2 533,00" at bounding box center [532, 232] width 163 height 19
type textarea "x"
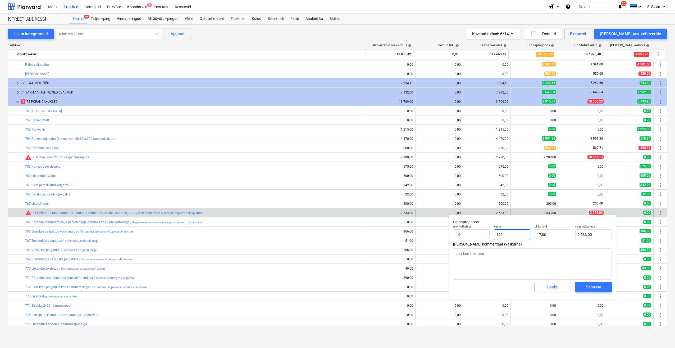
type input "1"
type input "17,00"
type input "1"
type textarea "x"
type input "1,00"
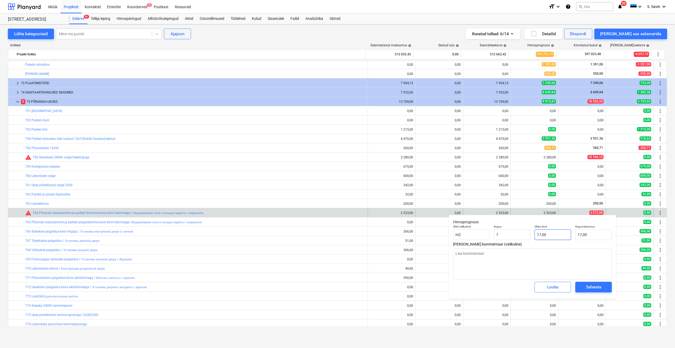
type input "17"
drag, startPoint x: 539, startPoint y: 236, endPoint x: 525, endPoint y: 238, distance: 13.9
click at [525, 238] on div "Ühik (valikuline) m2 Kogus 1,00 Ühiku hind 17 Kogumaksumus 17,00" at bounding box center [532, 232] width 163 height 19
type textarea "x"
type input "3"
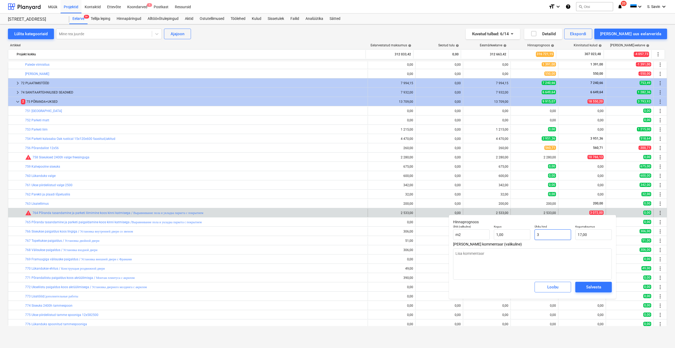
type input "3,00"
type textarea "x"
type input "30"
type input "30,00"
type textarea "x"
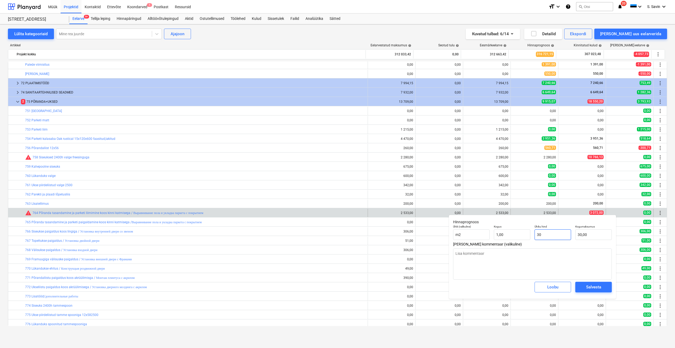
type input "307"
type input "307,00"
type textarea "x"
type input "3072"
type input "3 072,00"
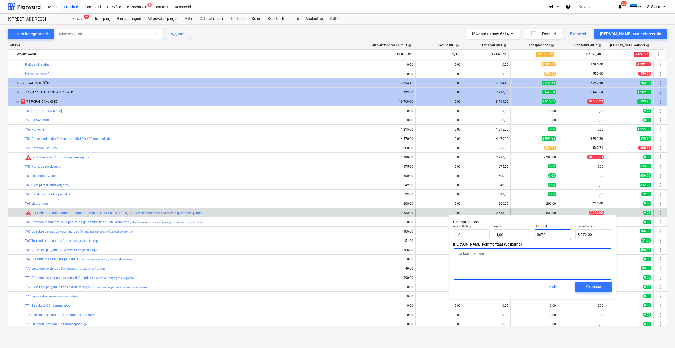
type input "3072"
type textarea "x"
type input "3 072,00"
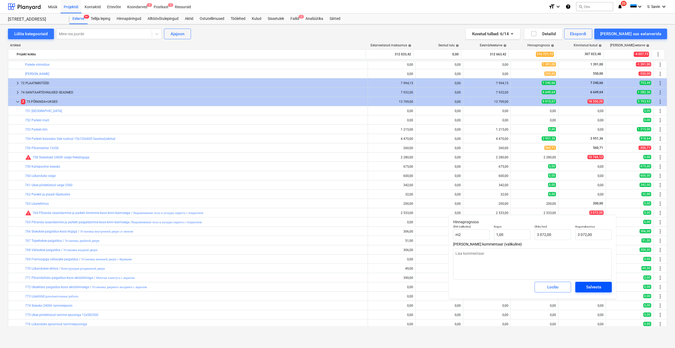
click at [596, 283] on button "Salvesta" at bounding box center [594, 287] width 37 height 11
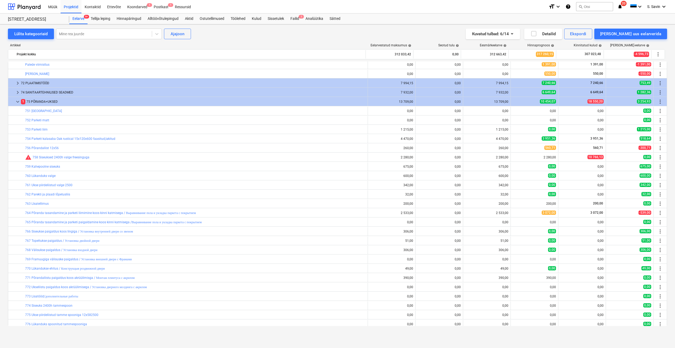
type textarea "x"
type input "1,00"
type input "3 072,00"
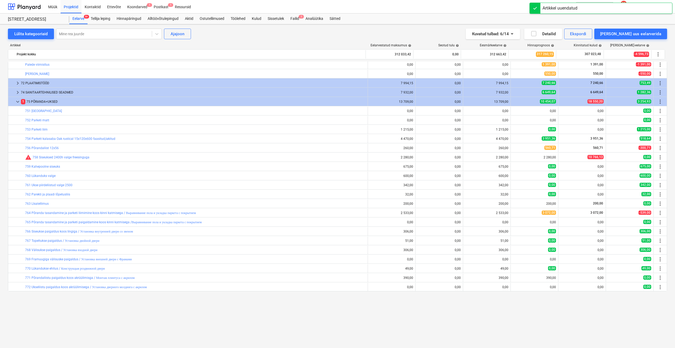
scroll to position [690, 0]
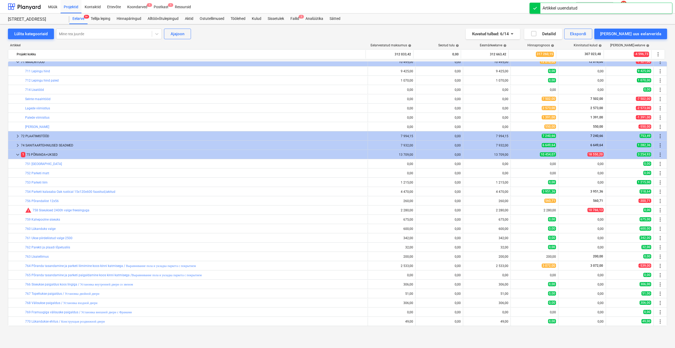
click at [515, 211] on span "edit" at bounding box center [516, 210] width 4 height 4
type textarea "x"
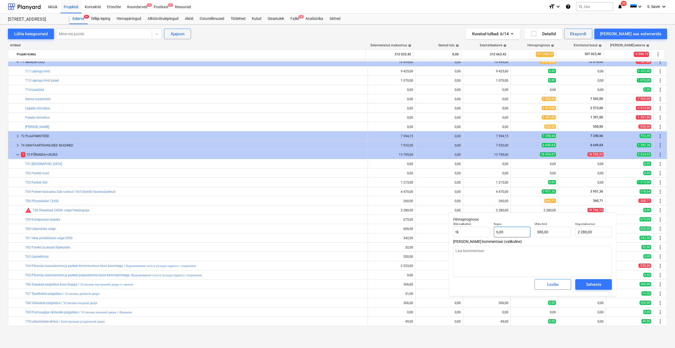
type input "6"
drag, startPoint x: 520, startPoint y: 232, endPoint x: 492, endPoint y: 235, distance: 28.5
click at [492, 235] on div "Ühik (valikuline) tk Kogus 6 Ühiku hind 380,00 Kogumaksumus 2 280,00" at bounding box center [532, 229] width 163 height 19
type textarea "x"
type input "1"
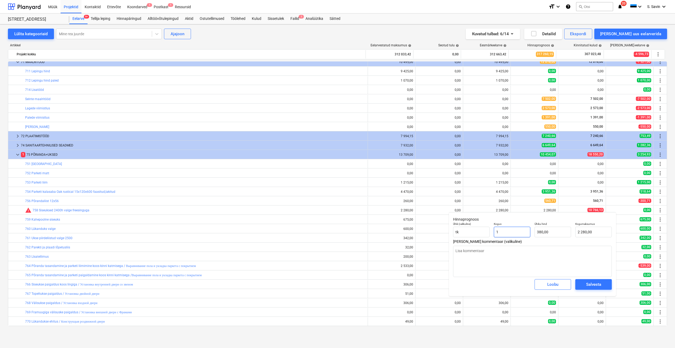
type input "380,00"
type input "1"
type textarea "x"
type input "1,00"
type input "380"
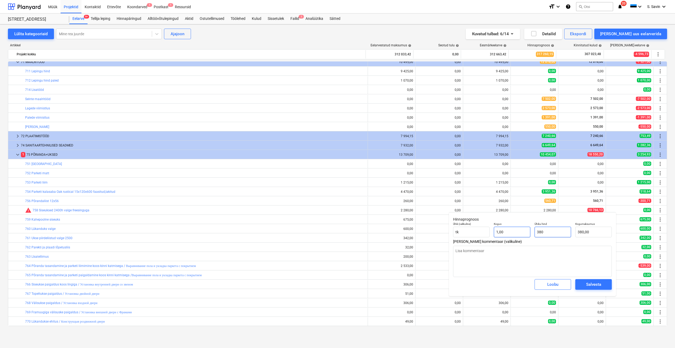
drag, startPoint x: 552, startPoint y: 232, endPoint x: 512, endPoint y: 236, distance: 40.5
click at [512, 236] on div "Ühik (valikuline) tk Kogus 1,00 Ühiku hind 380 Kogumaksumus 380,00" at bounding box center [532, 229] width 163 height 19
type textarea "x"
type input "1"
type input "1,00"
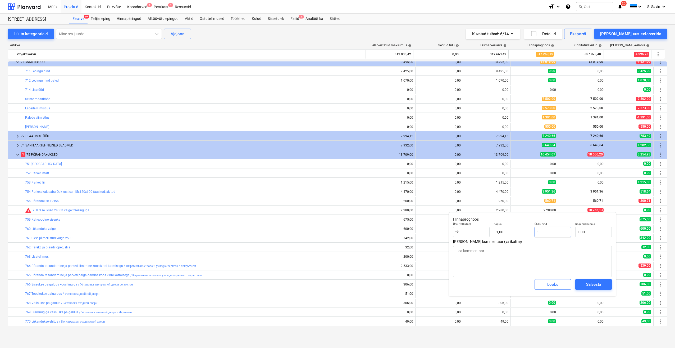
type textarea "x"
type input "10"
type input "10,00"
type textarea "x"
type input "107"
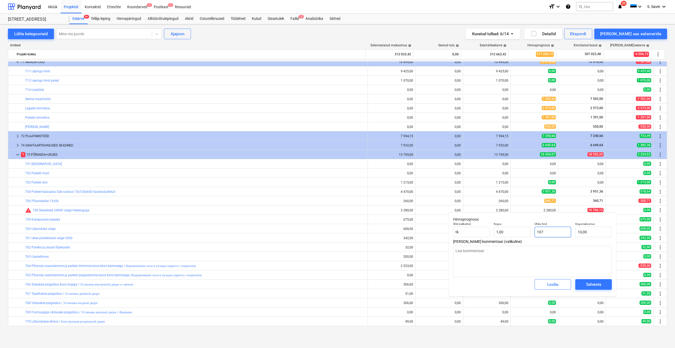
type input "107,00"
type textarea "x"
type input "1076"
type input "1 076,00"
type textarea "x"
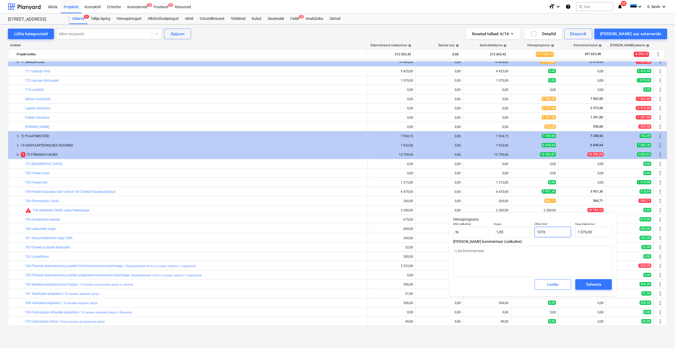
type input "10766"
type input "10 766,00"
type textarea "x"
type input "10766,"
click at [585, 283] on span "Salvesta" at bounding box center [594, 284] width 24 height 7
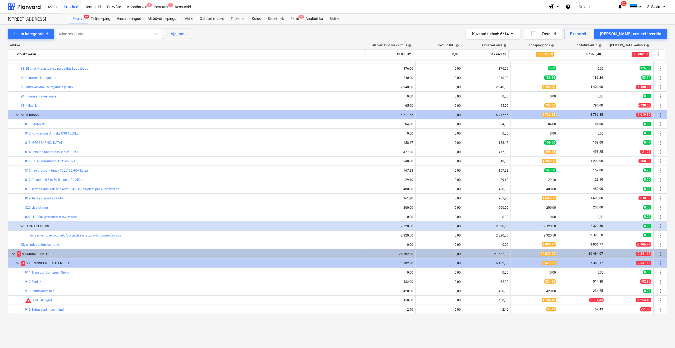
scroll to position [1352, 0]
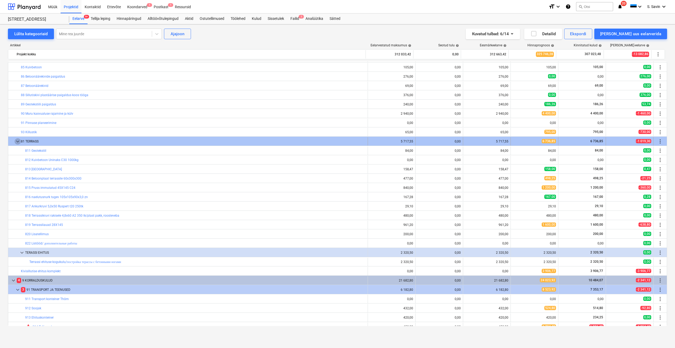
click at [16, 142] on span "keyboard_arrow_down" at bounding box center [18, 141] width 6 height 6
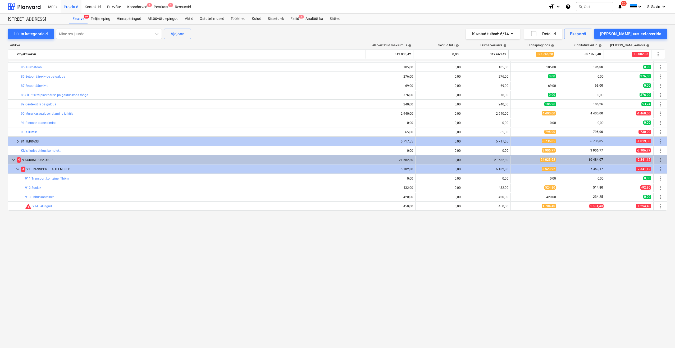
scroll to position [1219, 0]
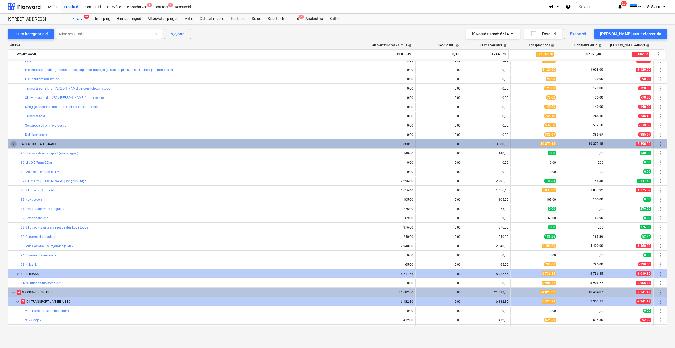
click at [14, 146] on span "keyboard_arrow_down" at bounding box center [13, 144] width 6 height 6
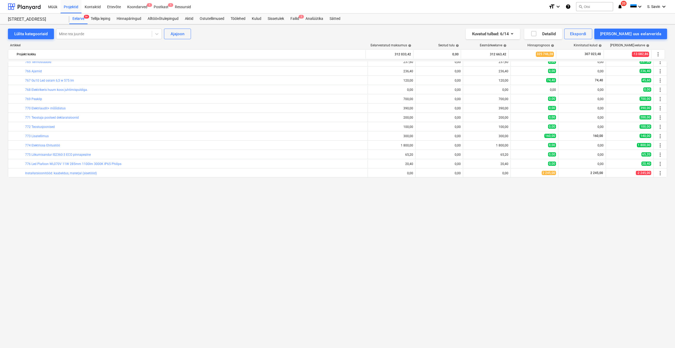
scroll to position [902, 0]
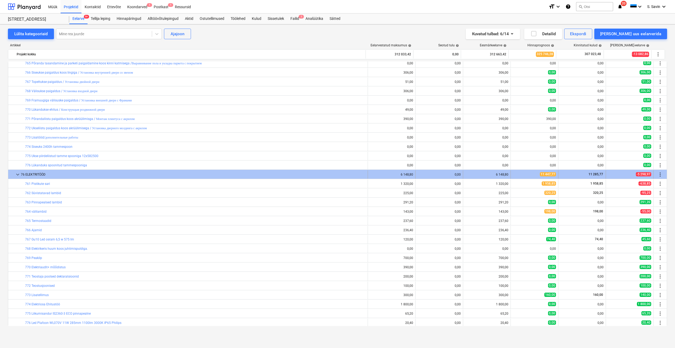
click at [14, 175] on div at bounding box center [12, 174] width 4 height 8
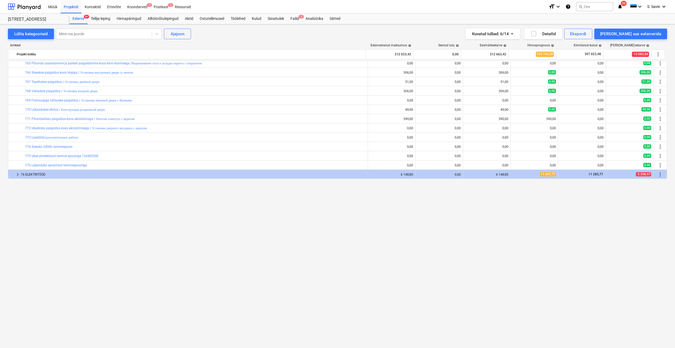
scroll to position [743, 0]
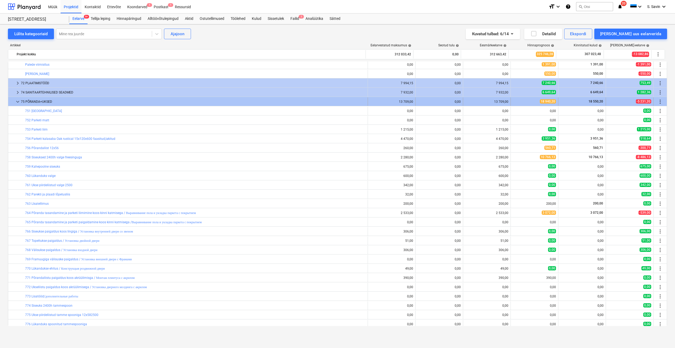
click at [19, 102] on span "keyboard_arrow_down" at bounding box center [18, 101] width 6 height 6
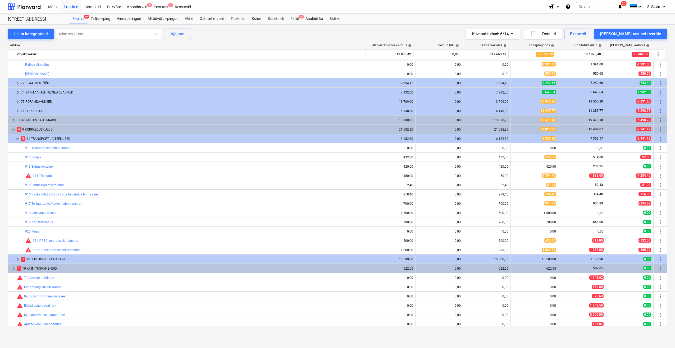
scroll to position [637, 0]
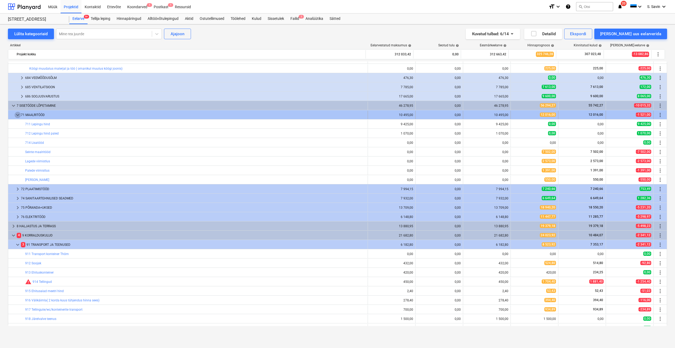
click at [17, 115] on span "keyboard_arrow_down" at bounding box center [18, 115] width 6 height 6
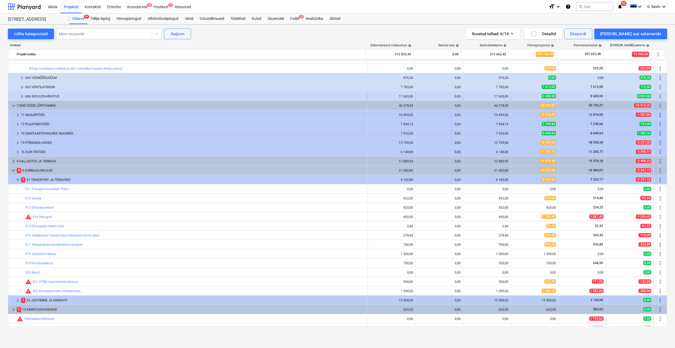
scroll to position [531, 0]
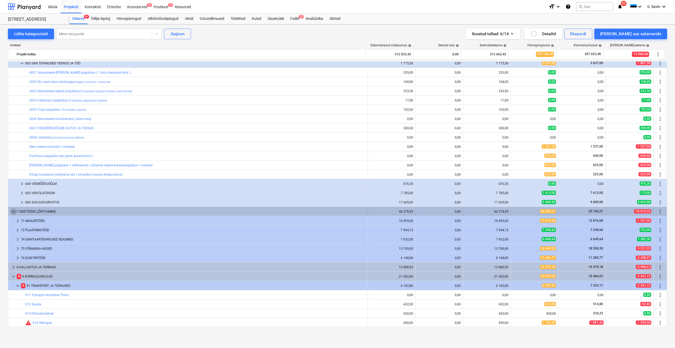
click at [13, 212] on span "keyboard_arrow_down" at bounding box center [13, 211] width 6 height 6
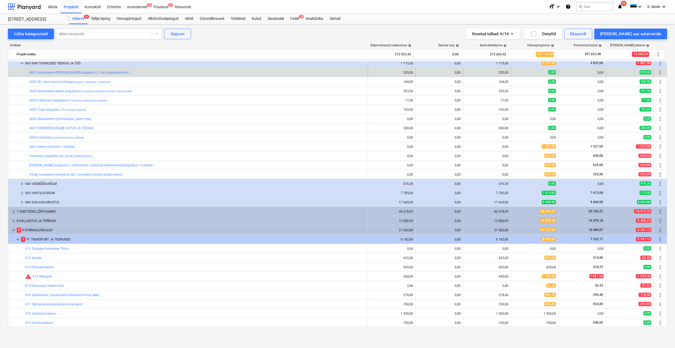
scroll to position [425, 0]
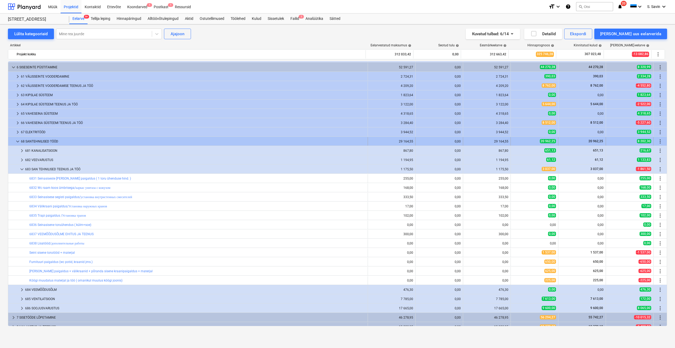
click at [19, 141] on span "keyboard_arrow_down" at bounding box center [18, 141] width 6 height 6
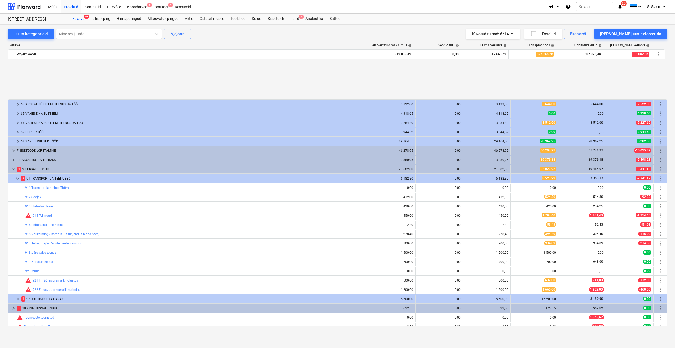
scroll to position [478, 0]
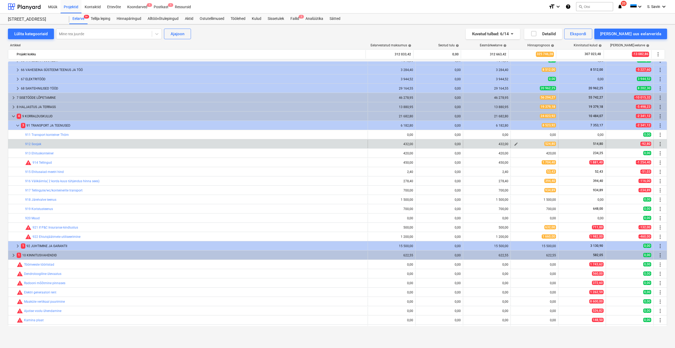
click at [515, 144] on span "edit" at bounding box center [516, 144] width 4 height 4
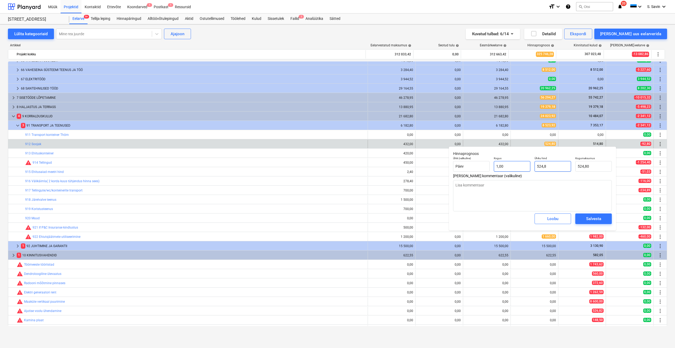
drag, startPoint x: 558, startPoint y: 168, endPoint x: 521, endPoint y: 170, distance: 37.1
click at [521, 170] on div "Ühik (valikuline) Päev Kogus 1,00 Ühiku hind 524,8 Kogumaksumus 524,80" at bounding box center [532, 163] width 163 height 19
click at [593, 216] on div "Salvesta" at bounding box center [594, 218] width 15 height 7
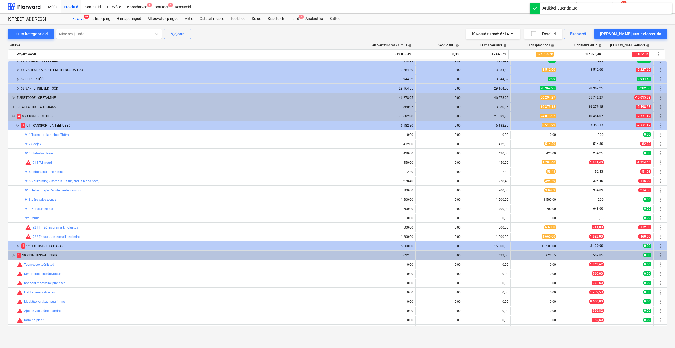
click at [515, 156] on button "edit" at bounding box center [516, 153] width 6 height 6
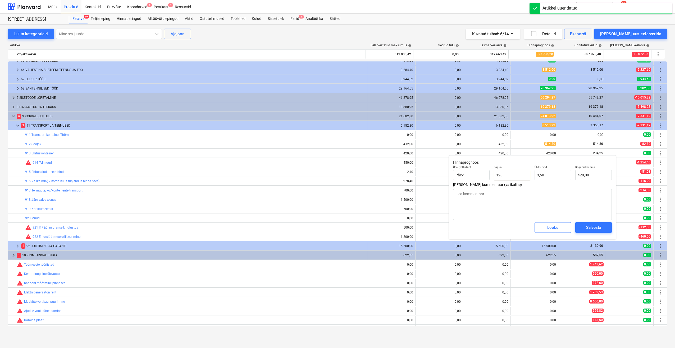
drag, startPoint x: 519, startPoint y: 174, endPoint x: 494, endPoint y: 181, distance: 26.4
click at [487, 181] on div "Ühik (valikuline) Päev Kogus 120 Ühiku hind 3,50 Kogumaksumus 420,00" at bounding box center [532, 172] width 163 height 19
drag, startPoint x: 566, startPoint y: 177, endPoint x: 533, endPoint y: 178, distance: 33.4
click at [533, 178] on div "Ühik (valikuline) Päev Kogus 1,00 Ühiku hind 3,5 Kogumaksumus 3,50" at bounding box center [532, 172] width 163 height 19
click at [592, 227] on div "Salvesta" at bounding box center [594, 227] width 15 height 7
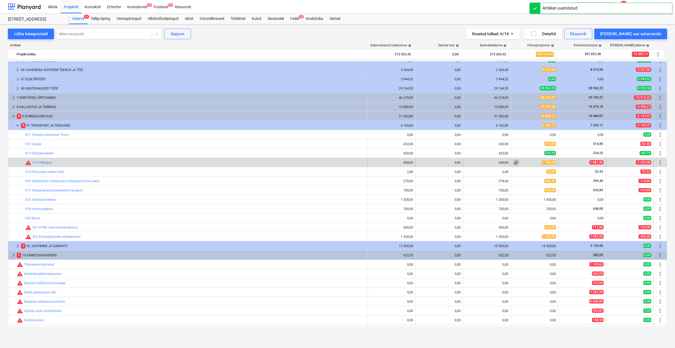
click at [514, 162] on span "edit" at bounding box center [516, 162] width 4 height 4
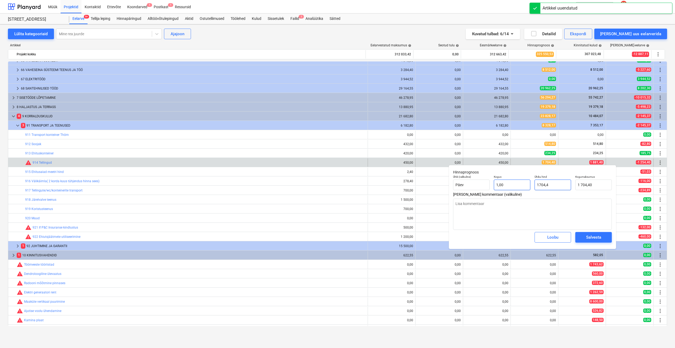
drag, startPoint x: 560, startPoint y: 184, endPoint x: 524, endPoint y: 187, distance: 36.1
click at [524, 187] on div "Ühik (valikuline) Päev Kogus 1,00 Ühiku hind 1704,4 Kogumaksumus 1 704,40" at bounding box center [532, 182] width 163 height 19
click at [604, 238] on span "Salvesta" at bounding box center [594, 237] width 24 height 7
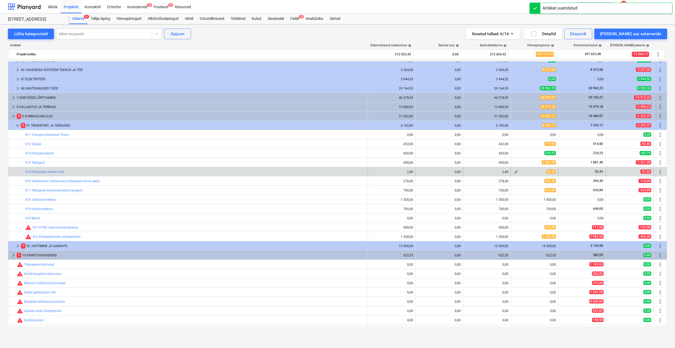
click at [514, 173] on span "edit" at bounding box center [516, 172] width 4 height 4
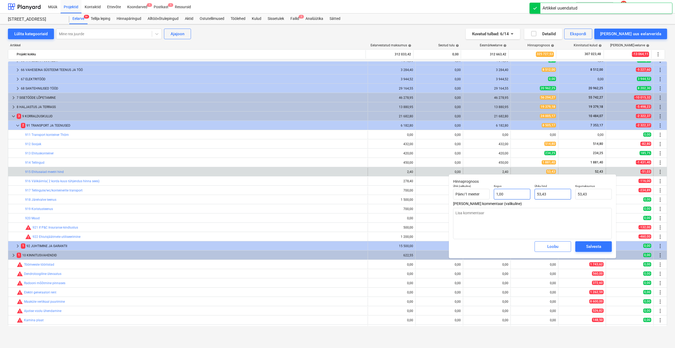
drag, startPoint x: 556, startPoint y: 195, endPoint x: 526, endPoint y: 197, distance: 30.0
click at [526, 197] on div "Ühik (valikuline) Päev/1 meeter Kogus 1,00 Ühiku hind 53,43 Kogumaksumus 53,43" at bounding box center [532, 191] width 163 height 19
click at [585, 245] on span "Salvesta" at bounding box center [594, 246] width 24 height 7
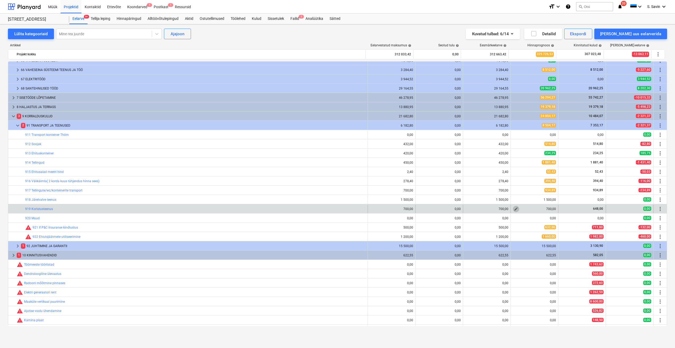
click at [514, 211] on button "edit" at bounding box center [516, 209] width 6 height 6
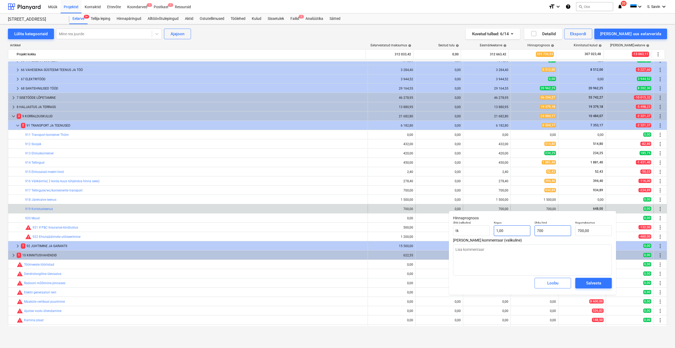
drag, startPoint x: 555, startPoint y: 231, endPoint x: 523, endPoint y: 234, distance: 31.4
click at [523, 234] on div "Ühik (valikuline) tk Kogus 1,00 Ühiku hind 700 Kogumaksumus 700,00" at bounding box center [532, 228] width 163 height 19
click at [588, 282] on div "Salvesta" at bounding box center [594, 283] width 15 height 7
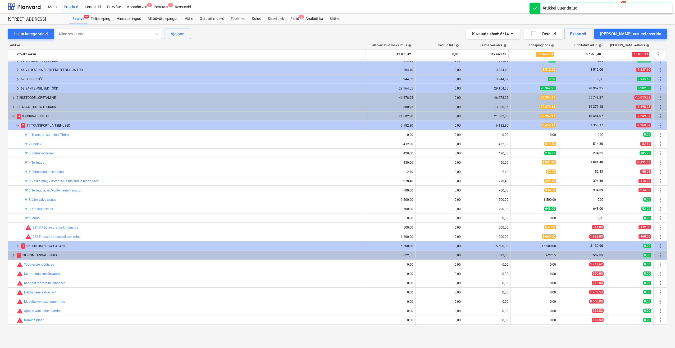
click at [515, 229] on span "edit" at bounding box center [516, 227] width 4 height 4
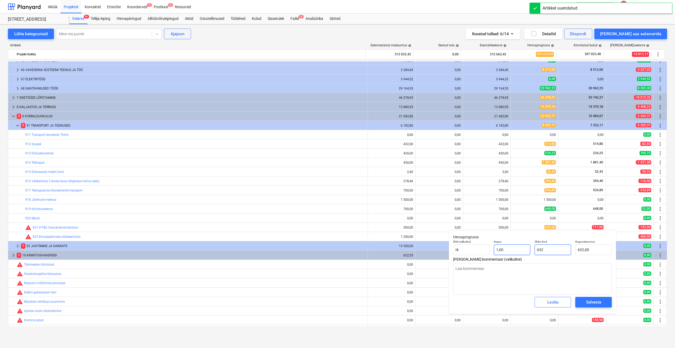
drag, startPoint x: 547, startPoint y: 251, endPoint x: 525, endPoint y: 252, distance: 22.0
click at [525, 252] on div "Ühik (valikuline) tk Kogus 1,00 Ühiku hind 632 Kogumaksumus 632,00" at bounding box center [532, 247] width 163 height 19
click at [587, 303] on div "Salvesta" at bounding box center [594, 302] width 15 height 7
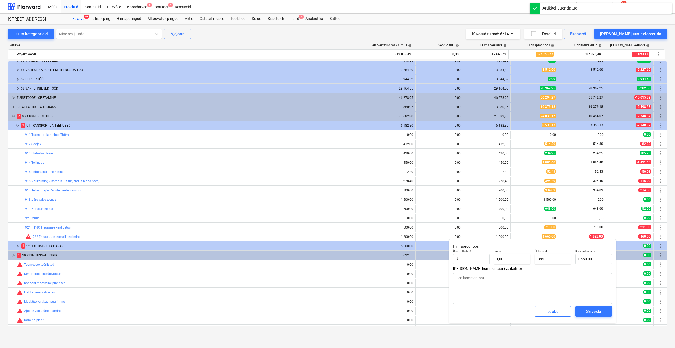
drag, startPoint x: 556, startPoint y: 259, endPoint x: 524, endPoint y: 261, distance: 31.8
click at [524, 261] on div "Ühik (valikuline) tk Kogus 1,00 Ühiku hind 1660 Kogumaksumus 1 660,00" at bounding box center [532, 256] width 163 height 19
click at [588, 310] on div "Salvesta" at bounding box center [594, 311] width 15 height 7
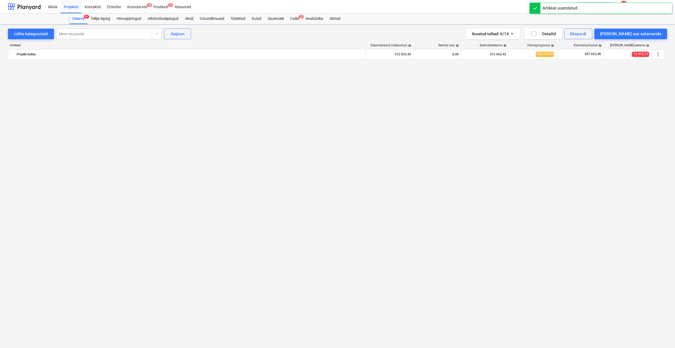
scroll to position [531, 0]
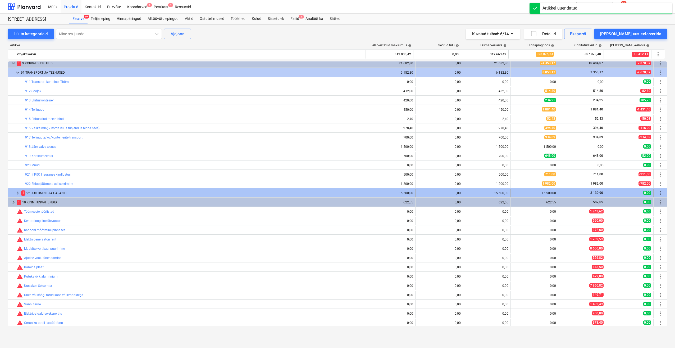
click at [16, 194] on span "keyboard_arrow_right" at bounding box center [18, 193] width 6 height 6
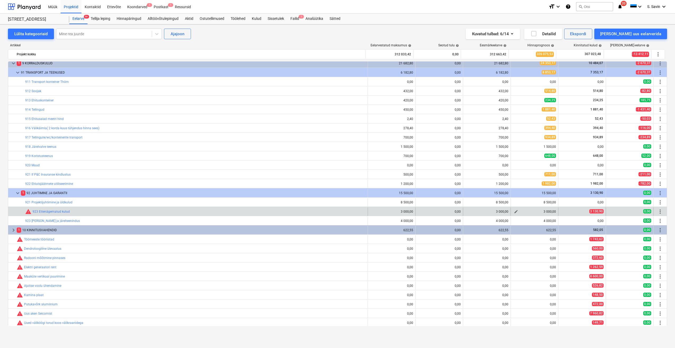
click at [514, 213] on span "edit" at bounding box center [516, 211] width 4 height 4
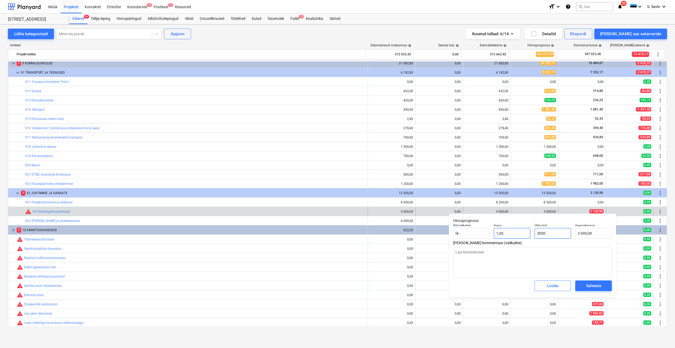
drag, startPoint x: 558, startPoint y: 235, endPoint x: 516, endPoint y: 238, distance: 42.4
click at [517, 237] on div "Ühik (valikuline) tk Kogus 1,00 Ühiku hind 3000 Kogumaksumus 3 000,00" at bounding box center [532, 230] width 163 height 19
click at [587, 286] on div "Salvesta" at bounding box center [594, 285] width 15 height 7
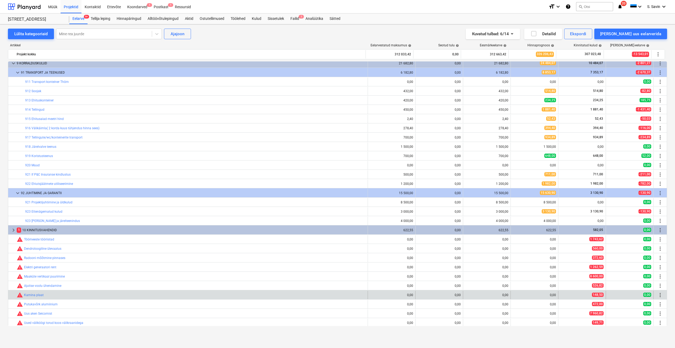
drag, startPoint x: 406, startPoint y: 277, endPoint x: 443, endPoint y: 291, distance: 40.1
click at [443, 291] on div "0,00" at bounding box center [439, 295] width 43 height 8
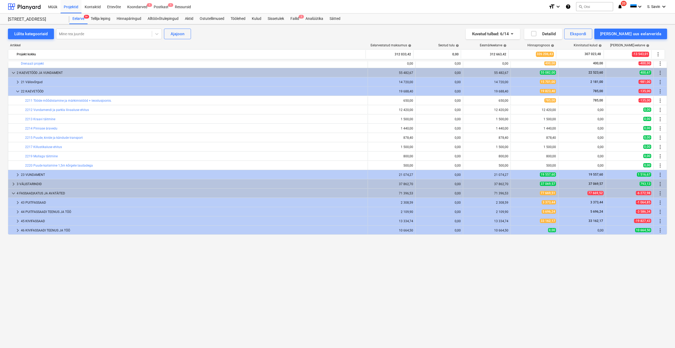
scroll to position [0, 0]
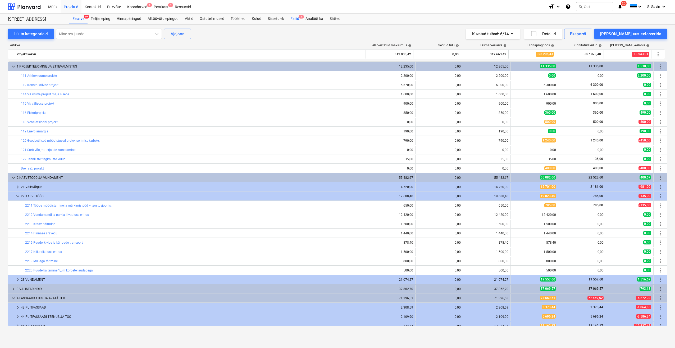
click at [297, 21] on div "Failid 1" at bounding box center [294, 18] width 15 height 11
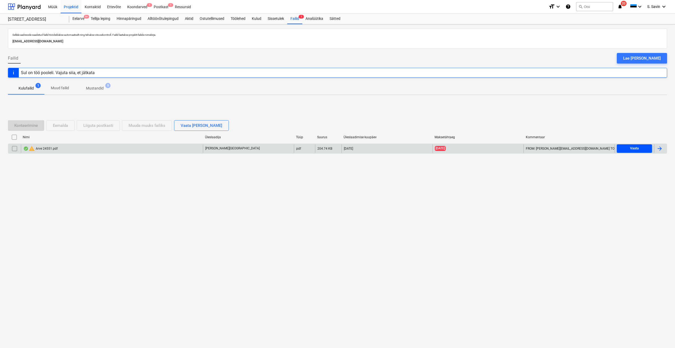
click at [630, 147] on span "Vaata" at bounding box center [634, 148] width 31 height 6
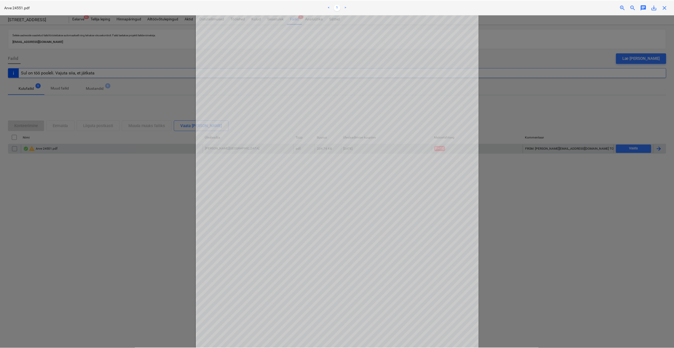
scroll to position [26, 0]
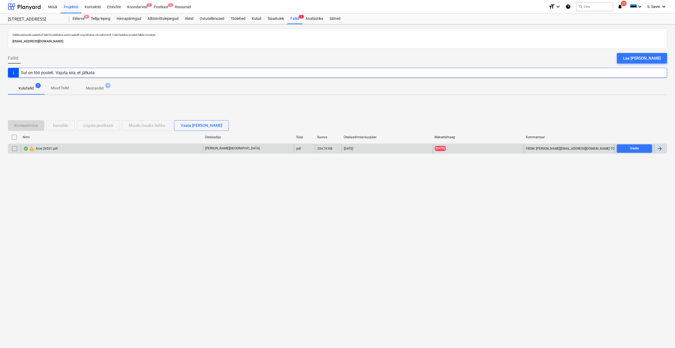
click at [653, 147] on div "Vaata" at bounding box center [635, 148] width 40 height 8
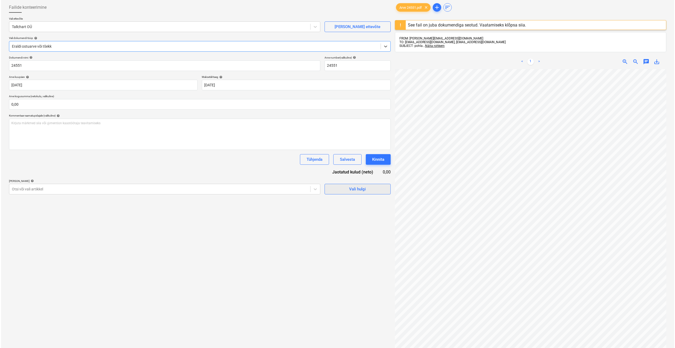
scroll to position [38, 0]
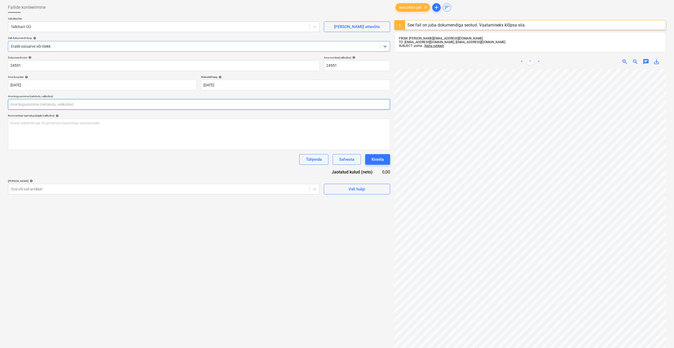
click at [42, 106] on input "text" at bounding box center [199, 104] width 382 height 11
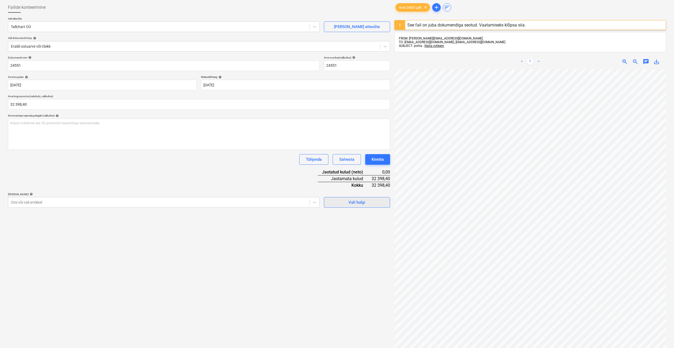
click at [351, 203] on div "Vali hulgi" at bounding box center [356, 202] width 17 height 7
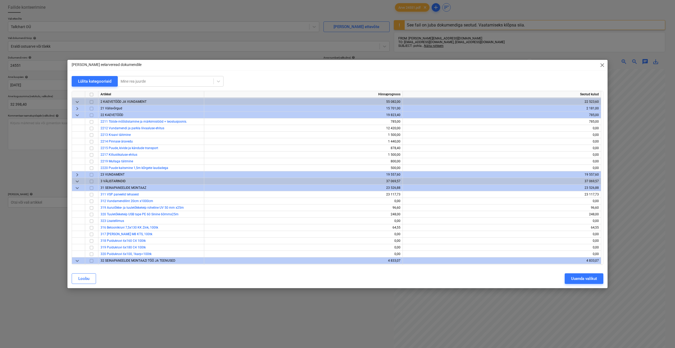
scroll to position [0, 0]
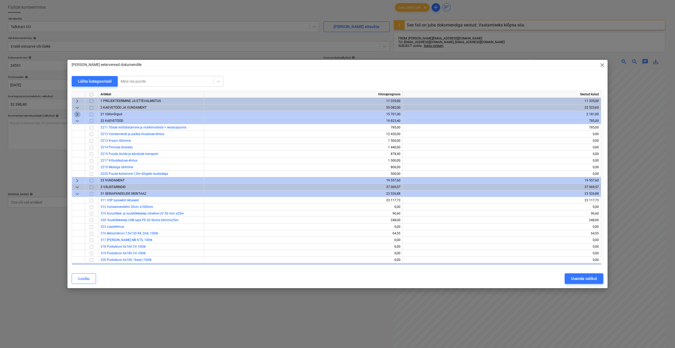
click at [78, 115] on span "keyboard_arrow_right" at bounding box center [77, 114] width 6 height 6
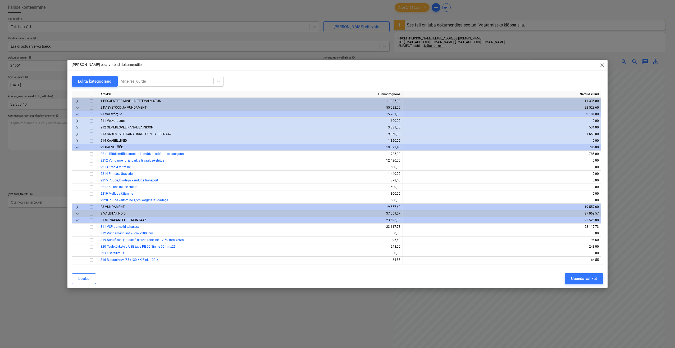
click at [78, 123] on span "keyboard_arrow_right" at bounding box center [77, 121] width 6 height 6
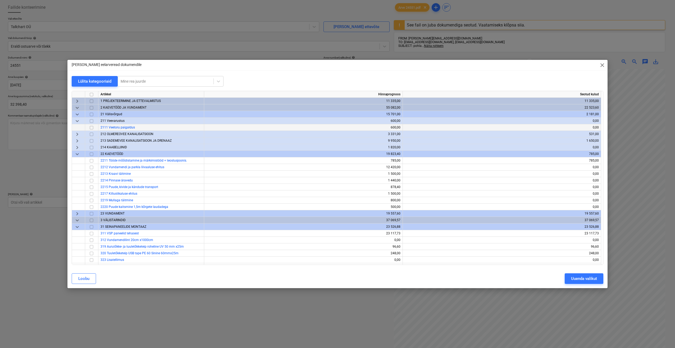
click at [91, 128] on input "checkbox" at bounding box center [91, 127] width 6 height 6
click at [76, 137] on span "keyboard_arrow_right" at bounding box center [77, 134] width 6 height 6
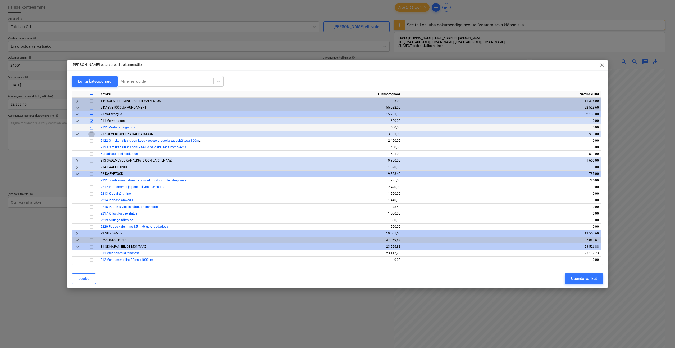
click at [93, 134] on input "checkbox" at bounding box center [91, 134] width 6 height 6
click at [77, 162] on span "keyboard_arrow_right" at bounding box center [77, 160] width 6 height 6
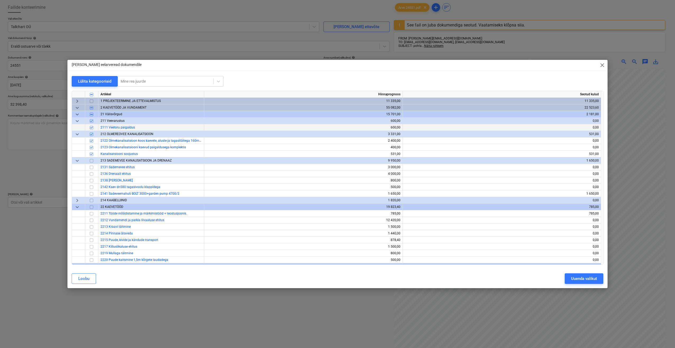
click at [91, 160] on input "checkbox" at bounding box center [91, 160] width 6 height 6
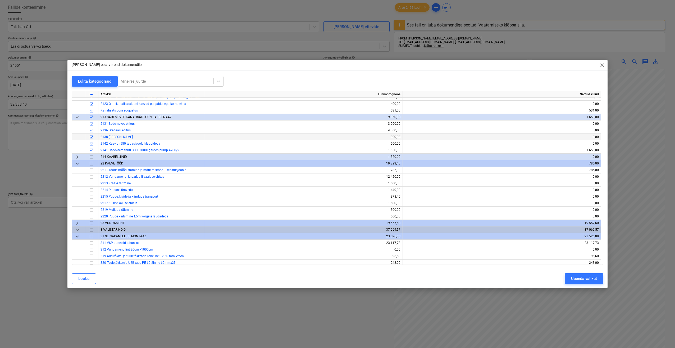
scroll to position [26, 0]
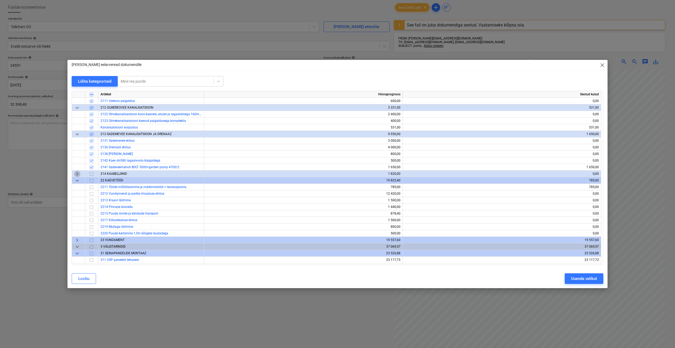
click at [78, 173] on span "keyboard_arrow_right" at bounding box center [77, 174] width 6 height 6
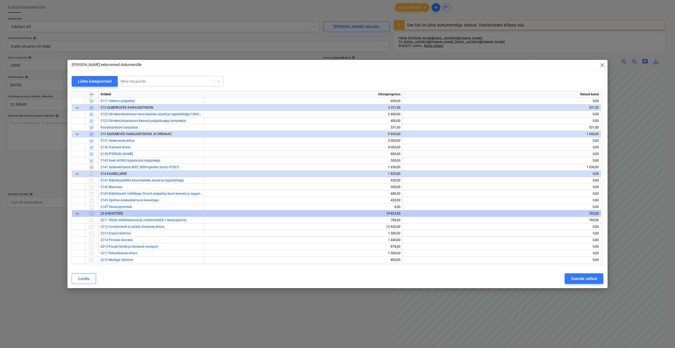
click at [94, 174] on input "checkbox" at bounding box center [91, 174] width 6 height 6
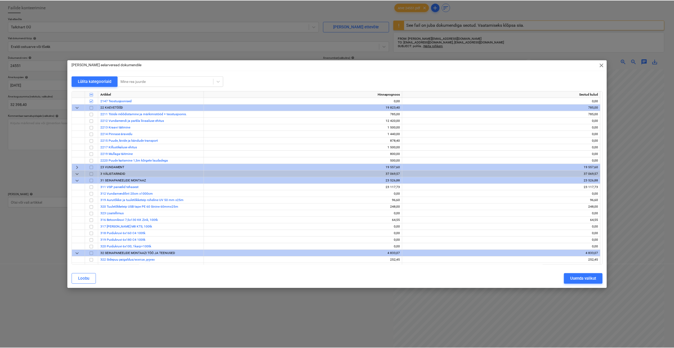
scroll to position [79, 0]
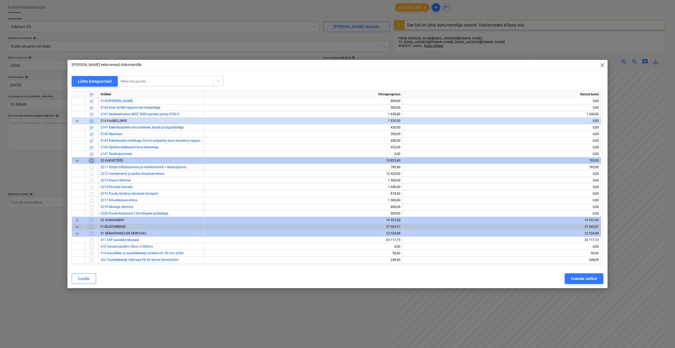
click at [91, 161] on input "checkbox" at bounding box center [91, 160] width 6 height 6
click at [76, 222] on span "keyboard_arrow_right" at bounding box center [77, 220] width 6 height 6
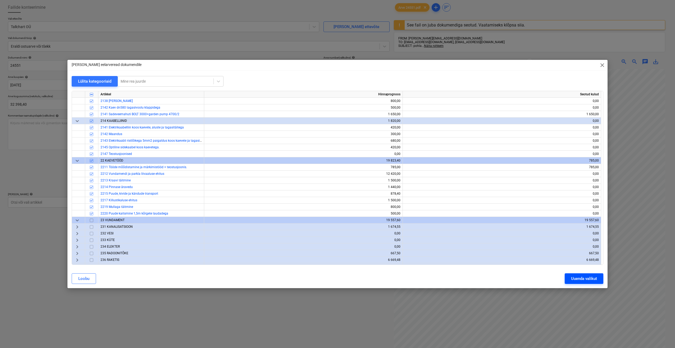
click at [580, 279] on div "Uuenda valikut" at bounding box center [584, 278] width 26 height 7
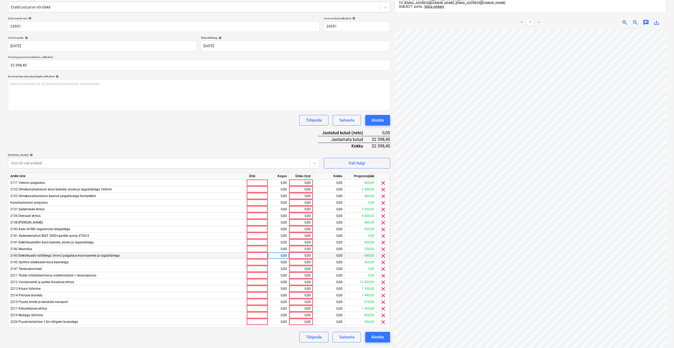
scroll to position [85, 0]
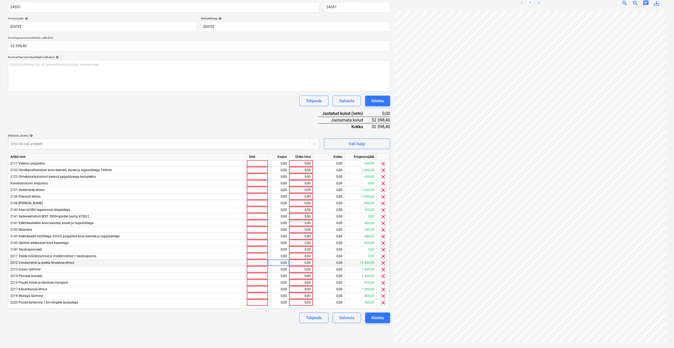
click at [252, 263] on div at bounding box center [257, 262] width 21 height 7
click at [280, 263] on div "0,00" at bounding box center [278, 262] width 17 height 7
click at [298, 263] on div "0,00" at bounding box center [300, 262] width 19 height 7
click at [256, 271] on div at bounding box center [257, 269] width 21 height 7
click at [382, 257] on span "clear" at bounding box center [383, 256] width 6 height 6
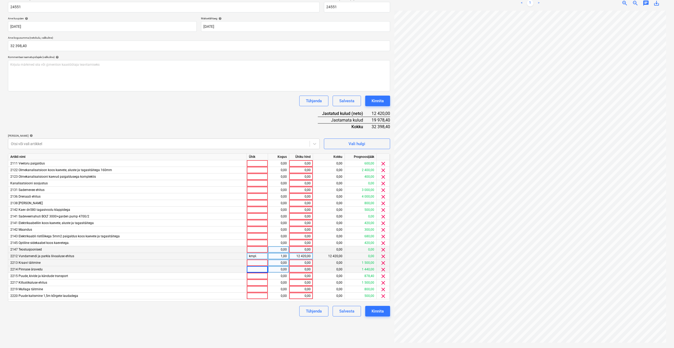
click at [382, 251] on span "clear" at bounding box center [383, 249] width 6 height 6
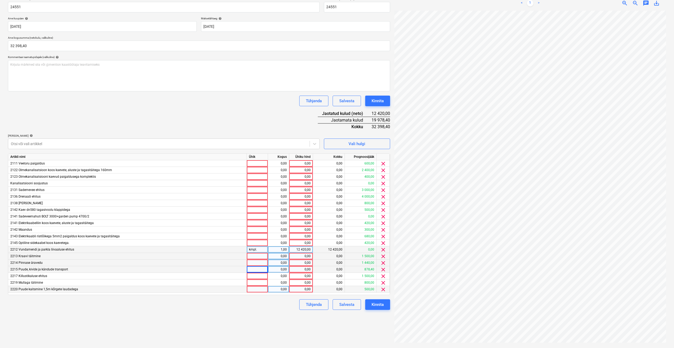
click at [250, 289] on div at bounding box center [257, 289] width 21 height 7
click at [277, 290] on div "0,00" at bounding box center [278, 289] width 17 height 7
click at [301, 290] on div "0,00" at bounding box center [300, 289] width 19 height 7
click at [261, 283] on div at bounding box center [257, 282] width 21 height 7
click at [251, 198] on div at bounding box center [257, 196] width 21 height 7
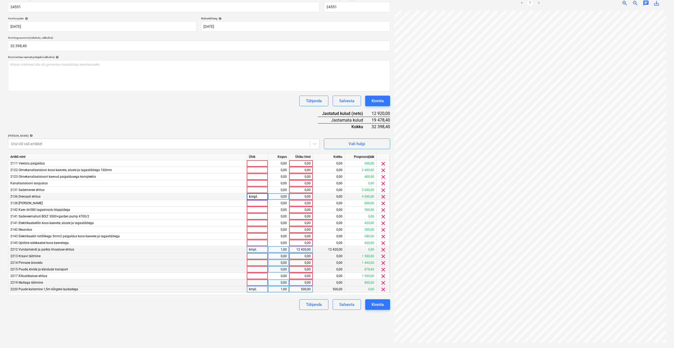
click at [281, 198] on div "0,00" at bounding box center [278, 196] width 17 height 7
click at [295, 199] on div "0,00" at bounding box center [300, 196] width 19 height 7
click at [262, 191] on div at bounding box center [257, 190] width 21 height 7
click at [272, 191] on div "0,00" at bounding box center [278, 190] width 17 height 7
click at [295, 190] on div "0,00" at bounding box center [300, 190] width 19 height 7
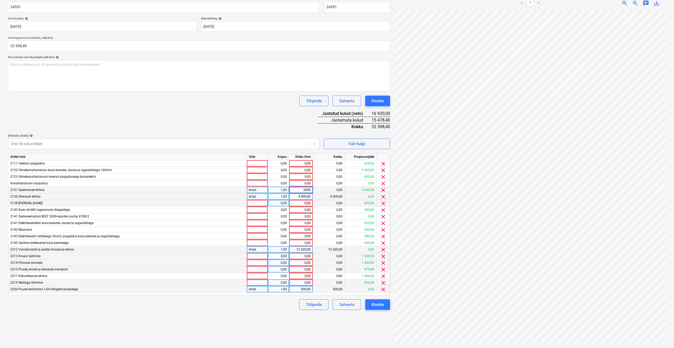
click at [267, 205] on div at bounding box center [257, 203] width 21 height 7
click at [384, 183] on span "clear" at bounding box center [383, 183] width 6 height 6
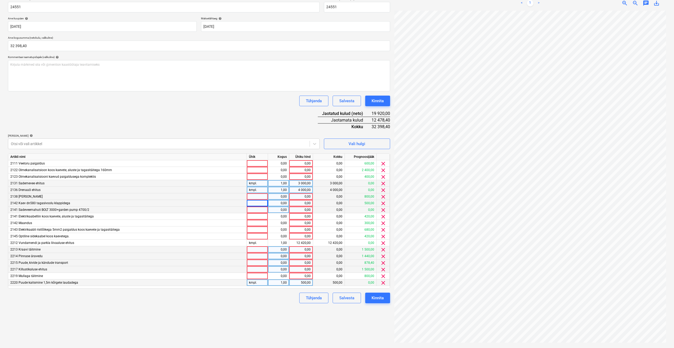
click at [383, 210] on span "clear" at bounding box center [383, 210] width 6 height 6
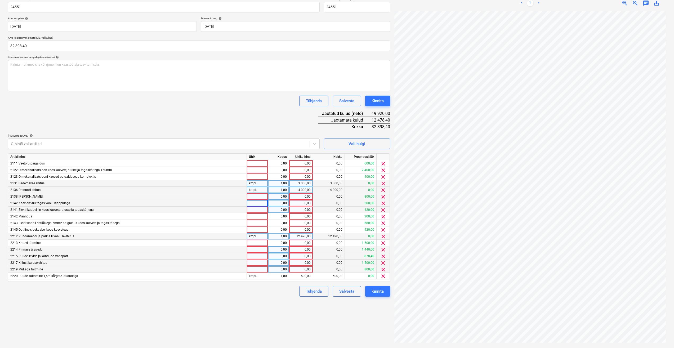
click at [382, 236] on span "clear" at bounding box center [383, 236] width 6 height 6
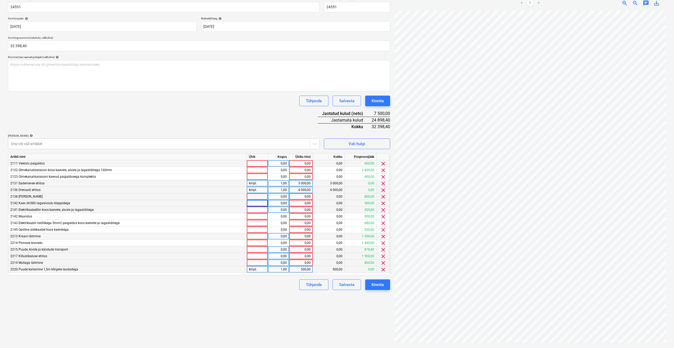
click at [250, 164] on div at bounding box center [257, 163] width 21 height 7
click at [274, 165] on div "0,00" at bounding box center [278, 163] width 17 height 7
click at [297, 163] on div "0,00" at bounding box center [300, 163] width 19 height 7
click at [261, 172] on div at bounding box center [257, 170] width 21 height 7
click at [249, 210] on div at bounding box center [257, 209] width 21 height 7
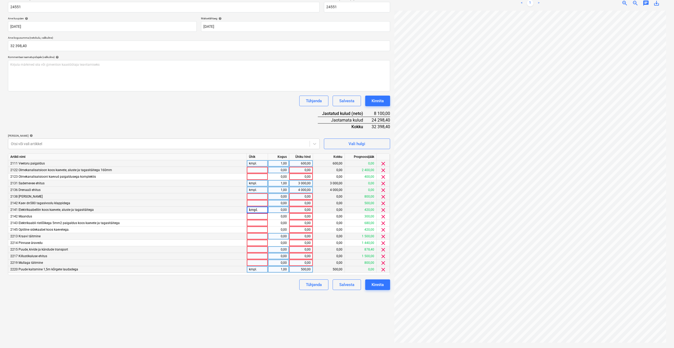
click at [280, 209] on div "0,00" at bounding box center [278, 209] width 17 height 7
click at [296, 212] on div "0,00" at bounding box center [300, 209] width 19 height 7
click at [249, 217] on div at bounding box center [257, 216] width 21 height 7
click at [251, 230] on div at bounding box center [257, 229] width 21 height 7
click at [283, 230] on div "0,00" at bounding box center [278, 229] width 17 height 7
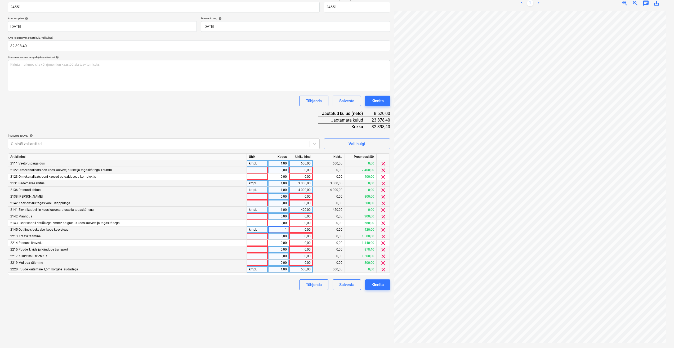
click at [293, 229] on div "0,00" at bounding box center [300, 229] width 19 height 7
click at [256, 238] on div at bounding box center [257, 236] width 21 height 7
click at [256, 223] on div at bounding box center [257, 223] width 21 height 7
click at [273, 221] on div "0,00" at bounding box center [278, 223] width 17 height 7
click at [293, 221] on div "0,00" at bounding box center [300, 223] width 19 height 7
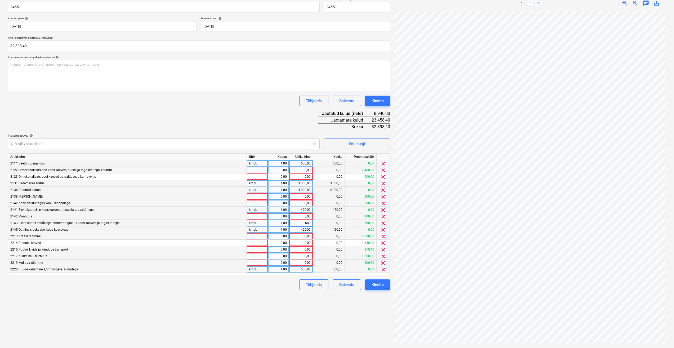
click at [263, 216] on div at bounding box center [257, 216] width 21 height 7
click at [272, 219] on div "0,00" at bounding box center [278, 216] width 17 height 7
click at [299, 217] on div "0,00" at bounding box center [300, 216] width 19 height 7
click at [260, 237] on div at bounding box center [257, 236] width 21 height 7
click at [252, 237] on input at bounding box center [257, 236] width 21 height 6
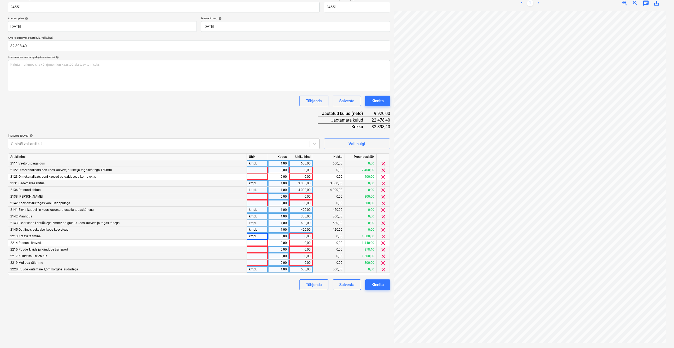
click at [276, 237] on div "0,00" at bounding box center [278, 236] width 17 height 7
click at [301, 236] on div "0,00" at bounding box center [300, 236] width 19 height 7
click at [255, 261] on div at bounding box center [257, 262] width 21 height 7
click at [272, 263] on div "0,00" at bounding box center [278, 262] width 17 height 7
click at [301, 262] on div "0,00" at bounding box center [300, 262] width 19 height 7
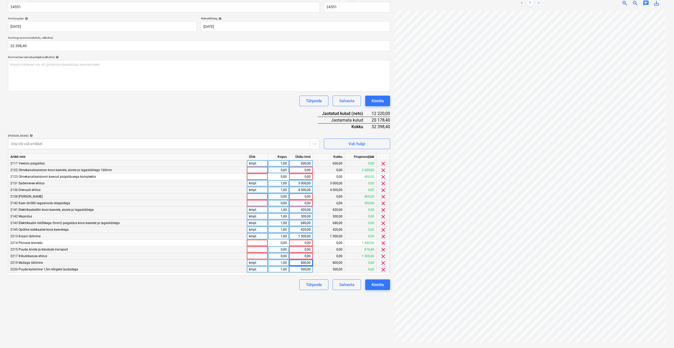
click at [258, 256] on div at bounding box center [257, 256] width 21 height 7
click at [255, 197] on div at bounding box center [257, 196] width 21 height 7
click at [286, 197] on div "0,00" at bounding box center [278, 196] width 17 height 7
click at [296, 198] on div "0,00" at bounding box center [300, 196] width 19 height 7
click at [262, 203] on div at bounding box center [257, 203] width 21 height 7
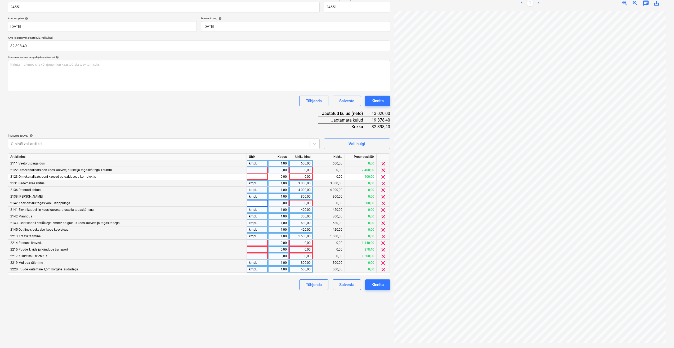
click at [249, 242] on div at bounding box center [257, 243] width 21 height 7
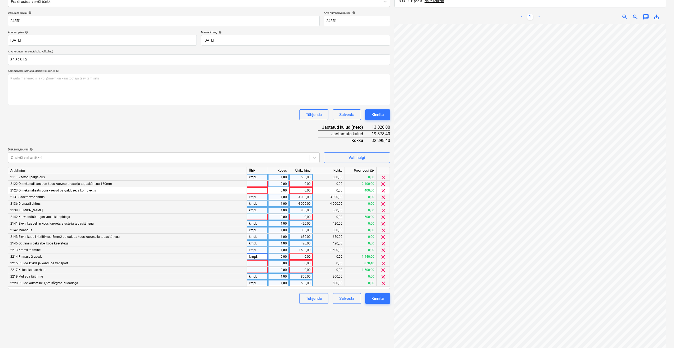
scroll to position [58, 0]
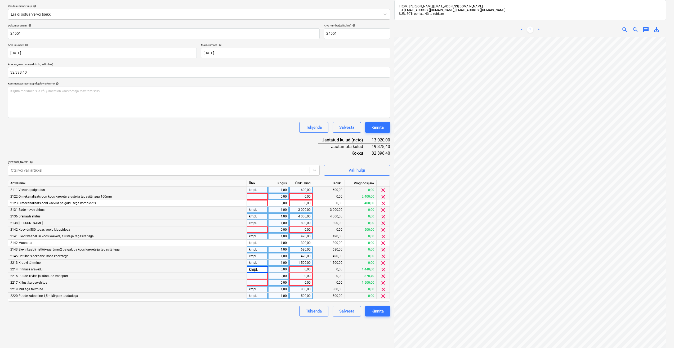
click at [275, 269] on div "0,00" at bounding box center [278, 269] width 17 height 7
click at [299, 269] on div "0,00" at bounding box center [300, 269] width 19 height 7
click at [263, 277] on div at bounding box center [257, 276] width 21 height 7
click at [264, 276] on input at bounding box center [257, 276] width 21 height 6
click at [278, 274] on div "0,00" at bounding box center [278, 276] width 17 height 7
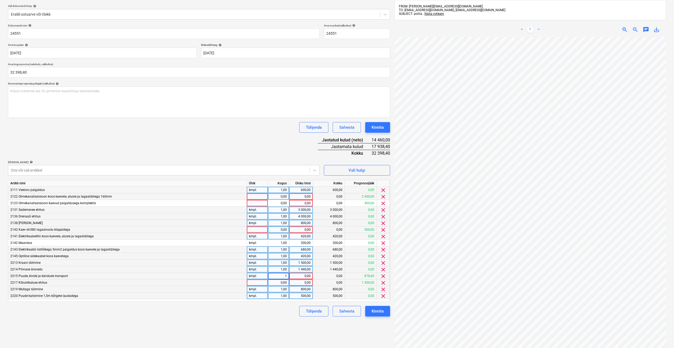
click at [302, 274] on div "0,00" at bounding box center [300, 276] width 19 height 7
click at [260, 282] on div at bounding box center [257, 282] width 21 height 7
click at [277, 283] on div "0,00" at bounding box center [278, 282] width 17 height 7
click at [297, 281] on div "0,00" at bounding box center [300, 282] width 19 height 7
click at [259, 318] on div "Failide konteerimine Vali ettevõte Tallchart OÜ Lisa uus ettevõte Vali dokumend…" at bounding box center [199, 170] width 386 height 404
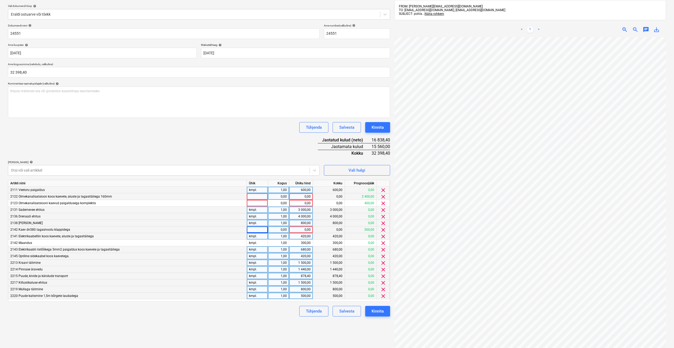
click at [261, 231] on div at bounding box center [257, 229] width 21 height 7
drag, startPoint x: 259, startPoint y: 231, endPoint x: 208, endPoint y: 312, distance: 95.1
click at [207, 312] on div "Tühjenda Salvesta Kinnita" at bounding box center [199, 311] width 382 height 11
click at [254, 203] on div at bounding box center [257, 203] width 21 height 7
click at [282, 204] on div "0,00" at bounding box center [278, 203] width 17 height 7
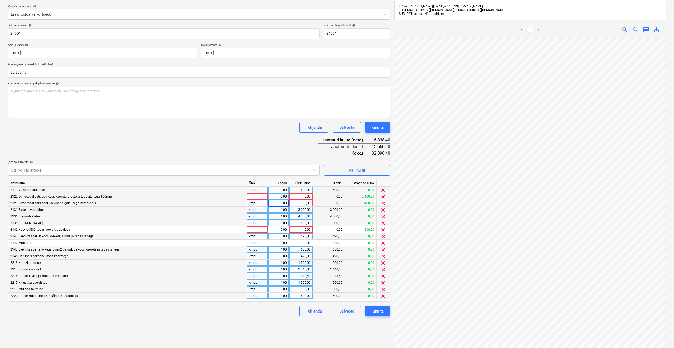
click at [295, 203] on div "0,00" at bounding box center [300, 203] width 19 height 7
click at [253, 200] on div "kmpl." at bounding box center [257, 203] width 21 height 7
click at [254, 199] on div at bounding box center [257, 196] width 21 height 7
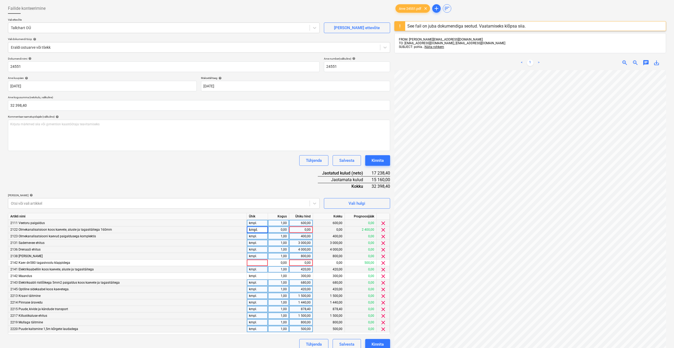
scroll to position [6, 0]
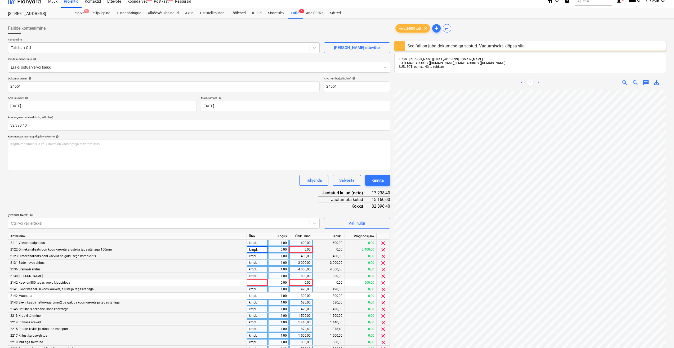
click at [278, 248] on div "0,00" at bounding box center [278, 249] width 17 height 7
click at [293, 249] on div "0,00" at bounding box center [300, 249] width 19 height 7
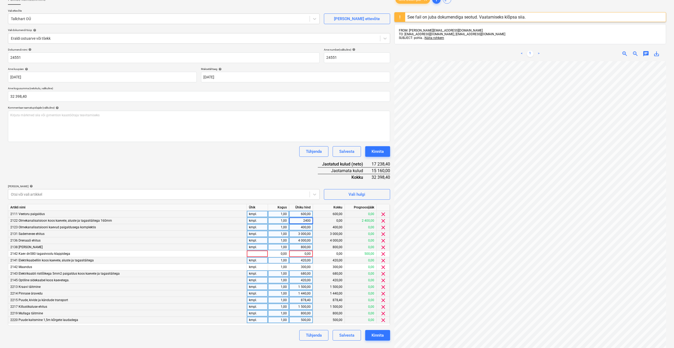
scroll to position [85, 0]
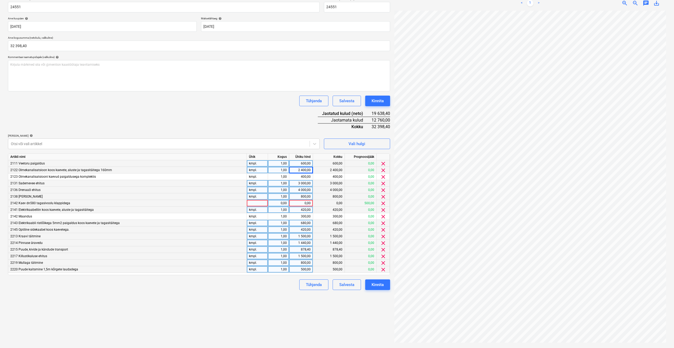
click at [262, 202] on div at bounding box center [257, 203] width 21 height 7
click at [273, 202] on div "0,00" at bounding box center [278, 203] width 17 height 7
click at [296, 205] on div "0,00" at bounding box center [300, 203] width 19 height 7
click at [286, 123] on div "Dokumendi nimi help 24551 Arve number (valikuline) help 24551 Arve kuupäev help…" at bounding box center [199, 143] width 382 height 292
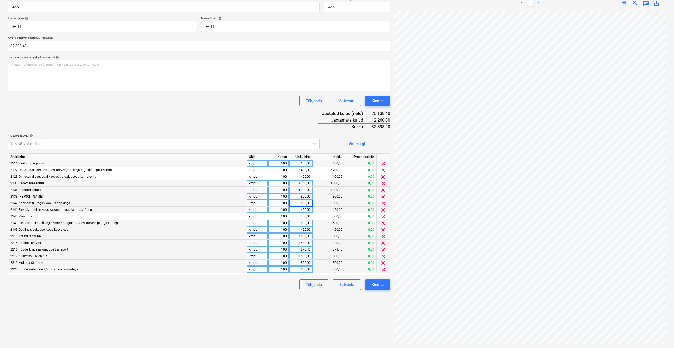
click at [656, 4] on div "Projekti ületoomine ebaõnnestus" at bounding box center [599, 5] width 143 height 11
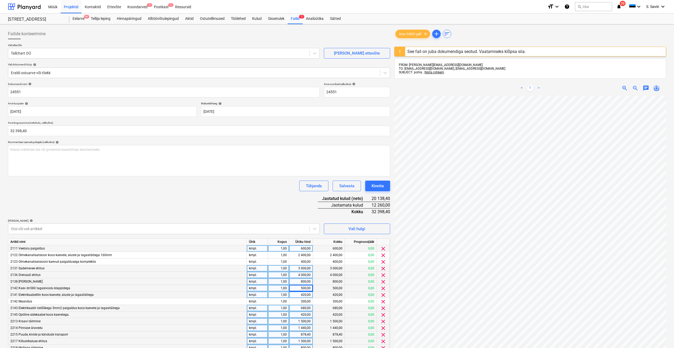
click at [655, 86] on span "save_alt" at bounding box center [656, 88] width 6 height 6
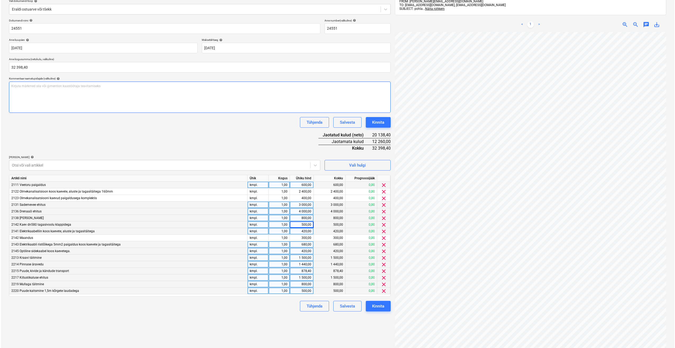
scroll to position [85, 0]
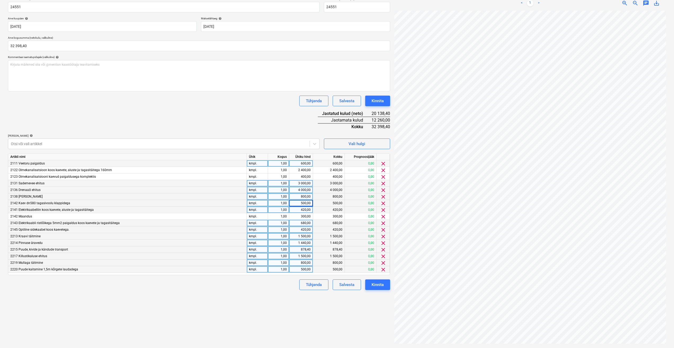
click at [267, 126] on div "Dokumendi nimi help 24551 Arve number (valikuline) help 24551 Arve kuupäev help…" at bounding box center [199, 143] width 382 height 292
click at [354, 143] on div "Vali hulgi" at bounding box center [356, 143] width 17 height 7
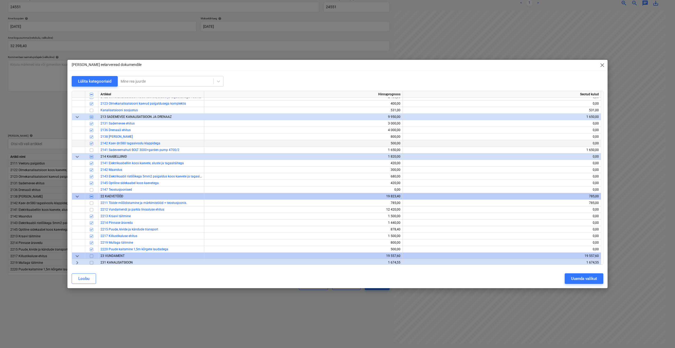
scroll to position [53, 0]
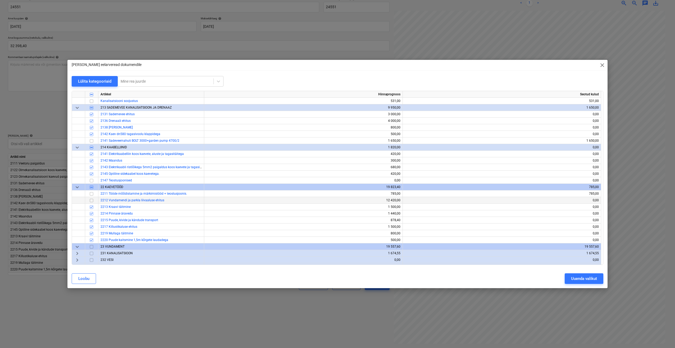
click at [90, 200] on input "checkbox" at bounding box center [91, 200] width 6 height 6
click at [585, 278] on div "Uuenda valikut" at bounding box center [584, 278] width 26 height 7
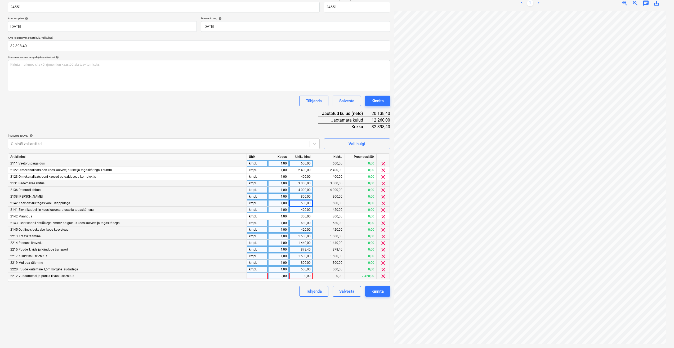
click at [253, 276] on div at bounding box center [257, 276] width 21 height 7
click at [280, 273] on div "0,00" at bounding box center [278, 276] width 17 height 7
click at [297, 277] on div "0,00" at bounding box center [300, 276] width 19 height 7
click at [292, 289] on div "Tühjenda Salvesta Kinnita" at bounding box center [199, 291] width 382 height 11
click at [377, 295] on button "Kinnita" at bounding box center [377, 291] width 25 height 11
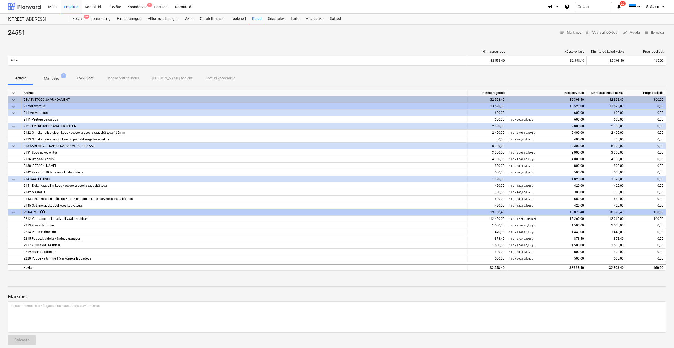
click at [28, 6] on div at bounding box center [24, 6] width 33 height 13
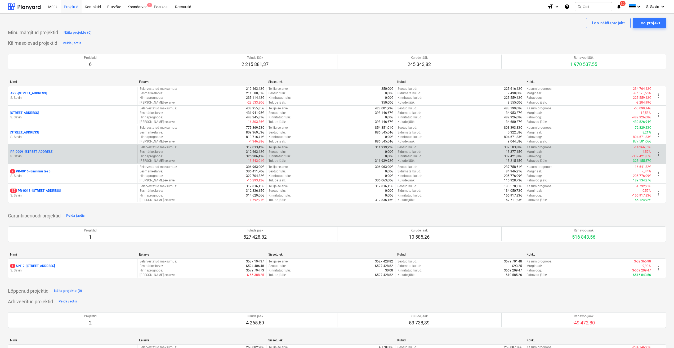
click at [76, 149] on div "PR-0009 - Pohla tee 4 [PERSON_NAME]" at bounding box center [72, 154] width 129 height 18
click at [75, 155] on p "S. Savin" at bounding box center [72, 156] width 125 height 4
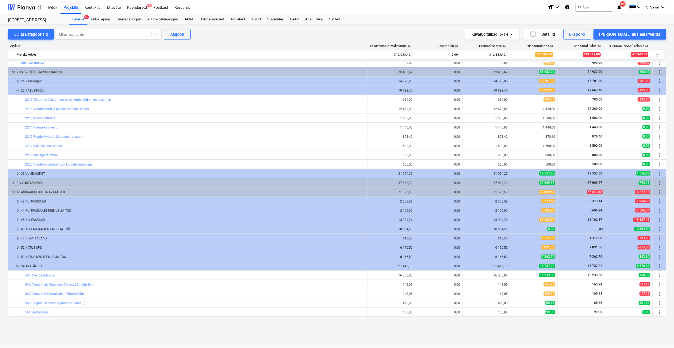
scroll to position [53, 0]
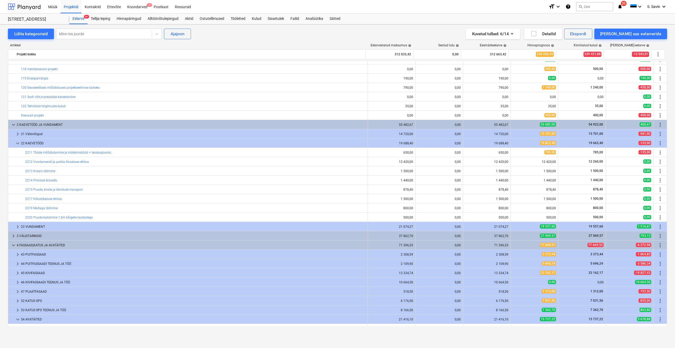
click at [37, 8] on div at bounding box center [24, 6] width 33 height 13
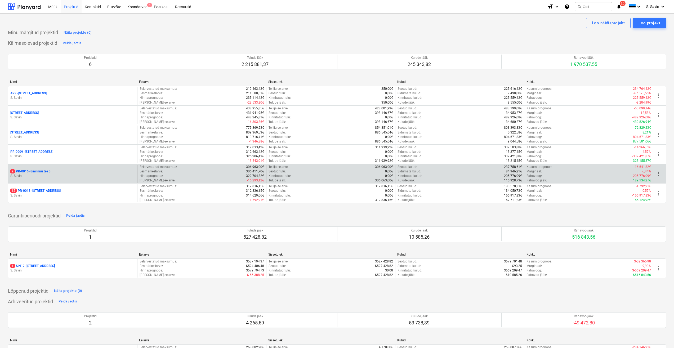
click at [61, 173] on div "2 PR-0016 - Sinilinnu tee 3" at bounding box center [72, 171] width 125 height 4
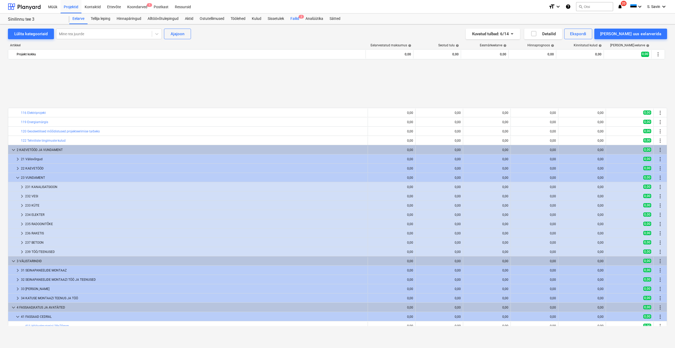
click at [299, 19] on div "Failid 2" at bounding box center [294, 18] width 15 height 11
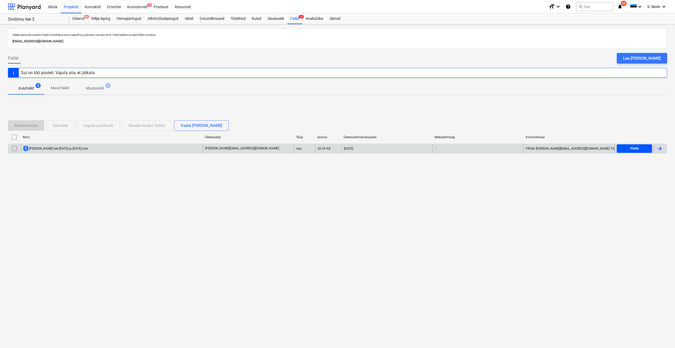
click at [638, 147] on div "Vaata" at bounding box center [634, 148] width 9 height 6
click at [665, 148] on div at bounding box center [661, 148] width 13 height 8
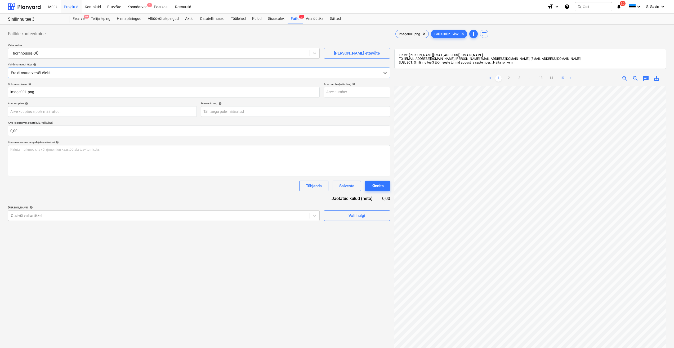
click at [561, 78] on link "15" at bounding box center [561, 78] width 6 height 6
click at [34, 132] on input "text" at bounding box center [199, 130] width 382 height 11
click at [547, 78] on ul "< 1 2 3 ... 13 14 15 >" at bounding box center [530, 78] width 88 height 6
click at [549, 78] on link "14" at bounding box center [551, 78] width 6 height 6
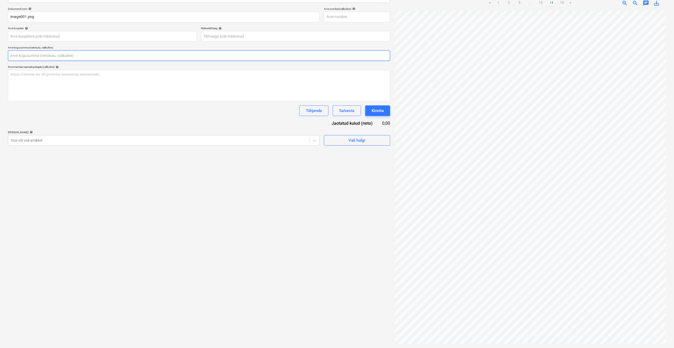
click at [21, 53] on input "text" at bounding box center [199, 55] width 382 height 11
click at [342, 155] on span "Vali hulgi" at bounding box center [356, 153] width 53 height 7
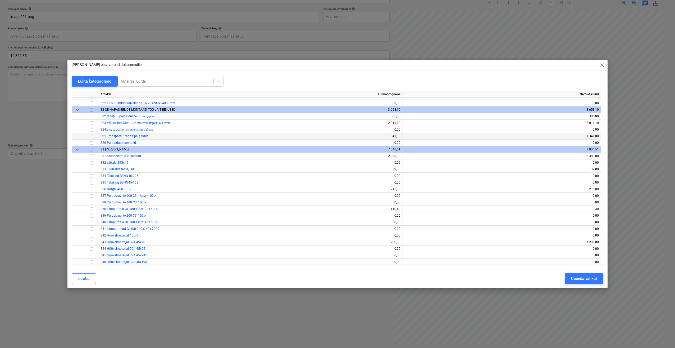
scroll to position [900, 0]
